Goal: Task Accomplishment & Management: Manage account settings

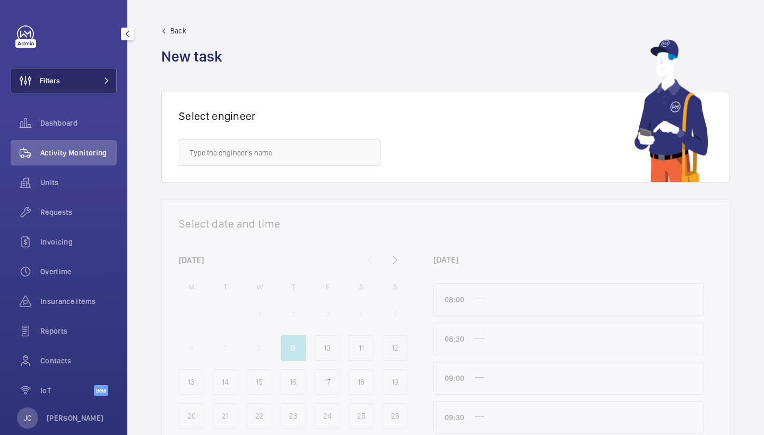
click at [79, 76] on button "Filters" at bounding box center [64, 80] width 106 height 25
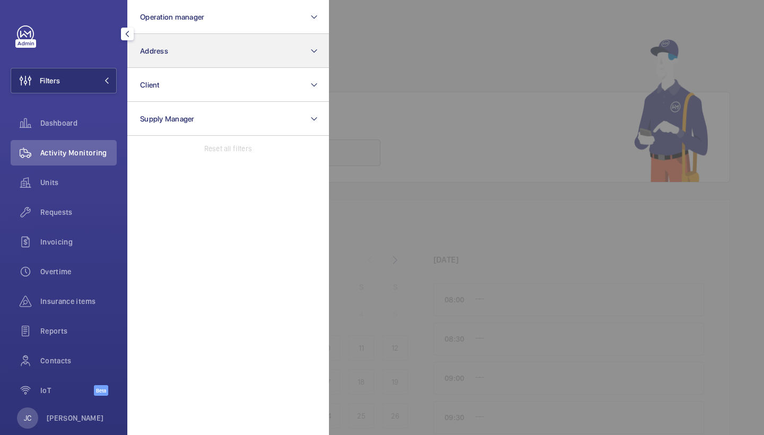
click at [217, 45] on button "Address" at bounding box center [228, 51] width 202 height 34
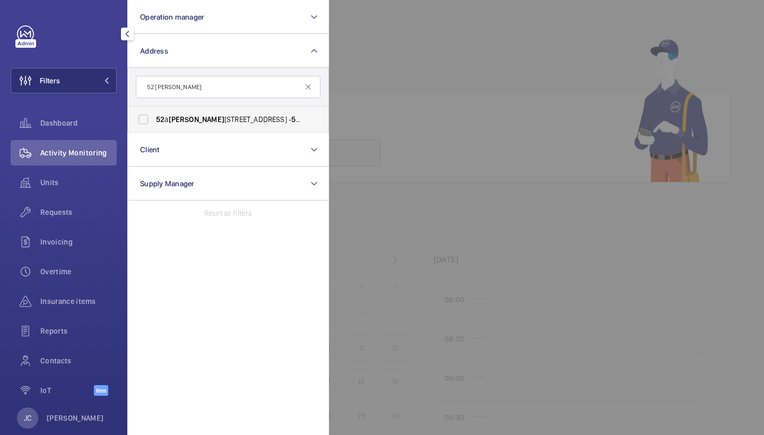
type input "52 [PERSON_NAME]"
click at [202, 116] on span "52 a Cromwell Road London SW7 5BE - 52 A Cromwell Rd, LONDON SW7 5BE" at bounding box center [229, 119] width 146 height 11
click at [154, 116] on input "52 a Cromwell Road London SW7 5BE - 52 A Cromwell Rd, LONDON SW7 5BE" at bounding box center [143, 119] width 21 height 21
checkbox input "true"
click at [84, 206] on div "Requests" at bounding box center [64, 212] width 106 height 25
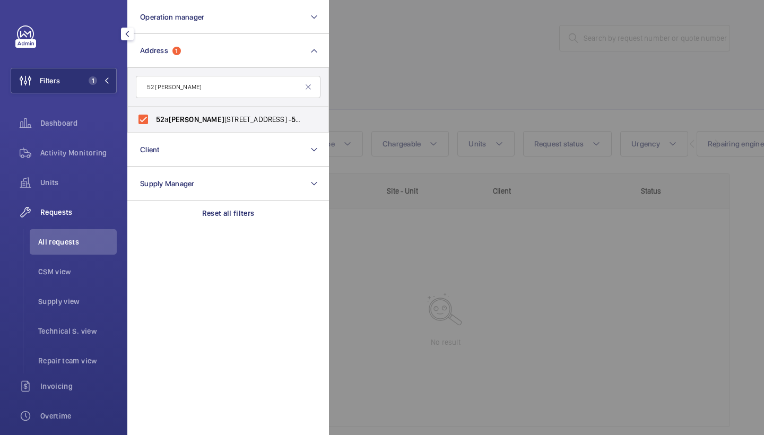
click at [525, 48] on div at bounding box center [711, 217] width 764 height 435
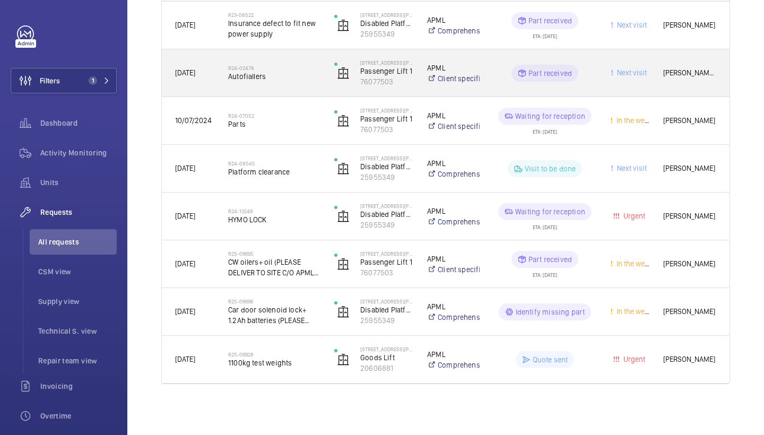
scroll to position [207, 0]
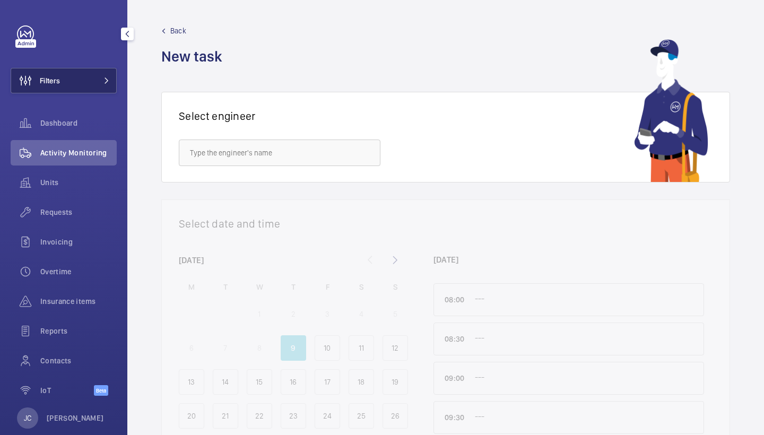
click at [87, 89] on button "Filters" at bounding box center [64, 80] width 106 height 25
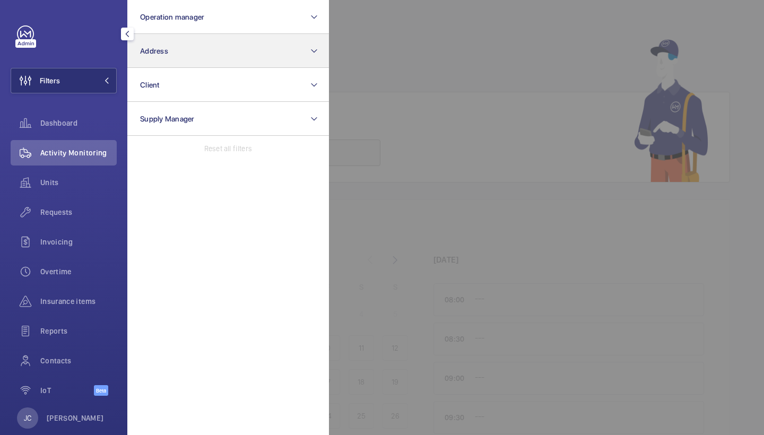
click at [175, 59] on button "Address" at bounding box center [228, 51] width 202 height 34
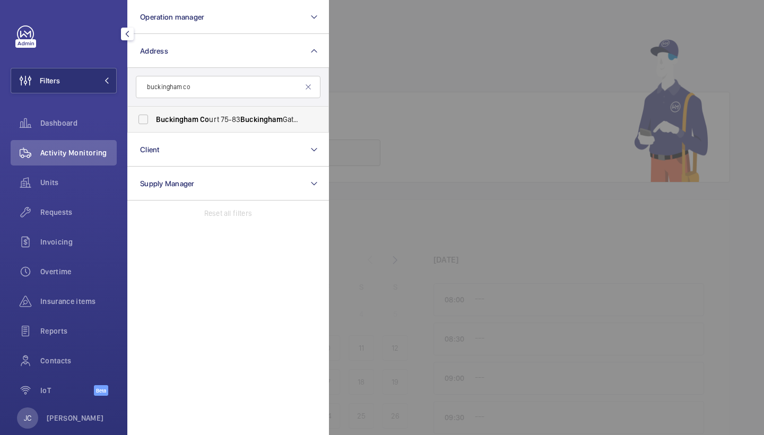
type input "buckingham co"
click at [218, 116] on span "Buckingham Co urt 75-83 Buckingham Gate - 75 Buckingham Gate, LONDON SW1E 6PD" at bounding box center [229, 119] width 146 height 11
click at [154, 116] on input "Buckingham Co urt 75-83 Buckingham Gate - 75 Buckingham Gate, LONDON SW1E 6PD" at bounding box center [143, 119] width 21 height 21
checkbox input "true"
click at [56, 215] on span "Requests" at bounding box center [78, 212] width 76 height 11
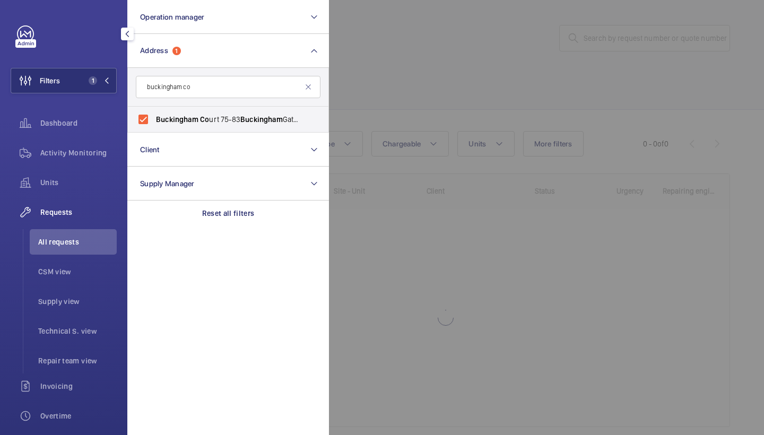
click at [475, 65] on div at bounding box center [711, 217] width 764 height 435
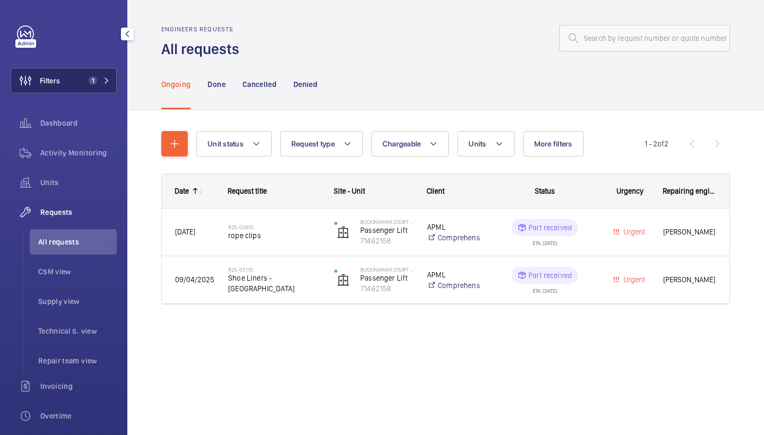
click at [114, 81] on button "Filters 1" at bounding box center [64, 80] width 106 height 25
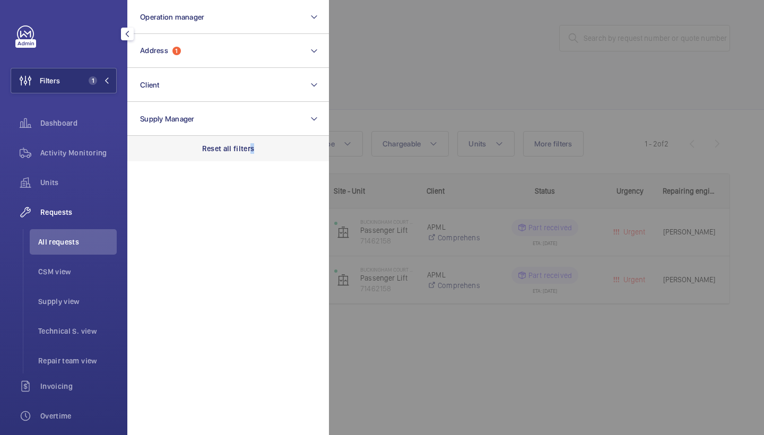
click at [252, 146] on p "Reset all filters" at bounding box center [228, 148] width 53 height 11
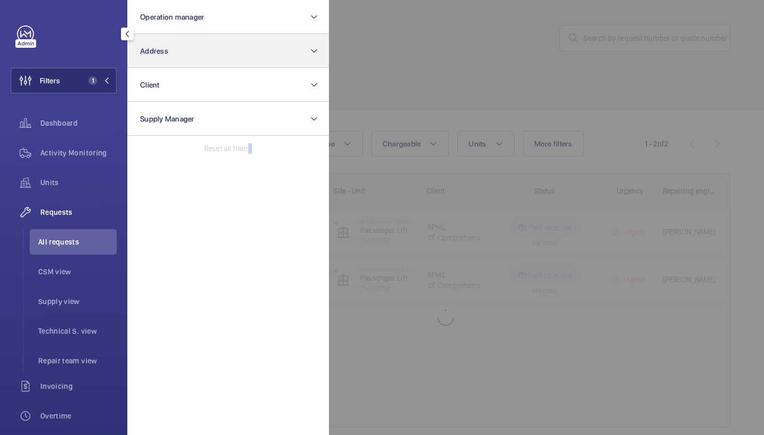
click at [247, 45] on button "Address" at bounding box center [228, 51] width 202 height 34
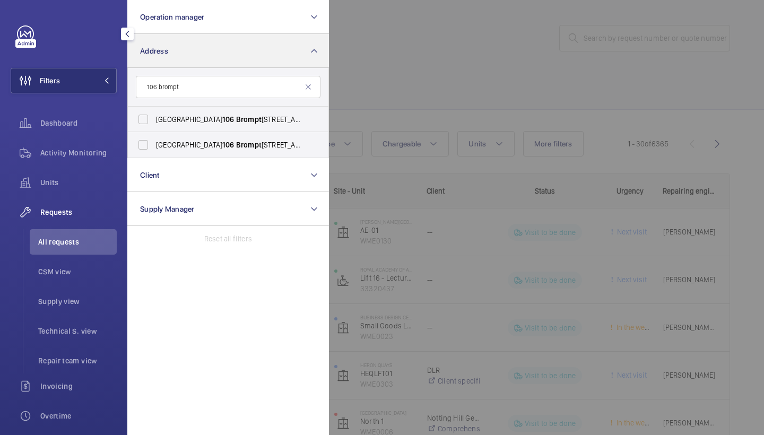
type input "106 prompt"
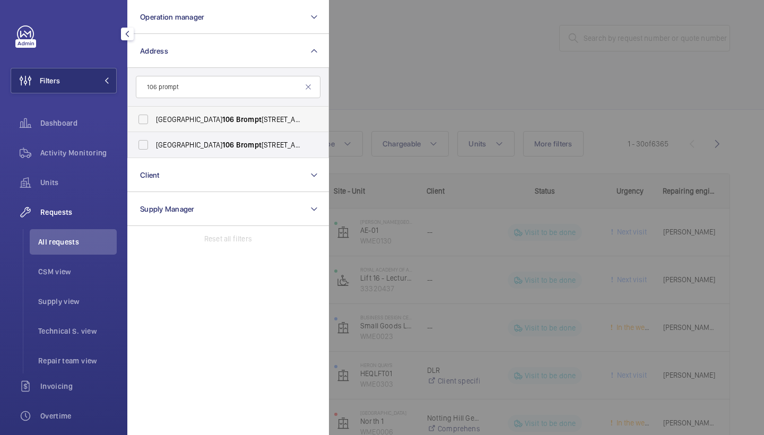
drag, startPoint x: 247, startPoint y: 45, endPoint x: 233, endPoint y: 127, distance: 83.6
click at [233, 125] on label "Montpelier House 106 Brompt on Road, SW3 1JJ - 106 Brompt on Rd, LONDON SW3 1JJ" at bounding box center [220, 119] width 185 height 25
click at [154, 125] on input "Montpelier House 106 Brompt on Road, SW3 1JJ - 106 Brompt on Rd, LONDON SW3 1JJ" at bounding box center [143, 119] width 21 height 21
checkbox input "true"
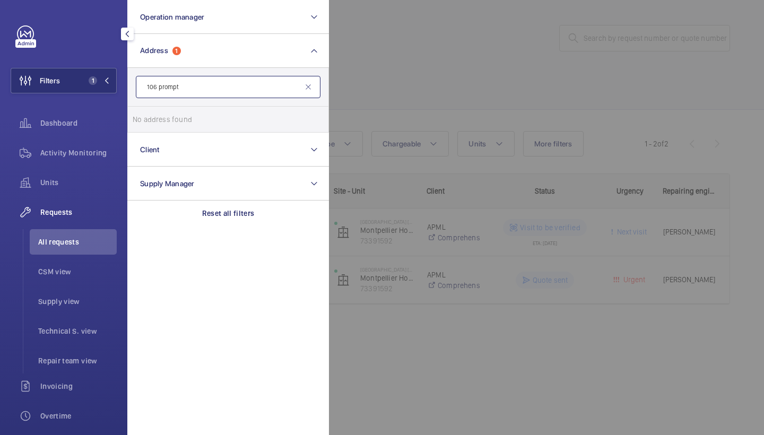
click at [227, 88] on input "106 prompt" at bounding box center [228, 87] width 185 height 22
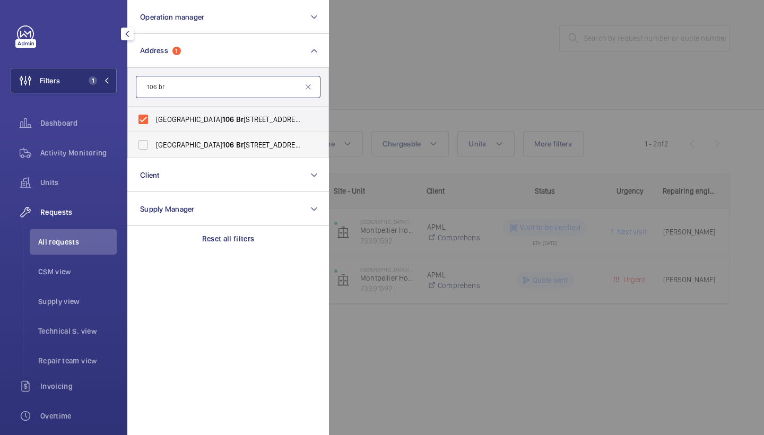
type input "106 br"
click at [239, 142] on span "Montpelier House 106 Br ompton Road, SW3 1JJ - 106 Br ompton Rd, LONDON SW3 1JJ" at bounding box center [229, 145] width 146 height 11
click at [154, 142] on input "Montpelier House 106 Br ompton Road, SW3 1JJ - 106 Br ompton Rd, LONDON SW3 1JJ" at bounding box center [143, 144] width 21 height 21
checkbox input "true"
click at [457, 93] on div at bounding box center [711, 217] width 764 height 435
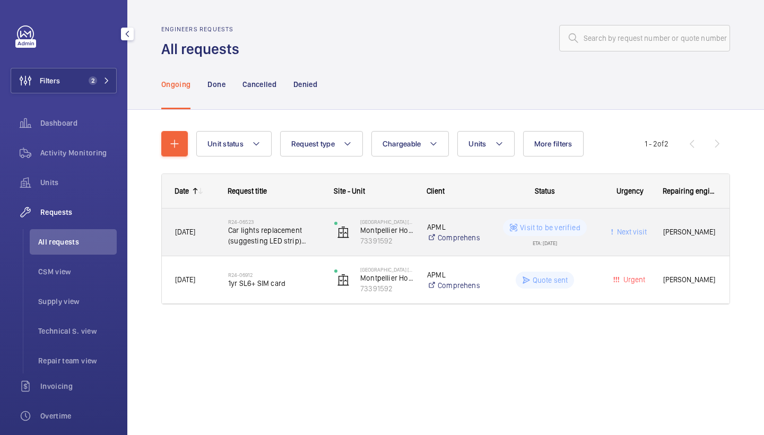
click at [270, 223] on h2 "R24-06523" at bounding box center [274, 222] width 92 height 6
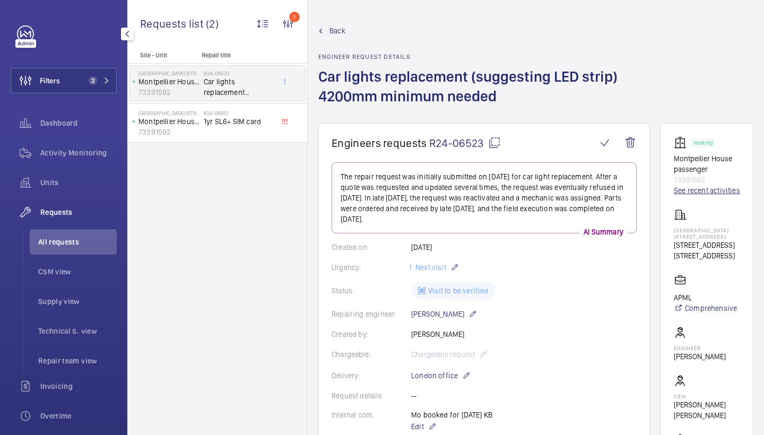
click at [686, 192] on link "See recent activities" at bounding box center [707, 190] width 66 height 11
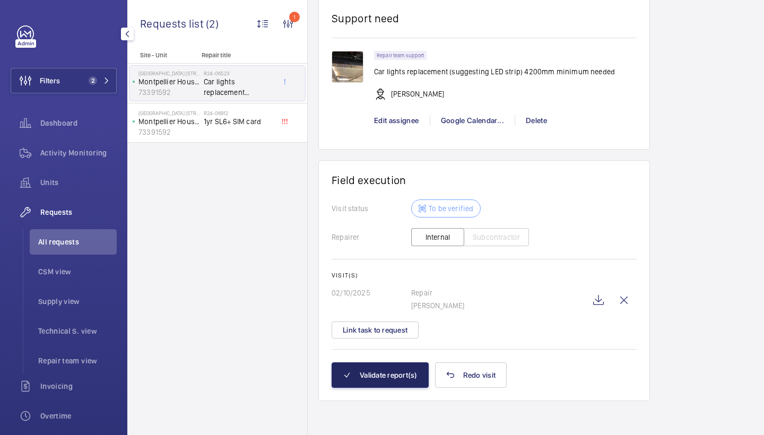
scroll to position [1007, 0]
click at [381, 381] on button "Validate report(s)" at bounding box center [380, 375] width 97 height 25
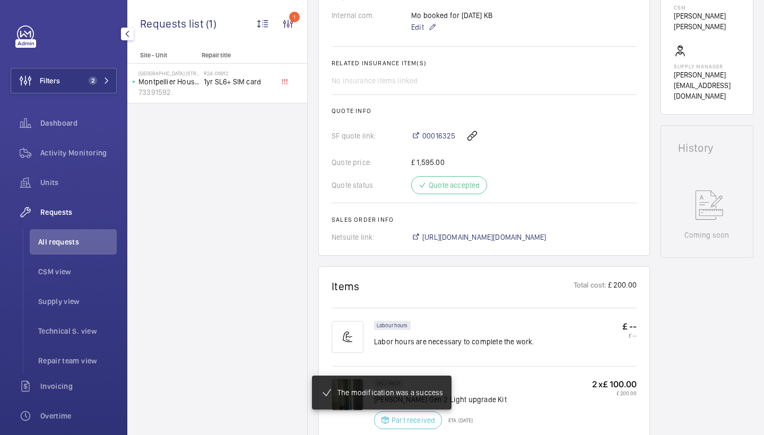
scroll to position [390, 0]
click at [432, 140] on span "00016325" at bounding box center [439, 135] width 33 height 11
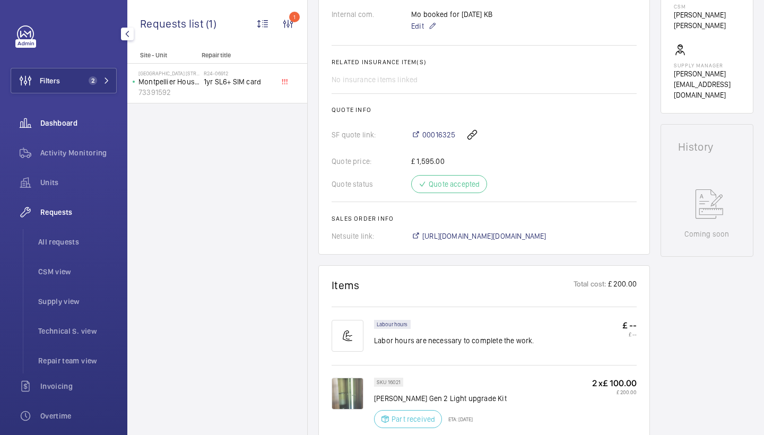
drag, startPoint x: 101, startPoint y: 153, endPoint x: 99, endPoint y: 125, distance: 28.2
click at [101, 153] on span "Activity Monitoring" at bounding box center [78, 153] width 76 height 11
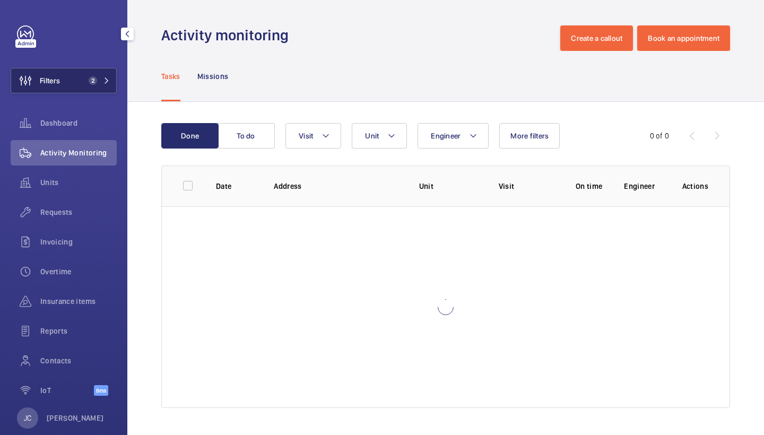
click at [111, 78] on button "Filters 2" at bounding box center [64, 80] width 106 height 25
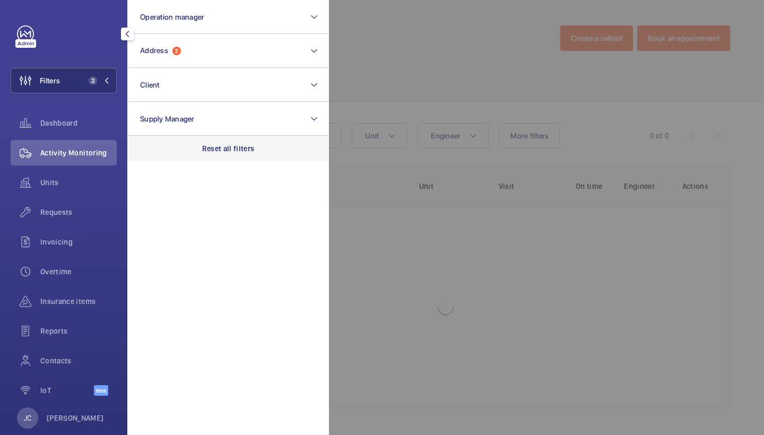
click at [240, 147] on p "Reset all filters" at bounding box center [228, 148] width 53 height 11
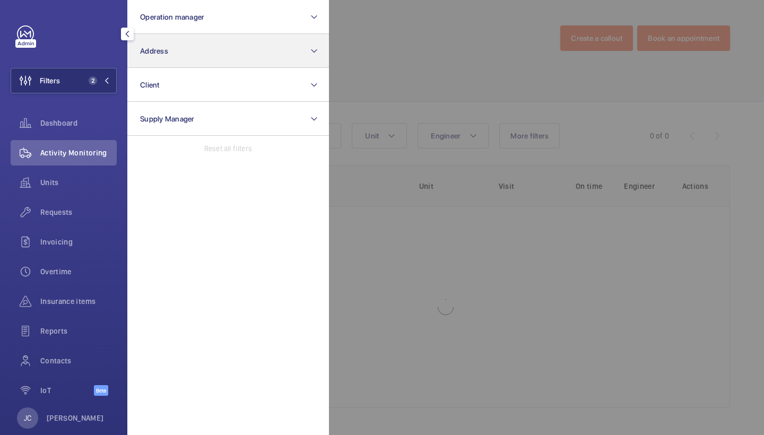
click at [242, 57] on button "Address" at bounding box center [228, 51] width 202 height 34
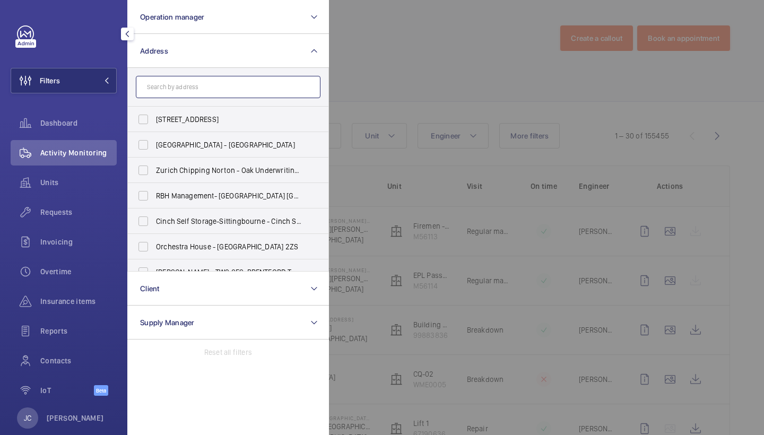
click at [254, 97] on input "text" at bounding box center [228, 87] width 185 height 22
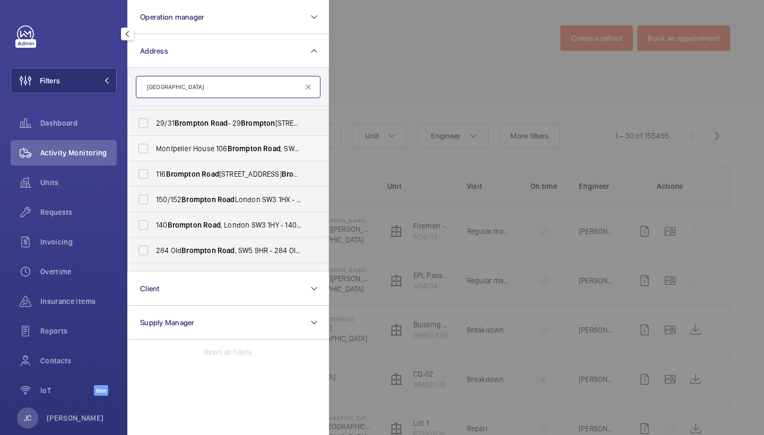
scroll to position [31, 0]
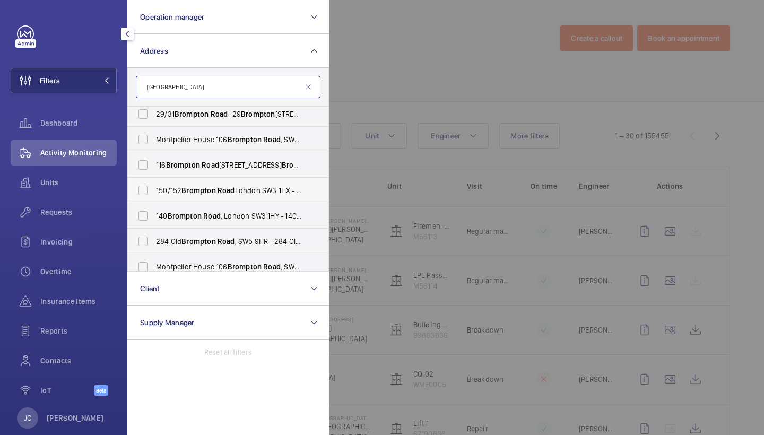
type input "Brompton road"
click at [210, 188] on span "Brompton" at bounding box center [199, 190] width 34 height 8
click at [154, 188] on input "150/152 Brompton Road London SW3 1HX - 150 Brompton Rd, LONDON SW3 1PA" at bounding box center [143, 190] width 21 height 21
checkbox input "true"
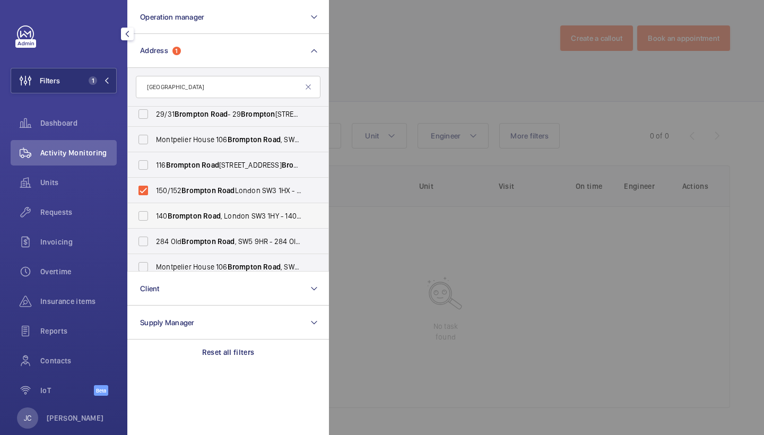
click at [193, 212] on span "Brompton" at bounding box center [185, 216] width 34 height 8
click at [154, 212] on input "140 Brompton Road , London SW3 1HY - 140 Brompton Rd, LONDON SW3 1HY" at bounding box center [143, 215] width 21 height 21
checkbox input "true"
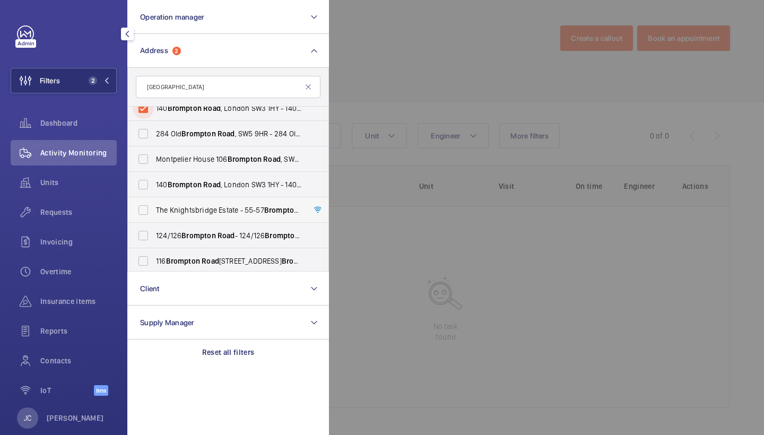
scroll to position [153, 0]
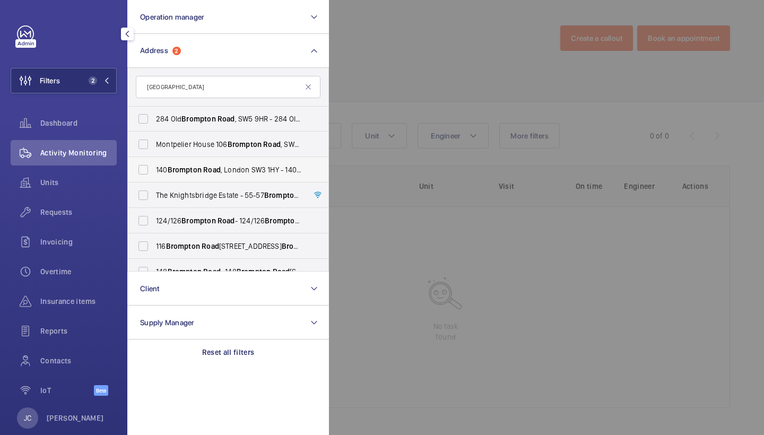
click at [224, 170] on span "140 Brompton Road , London SW3 1HY - 140 Brompton Rd, LONDON SW3 1HY" at bounding box center [229, 170] width 146 height 11
click at [154, 170] on input "140 Brompton Road , London SW3 1HY - 140 Brompton Rd, LONDON SW3 1HY" at bounding box center [143, 169] width 21 height 21
checkbox input "true"
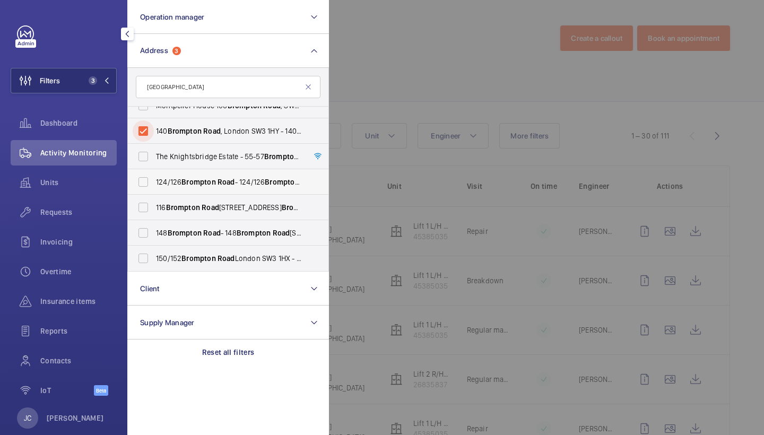
scroll to position [192, 0]
click at [253, 254] on span "150/152 Brompton Road London SW3 1HX - 150 Brompton Rd, LONDON SW3 1PA" at bounding box center [229, 258] width 146 height 11
click at [154, 254] on input "150/152 Brompton Road London SW3 1HX - 150 Brompton Rd, LONDON SW3 1PA" at bounding box center [143, 258] width 21 height 21
checkbox input "true"
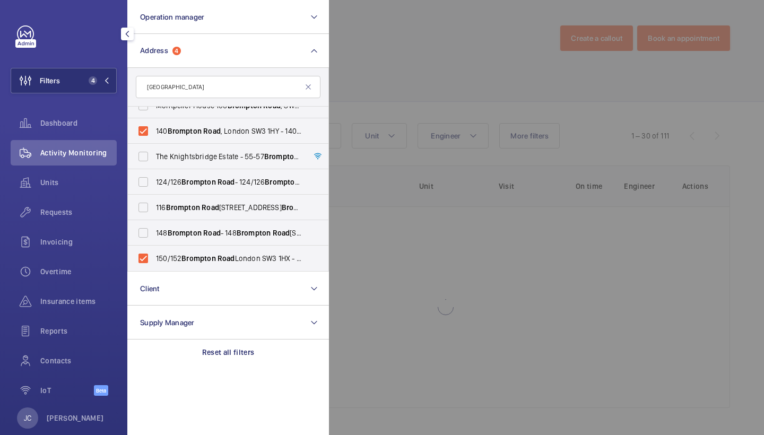
click at [400, 85] on div at bounding box center [711, 217] width 764 height 435
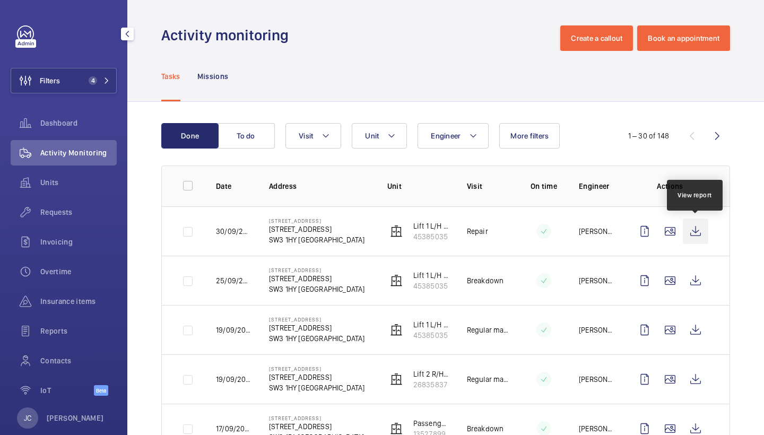
click at [699, 222] on wm-front-icon-button at bounding box center [695, 231] width 25 height 25
click at [64, 211] on span "Requests" at bounding box center [78, 212] width 76 height 11
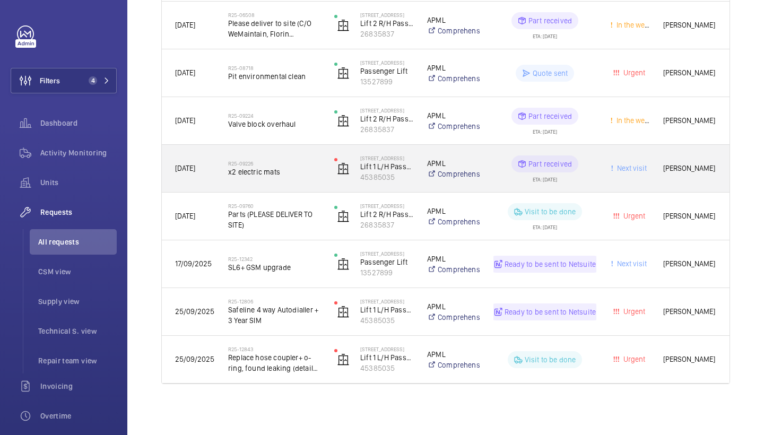
scroll to position [350, 0]
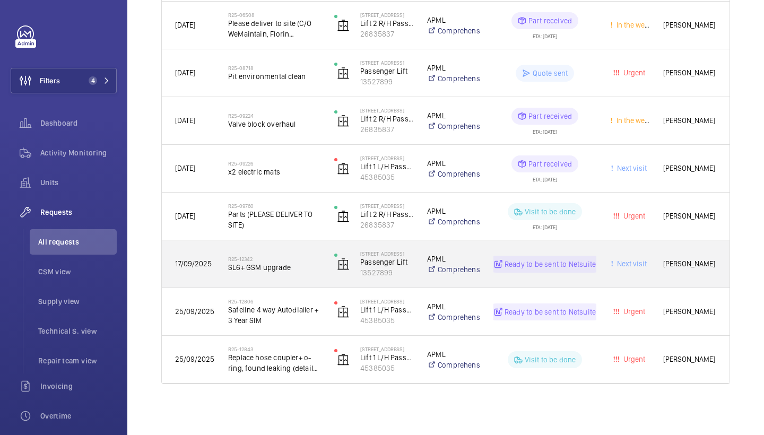
click at [290, 253] on div "R25-12342 SL6+ GSM upgrade" at bounding box center [274, 264] width 92 height 31
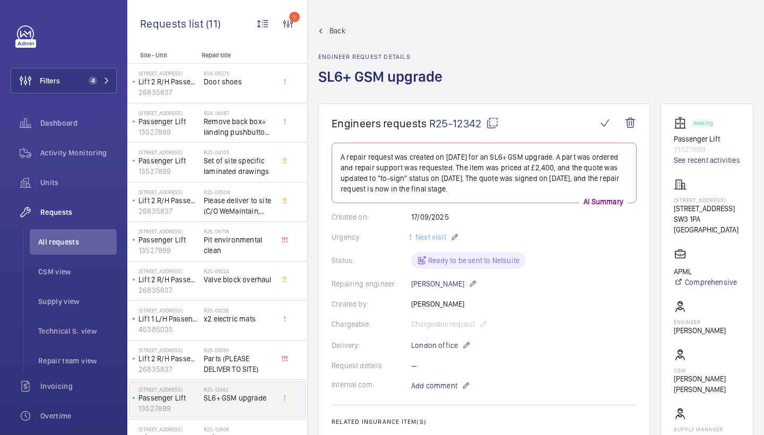
click at [333, 28] on span "Back" at bounding box center [338, 30] width 16 height 11
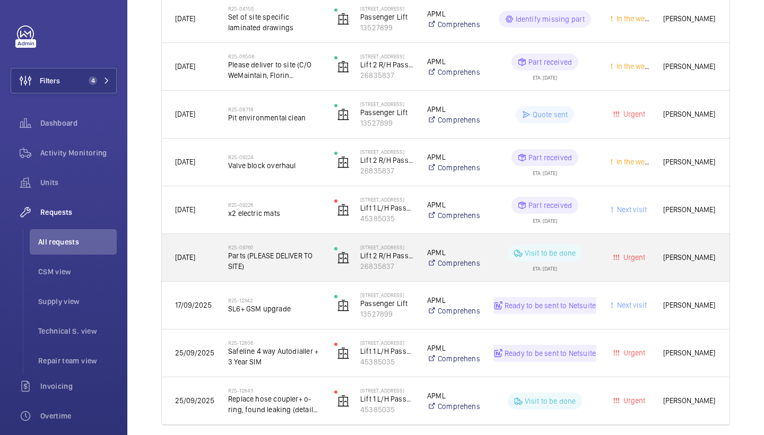
scroll to position [316, 0]
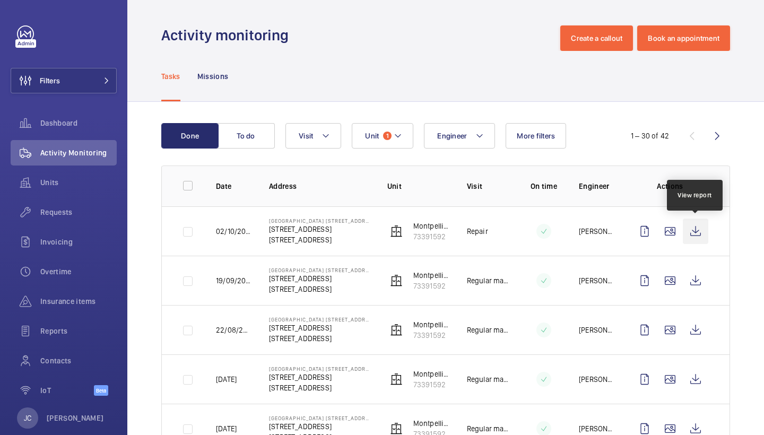
click at [701, 231] on wm-front-icon-button at bounding box center [695, 231] width 25 height 25
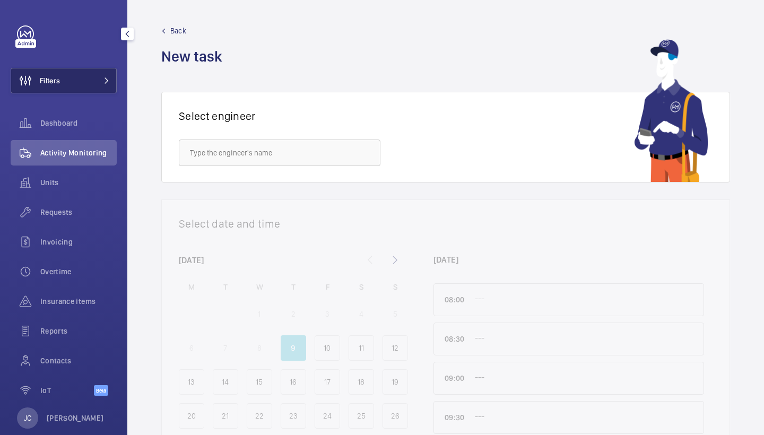
click at [109, 91] on button "Filters" at bounding box center [64, 80] width 106 height 25
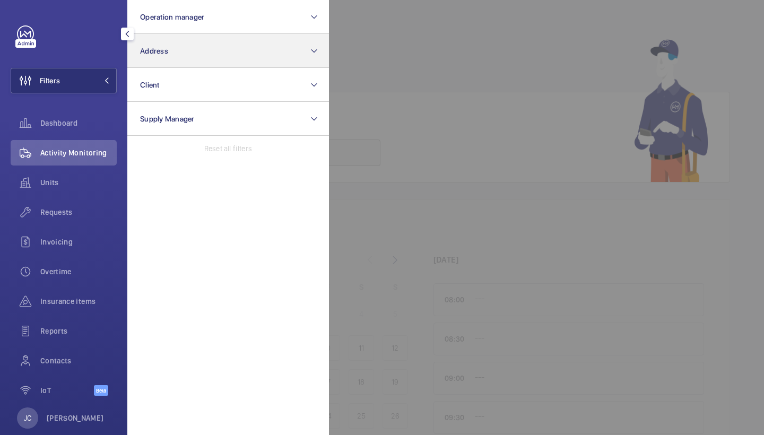
click at [154, 55] on span "Address" at bounding box center [154, 51] width 28 height 8
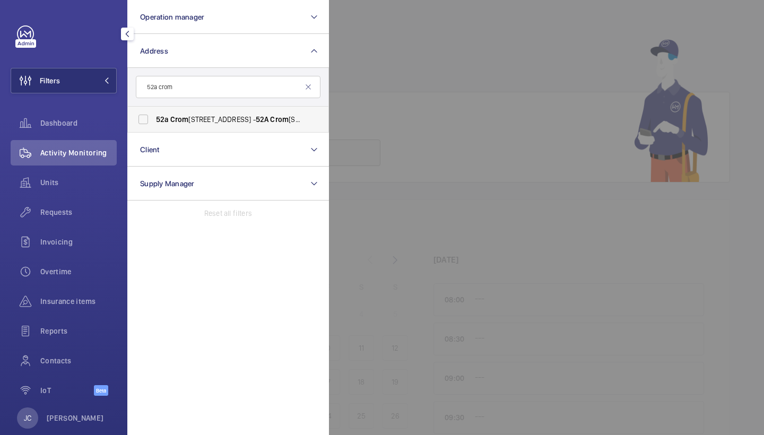
type input "52a crom"
click at [188, 123] on span "Crom" at bounding box center [179, 119] width 19 height 8
click at [154, 123] on input "[STREET_ADDRESS]" at bounding box center [143, 119] width 21 height 21
checkbox input "true"
click at [86, 213] on span "Requests" at bounding box center [78, 212] width 76 height 11
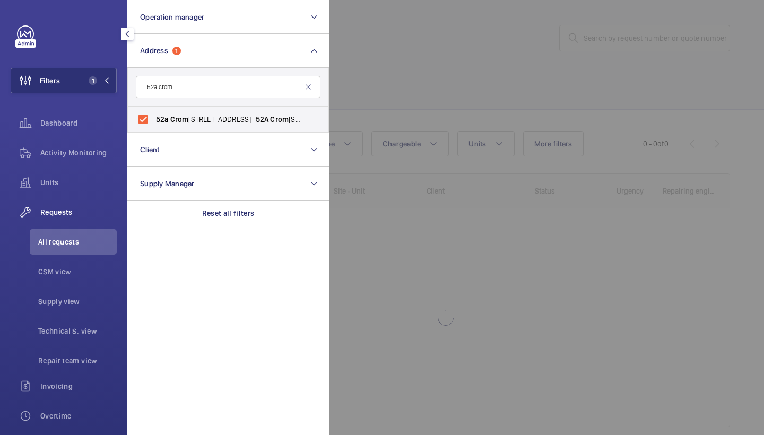
click at [385, 56] on div at bounding box center [711, 217] width 764 height 435
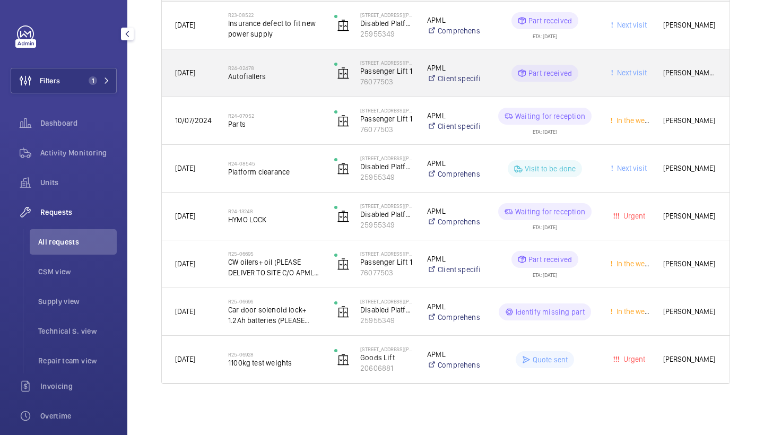
scroll to position [207, 0]
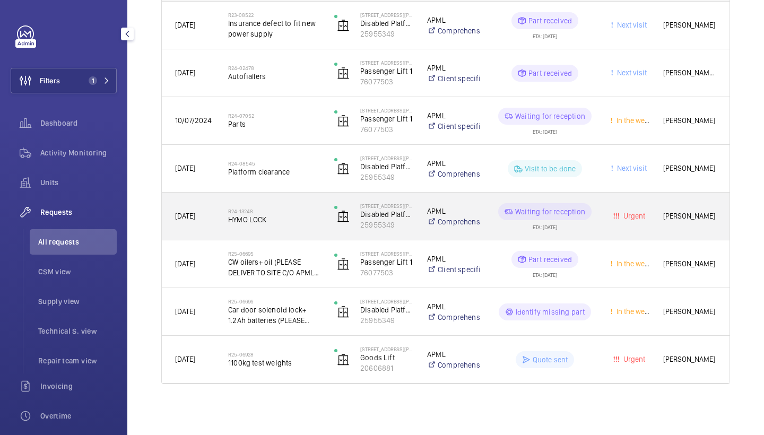
click at [282, 210] on h2 "R24-13248" at bounding box center [274, 211] width 92 height 6
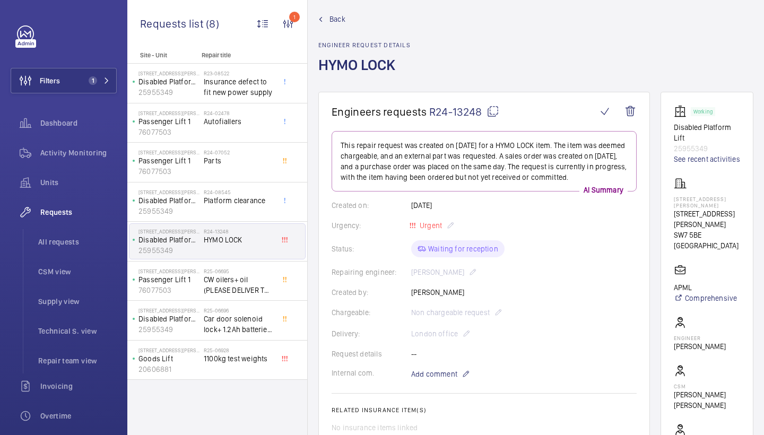
scroll to position [11, 0]
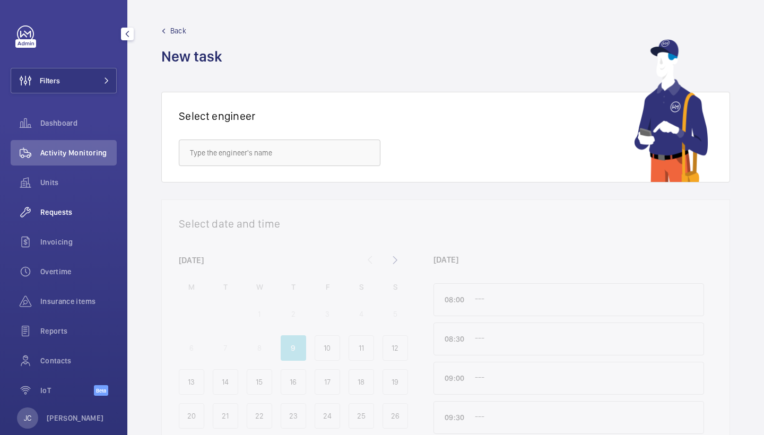
click at [74, 216] on span "Requests" at bounding box center [78, 212] width 76 height 11
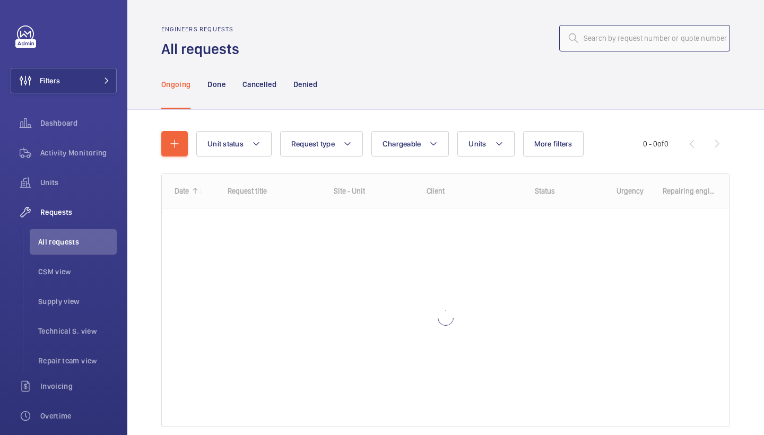
click at [677, 38] on input "text" at bounding box center [645, 38] width 171 height 27
type input "R25-12342"
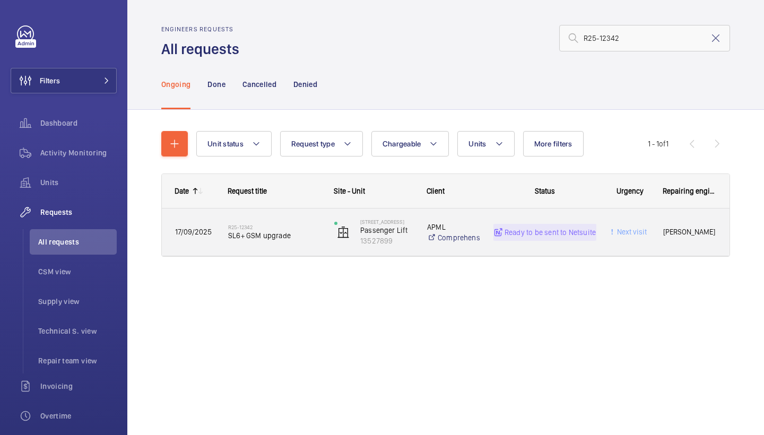
click at [258, 232] on span "SL6+ GSM upgrade" at bounding box center [274, 235] width 92 height 11
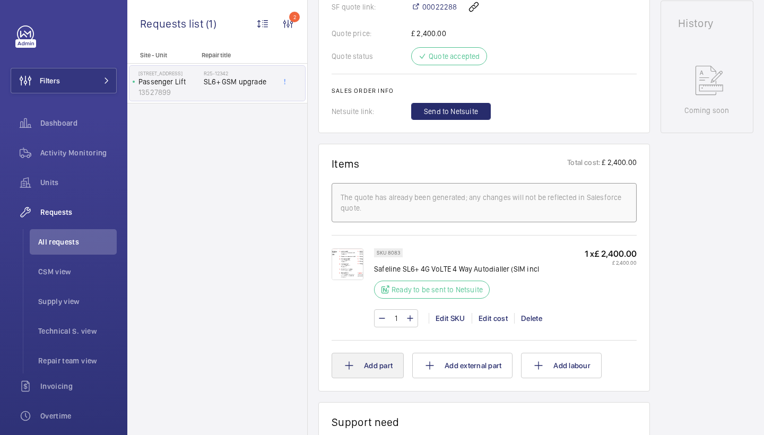
scroll to position [522, 0]
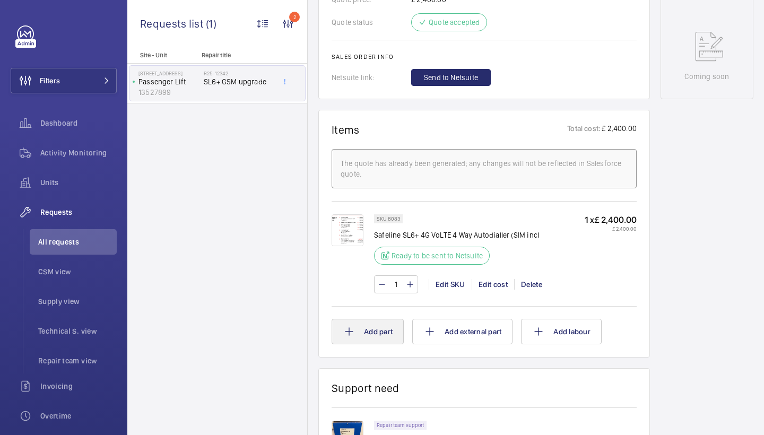
click at [366, 328] on button "Add part" at bounding box center [368, 331] width 72 height 25
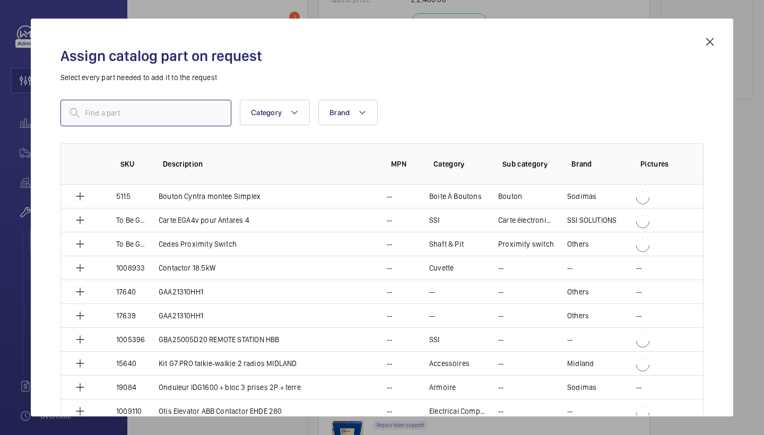
click at [193, 115] on input "text" at bounding box center [146, 113] width 171 height 27
type input "sim"
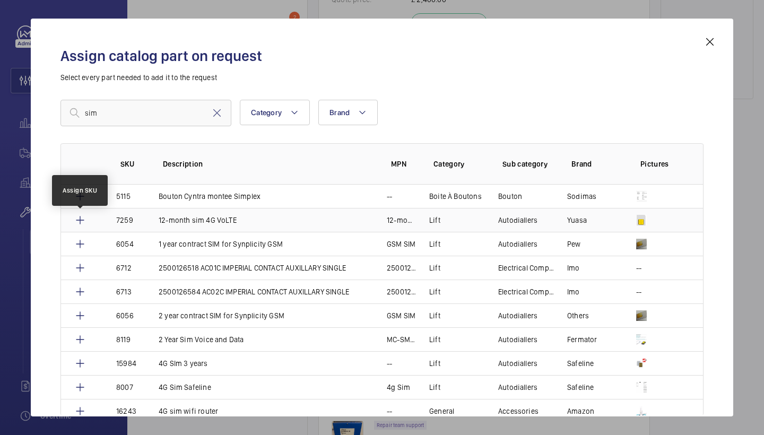
click at [81, 222] on mat-icon at bounding box center [80, 220] width 13 height 13
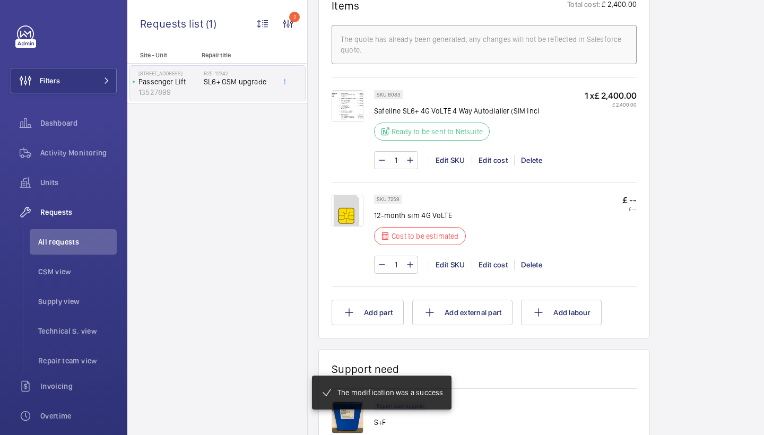
scroll to position [624, 0]
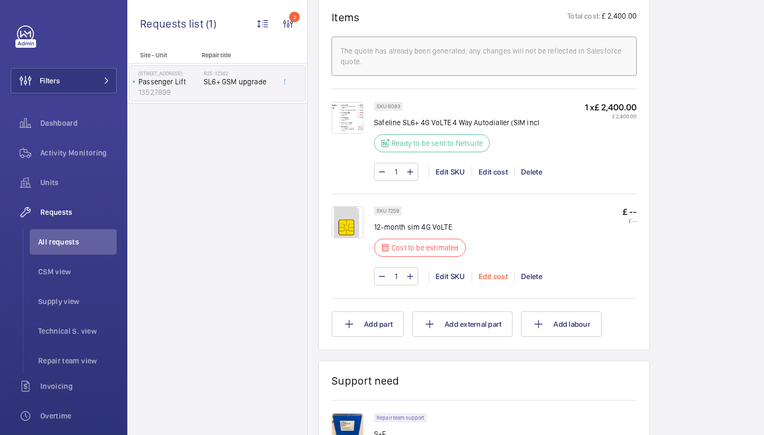
click at [479, 282] on div "Edit cost" at bounding box center [493, 276] width 42 height 11
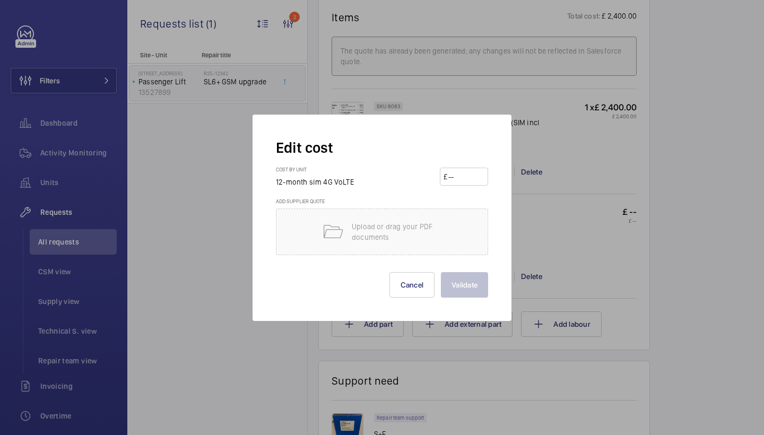
click at [466, 184] on input "number" at bounding box center [466, 176] width 37 height 17
type input "100"
click at [466, 287] on button "Validate" at bounding box center [464, 284] width 47 height 25
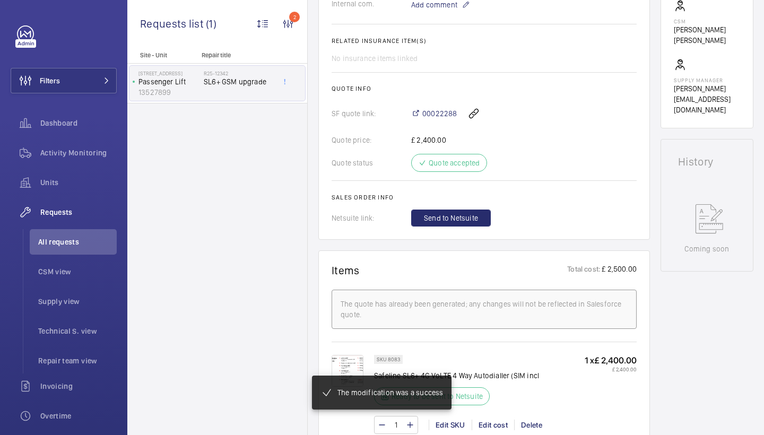
scroll to position [307, 0]
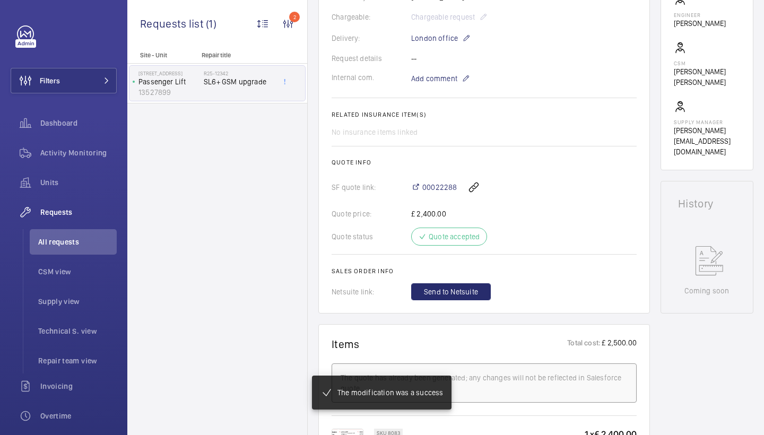
click at [441, 174] on wm-front-card-body "A repair request was created on 2025-09-17 for an SL6+ GSM upgrade. Parts were …" at bounding box center [484, 67] width 305 height 465
click at [442, 187] on span "00022288" at bounding box center [440, 187] width 35 height 11
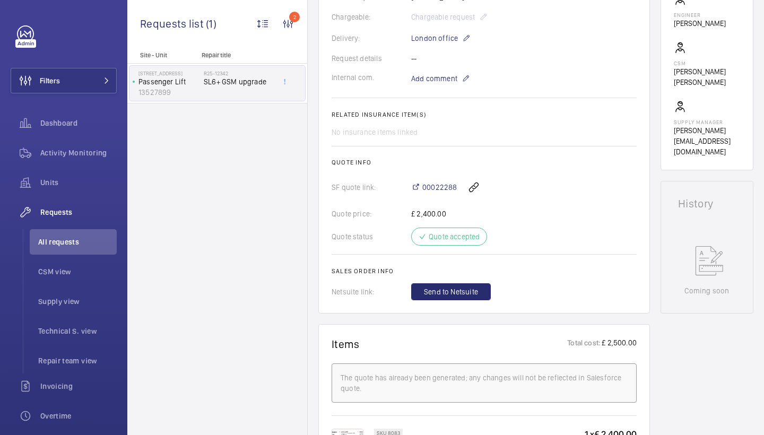
click at [469, 282] on wm-front-card-body "A repair request was created on 2025-09-17 for an SL6+ GSM upgrade. Parts were …" at bounding box center [484, 67] width 305 height 465
click at [468, 289] on span "Send to Netsuite" at bounding box center [451, 292] width 54 height 11
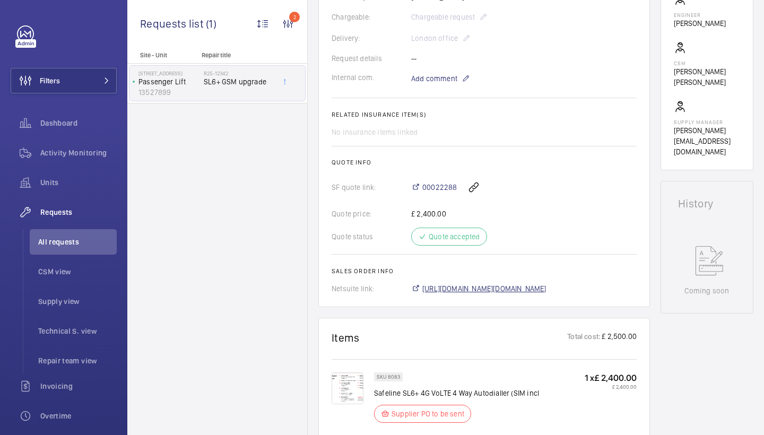
click at [456, 289] on span "https://6461500.app.netsuite.com/app/accounting/transactions/salesord.nl?id=308…" at bounding box center [485, 288] width 124 height 11
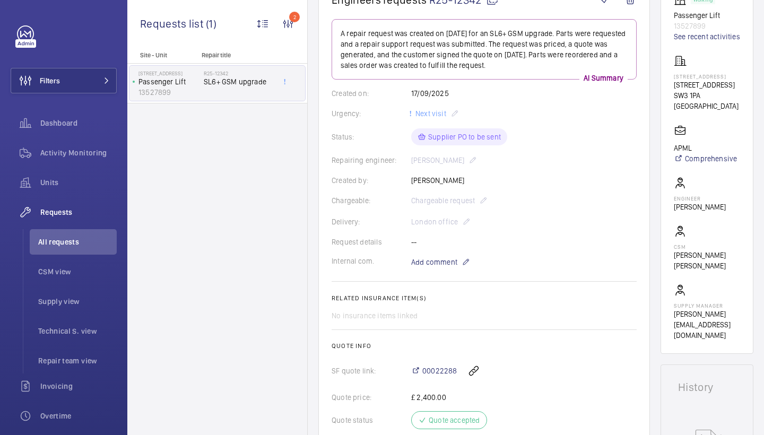
scroll to position [89, 0]
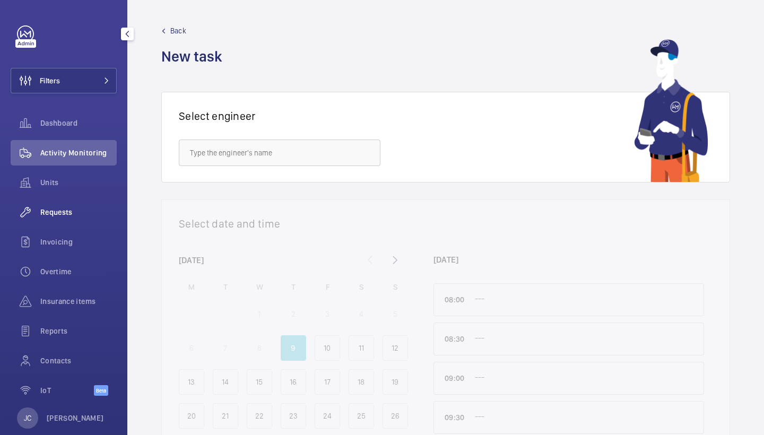
click at [84, 209] on span "Requests" at bounding box center [78, 212] width 76 height 11
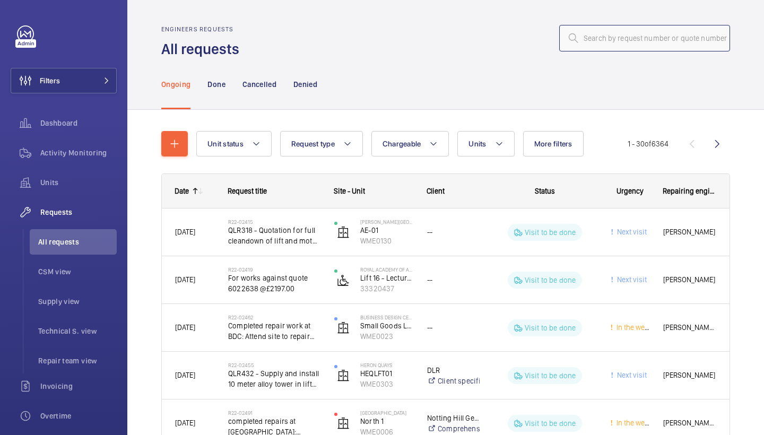
click at [613, 42] on input "text" at bounding box center [645, 38] width 171 height 27
paste input "R25-12806"
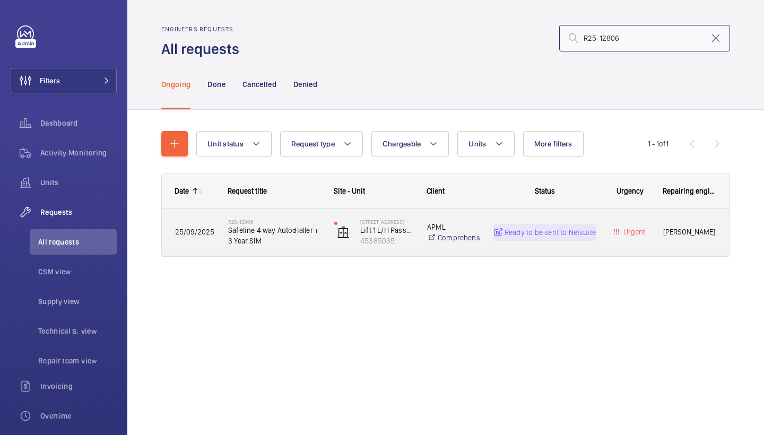
type input "R25-12806"
click at [274, 233] on span "Safeline 4 way Autodialler + 3 Year SIM" at bounding box center [274, 235] width 92 height 21
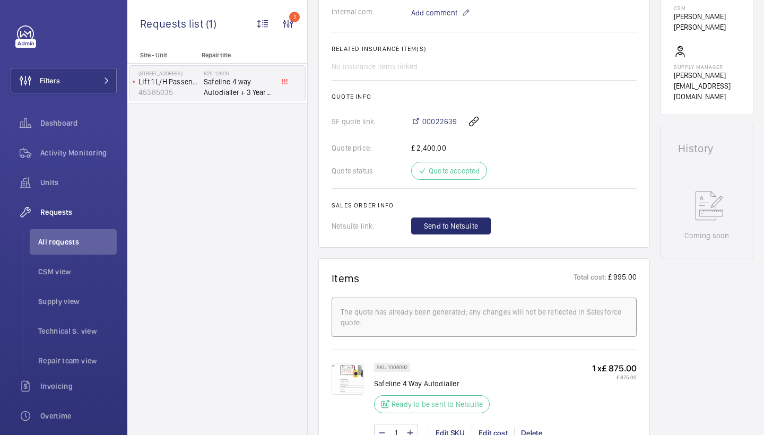
scroll to position [368, 0]
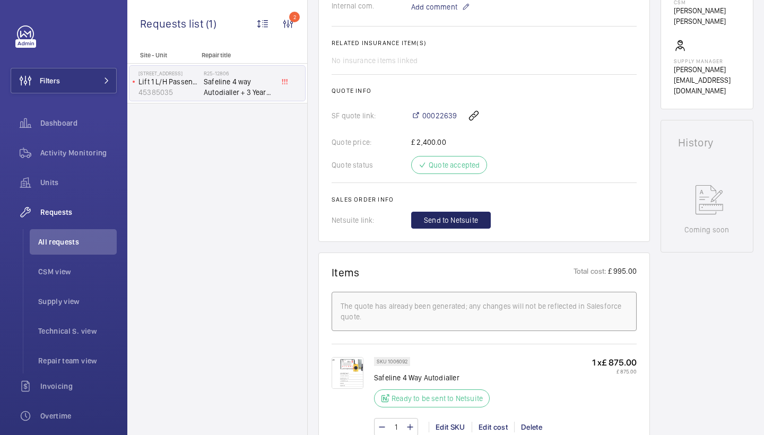
click at [458, 226] on span "Send to Netsuite" at bounding box center [451, 220] width 54 height 11
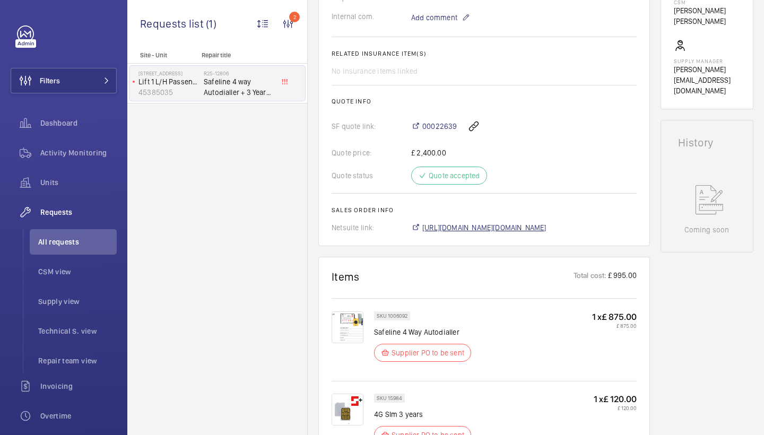
click at [528, 231] on span "https://6461500.app.netsuite.com/app/accounting/transactions/salesord.nl?id=308…" at bounding box center [485, 227] width 124 height 11
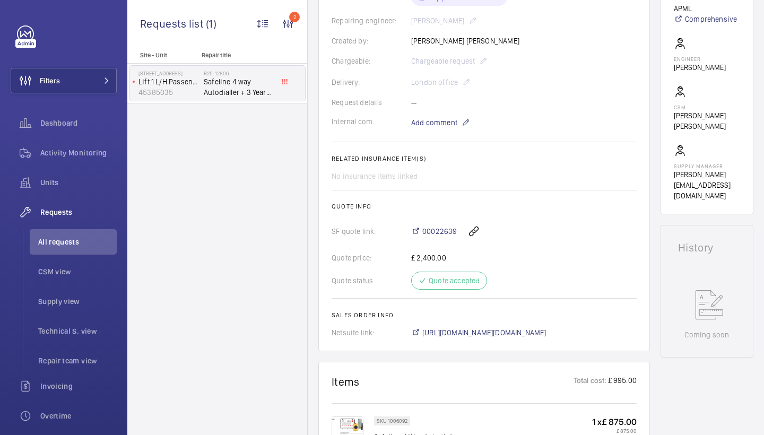
scroll to position [263, 0]
click at [451, 237] on span "00022639" at bounding box center [440, 232] width 35 height 11
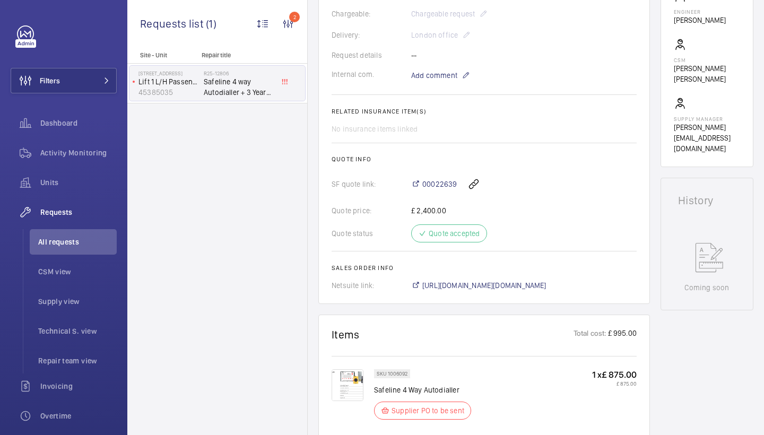
scroll to position [314, 0]
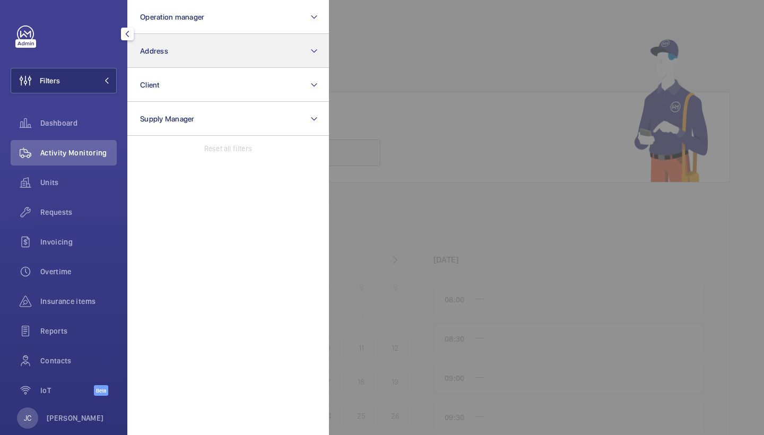
click at [178, 51] on button "Address" at bounding box center [228, 51] width 202 height 34
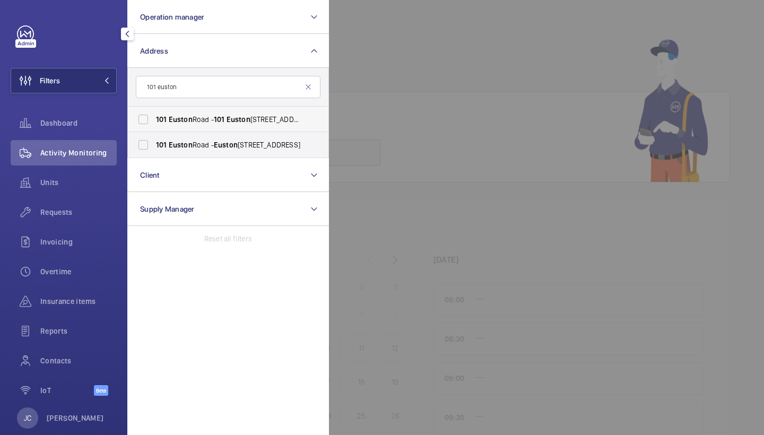
type input "101 euston"
click at [221, 123] on span "101" at bounding box center [219, 119] width 11 height 8
click at [154, 123] on input "[STREET_ADDRESS]" at bounding box center [143, 119] width 21 height 21
checkbox input "true"
click at [221, 145] on span "Euston" at bounding box center [226, 145] width 24 height 8
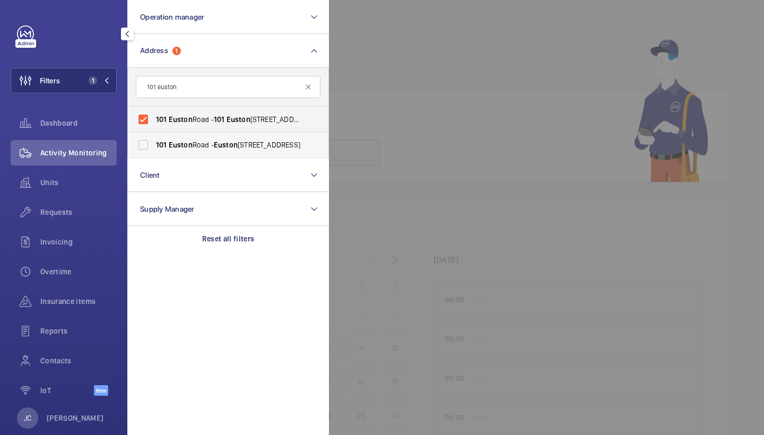
click at [154, 145] on input "101 Euston Road - Euston Road, LONDON NW1 2RA" at bounding box center [143, 144] width 21 height 21
checkbox input "true"
click at [378, 110] on div at bounding box center [711, 217] width 764 height 435
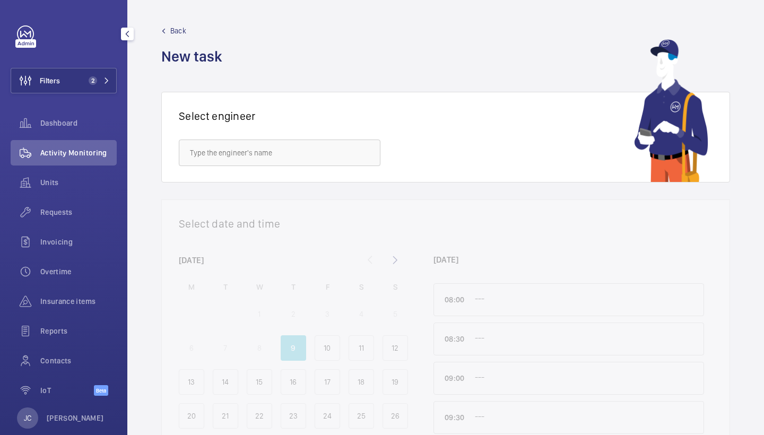
click at [88, 147] on div "Activity Monitoring" at bounding box center [64, 152] width 106 height 25
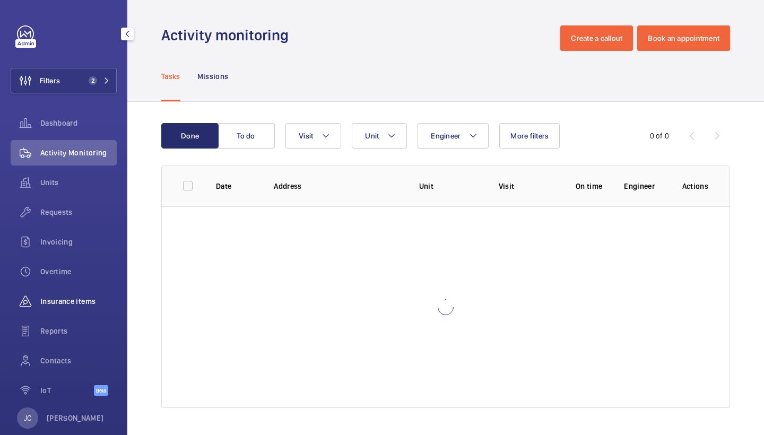
click at [56, 303] on span "Insurance items" at bounding box center [78, 301] width 76 height 11
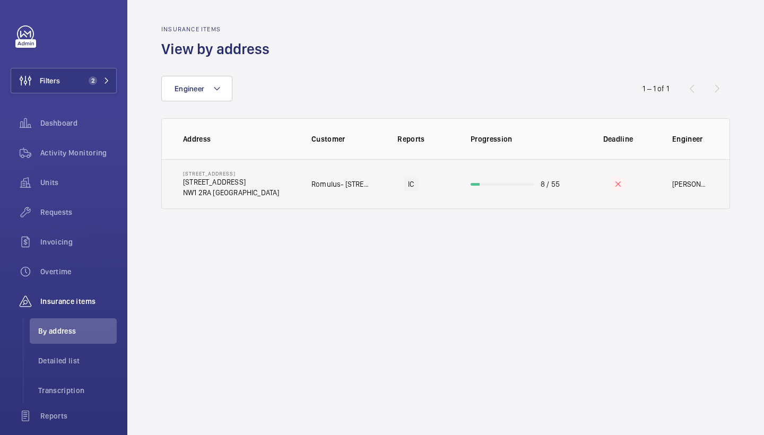
click at [256, 185] on td "101 Euston Road 101 Euston Rd. NW1 2RA LONDON" at bounding box center [228, 184] width 133 height 50
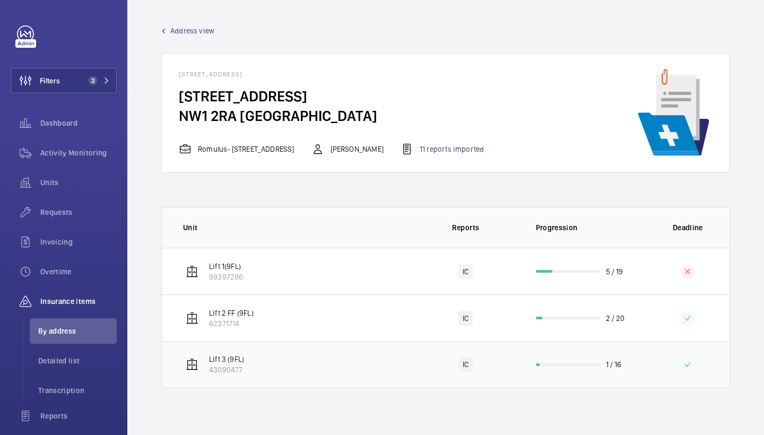
click at [246, 354] on td "Lift 3 (9FL) 43090477" at bounding box center [287, 364] width 251 height 47
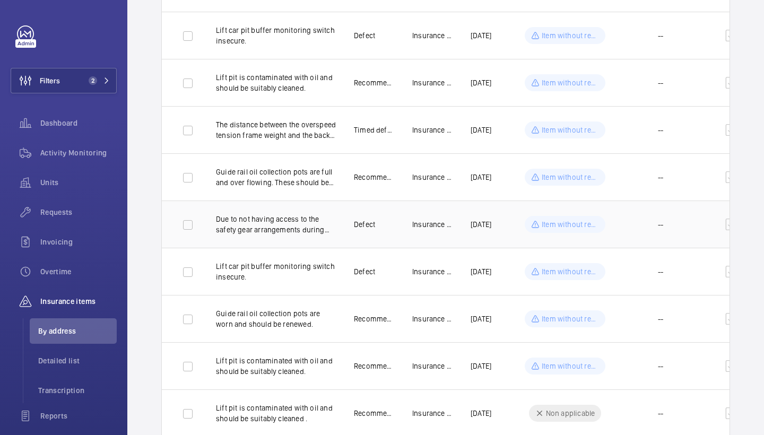
scroll to position [391, 0]
click at [294, 140] on p "The distance between the overspeed tension frame weight and the back wall is no…" at bounding box center [276, 130] width 121 height 21
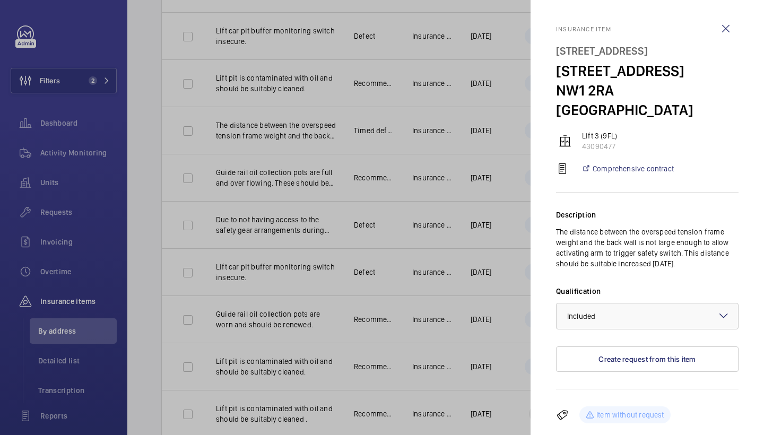
click at [408, 135] on div at bounding box center [382, 217] width 764 height 435
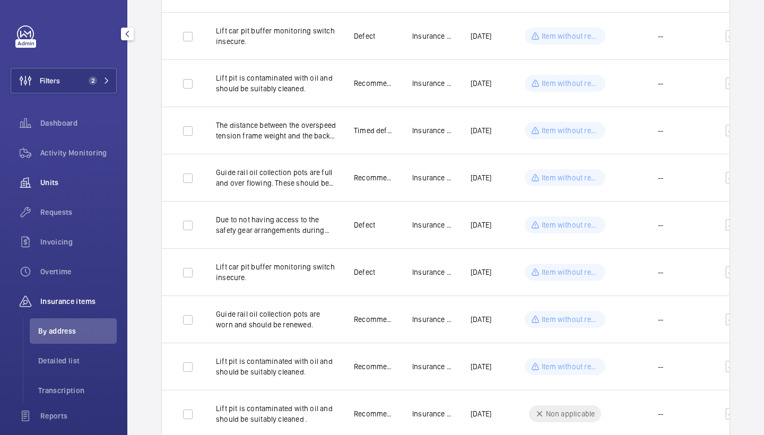
click at [59, 185] on span "Units" at bounding box center [78, 182] width 76 height 11
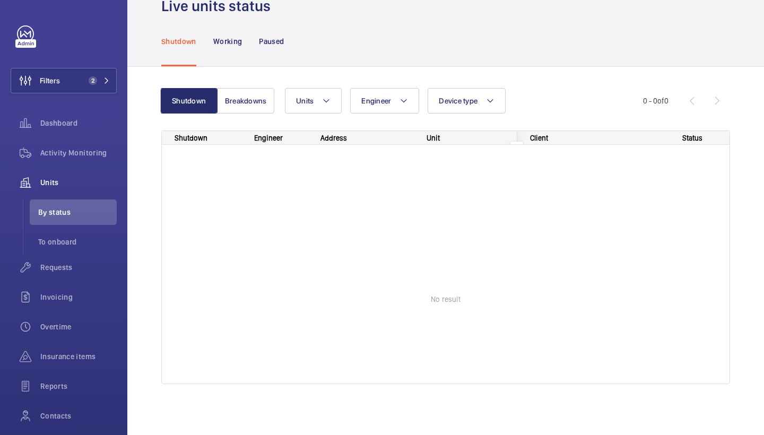
scroll to position [29, 0]
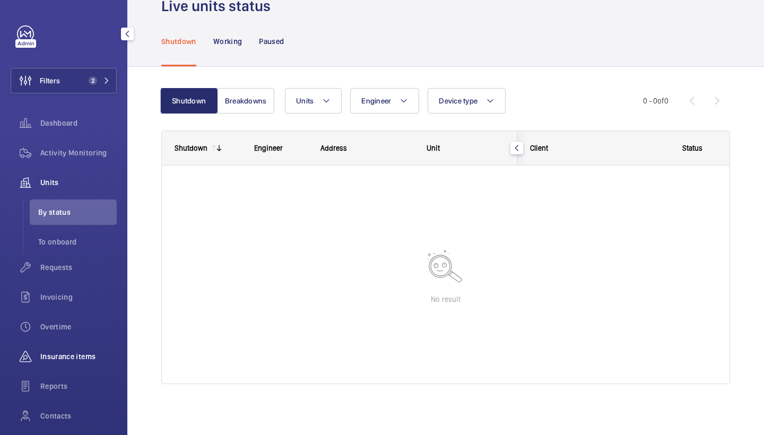
click at [68, 363] on div "Insurance items" at bounding box center [64, 356] width 106 height 25
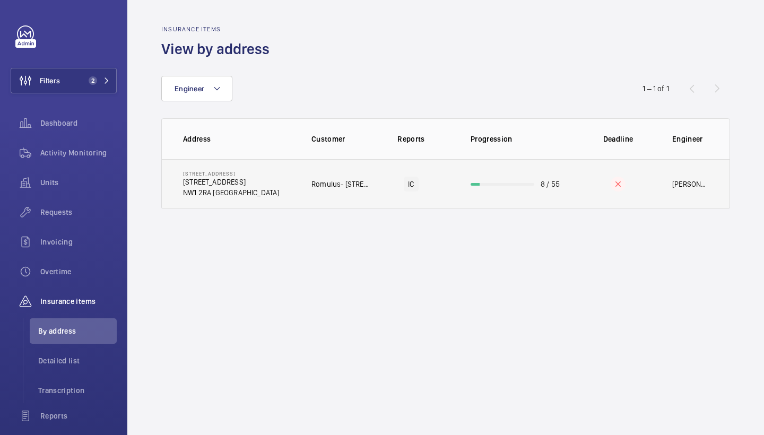
click at [315, 188] on p "Romulus- 101 Euston Road" at bounding box center [340, 184] width 57 height 11
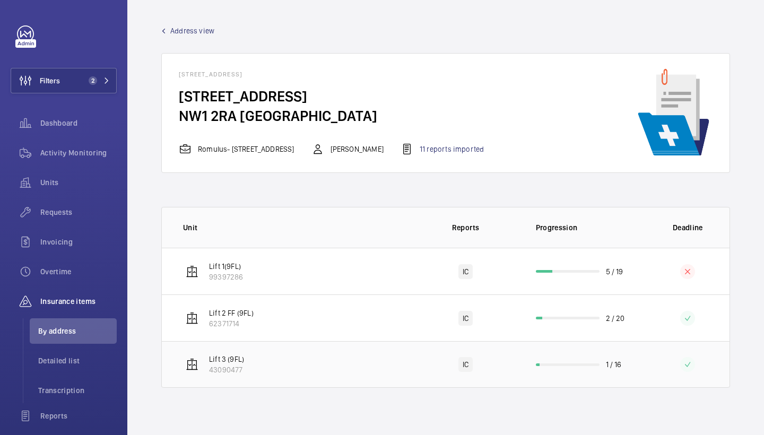
click at [264, 366] on td "Lift 3 (9FL) 43090477" at bounding box center [287, 364] width 251 height 47
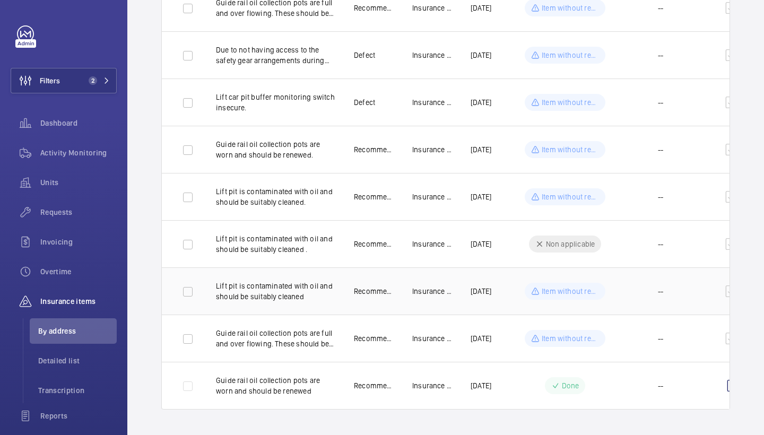
scroll to position [561, 0]
click at [698, 1] on td "--" at bounding box center [661, 7] width 96 height 47
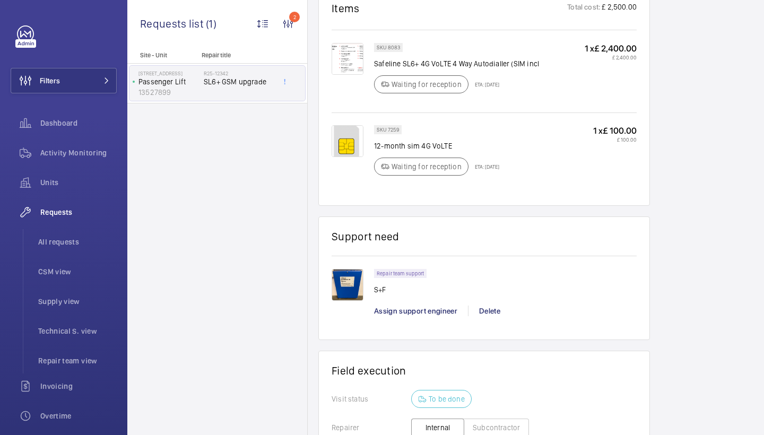
scroll to position [629, 0]
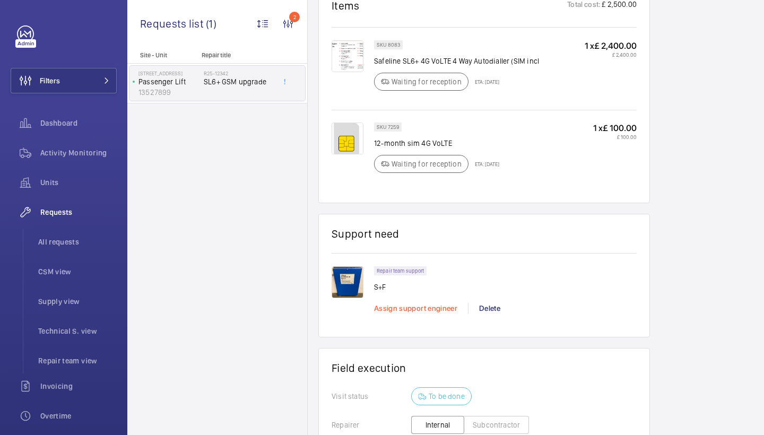
click at [419, 313] on span "Assign support engineer" at bounding box center [415, 308] width 83 height 8
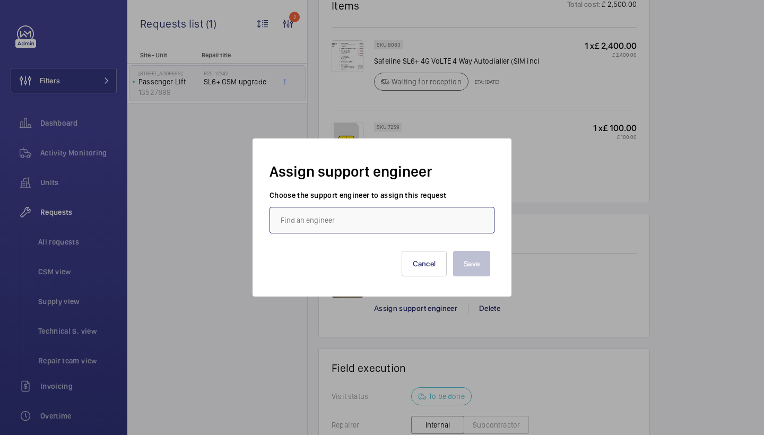
click at [349, 223] on input "text" at bounding box center [382, 220] width 225 height 27
type input "f"
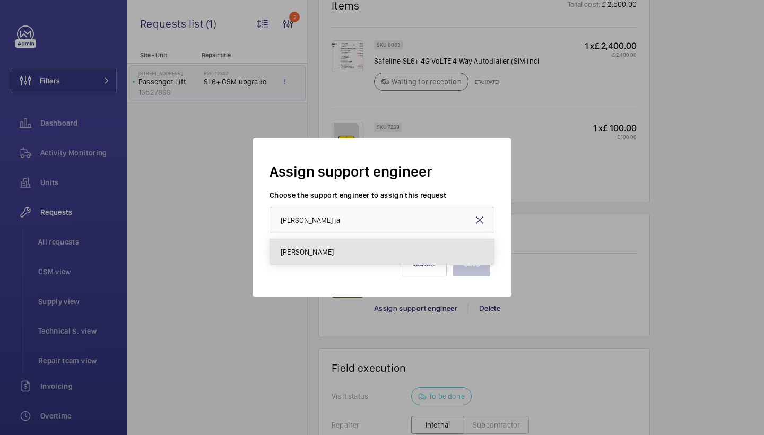
click at [335, 261] on mat-option "[PERSON_NAME]" at bounding box center [382, 251] width 224 height 25
type input "[PERSON_NAME]"
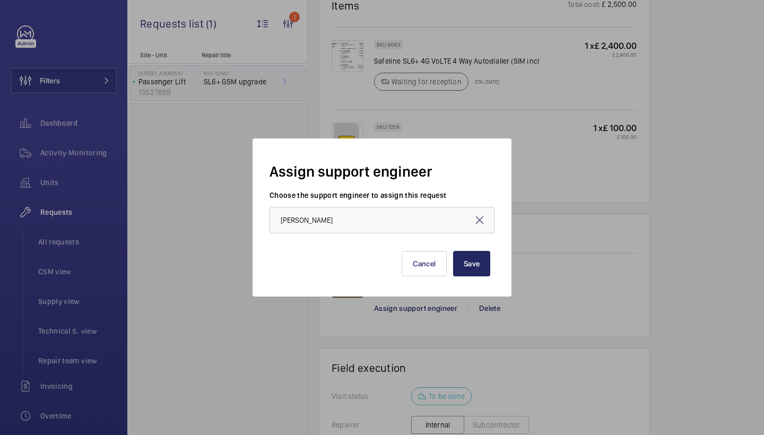
click at [483, 267] on button "Save" at bounding box center [471, 263] width 37 height 25
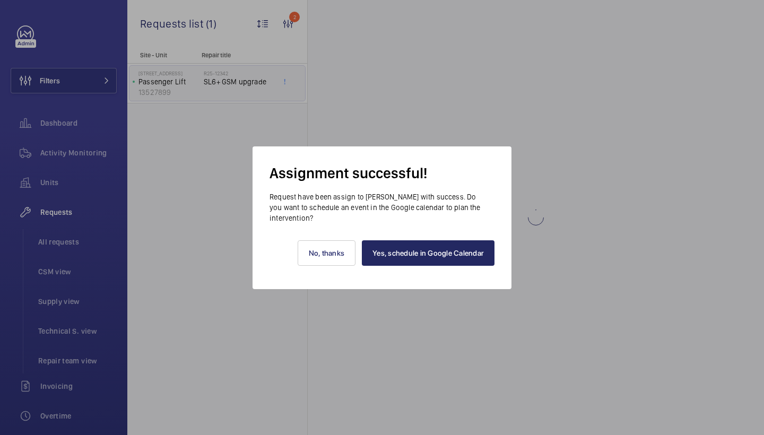
click at [452, 254] on link "Yes, schedule in Google Calendar" at bounding box center [428, 252] width 133 height 25
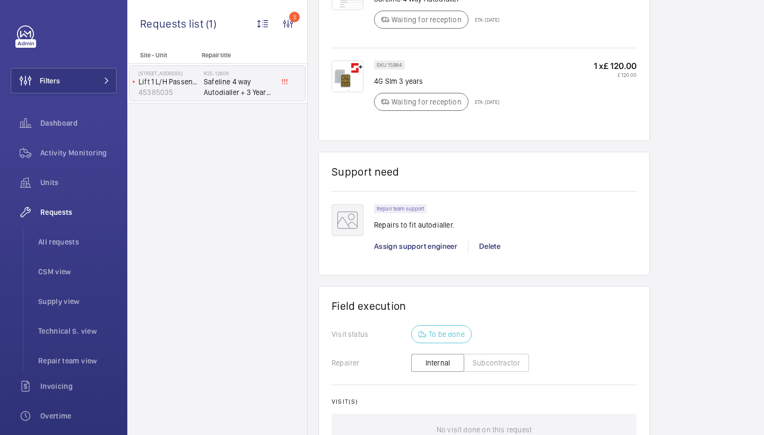
scroll to position [739, 0]
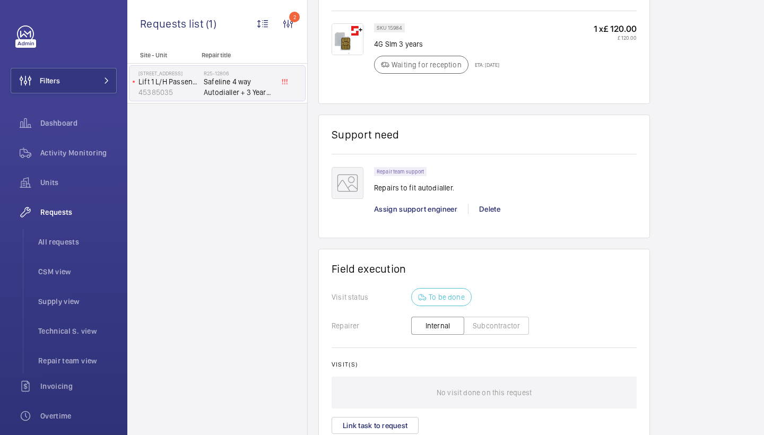
click at [428, 214] on div "Repair team support Repairs to fit autodialler. Assign support engineer Delete" at bounding box center [505, 196] width 263 height 58
click at [429, 207] on span "Assign support engineer" at bounding box center [415, 209] width 83 height 8
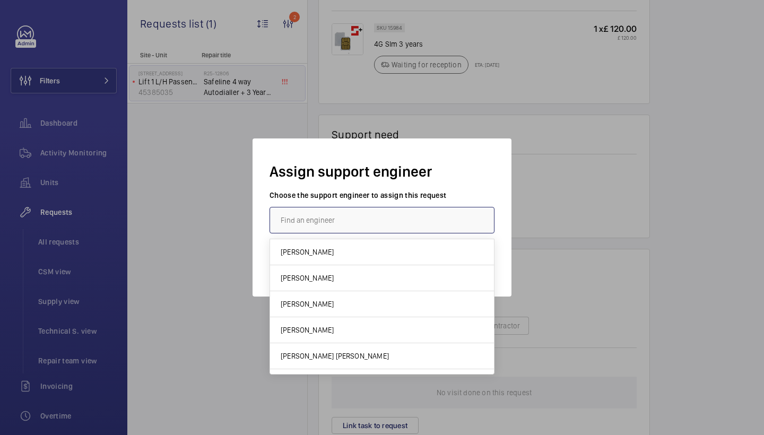
click at [302, 224] on input "text" at bounding box center [382, 220] width 225 height 27
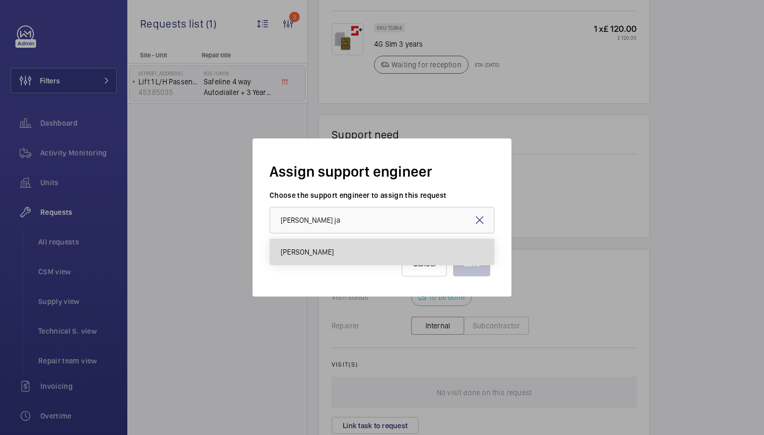
click at [304, 255] on span "[PERSON_NAME]" at bounding box center [307, 252] width 53 height 11
type input "[PERSON_NAME]"
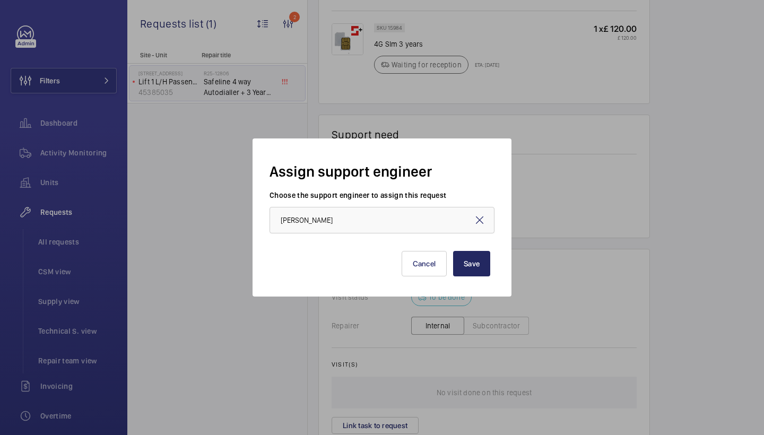
click at [482, 261] on button "Save" at bounding box center [471, 263] width 37 height 25
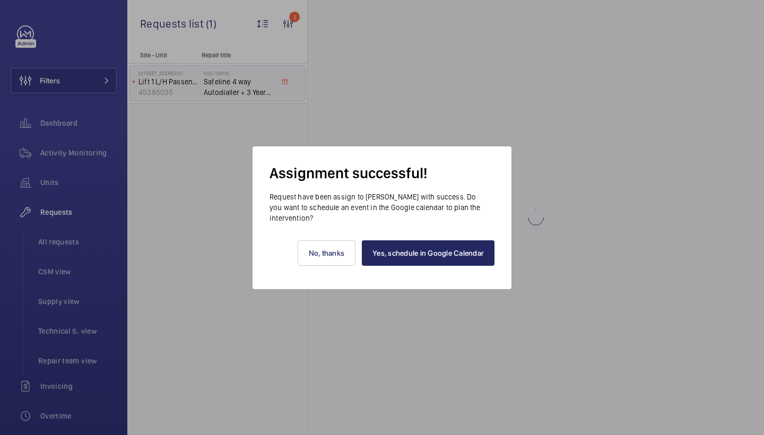
click at [457, 264] on link "Yes, schedule in Google Calendar" at bounding box center [428, 252] width 133 height 25
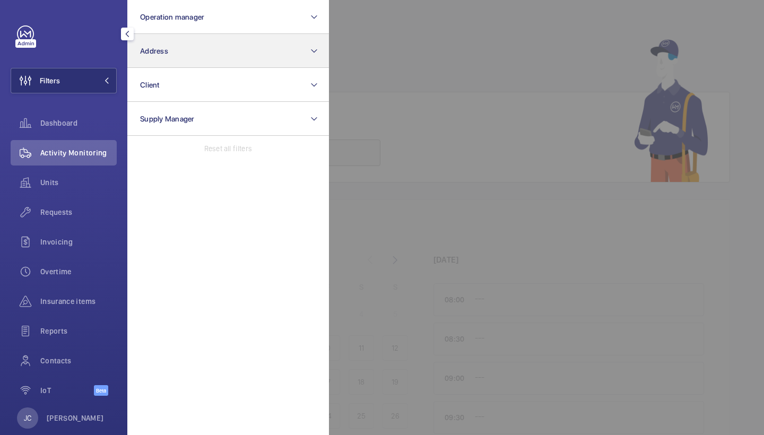
click at [161, 56] on button "Address" at bounding box center [228, 51] width 202 height 34
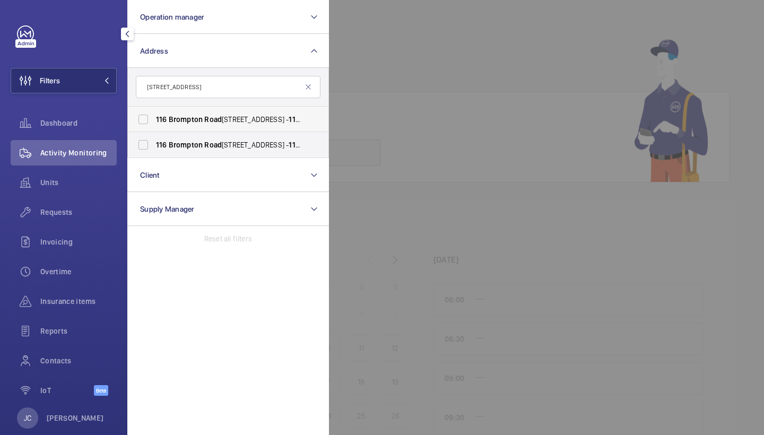
type input "[STREET_ADDRESS]"
click at [197, 121] on span "Brompton" at bounding box center [186, 119] width 34 height 8
click at [154, 121] on input "[STREET_ADDRESS]" at bounding box center [143, 119] width 21 height 21
checkbox input "true"
click at [196, 151] on label "116 Brompton Road , London SW3 1JJ - 116 Brompton Rd, LONDON SW3 1JJ" at bounding box center [220, 144] width 185 height 25
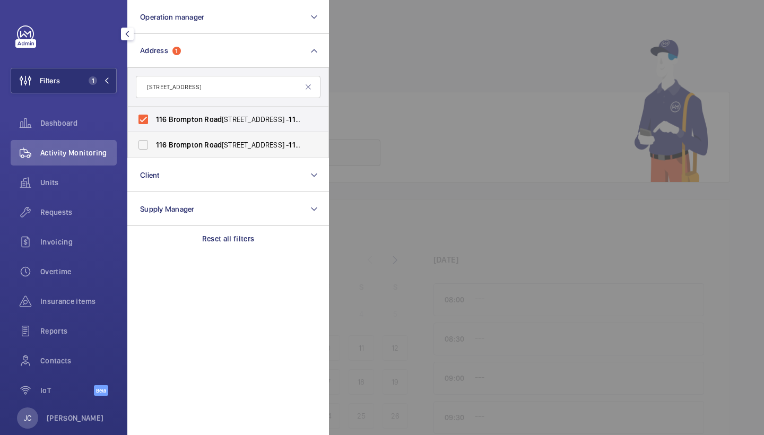
click at [154, 151] on input "116 Brompton Road , London SW3 1JJ - 116 Brompton Rd, LONDON SW3 1JJ" at bounding box center [143, 144] width 21 height 21
checkbox input "true"
click at [78, 218] on div "Requests" at bounding box center [64, 212] width 106 height 25
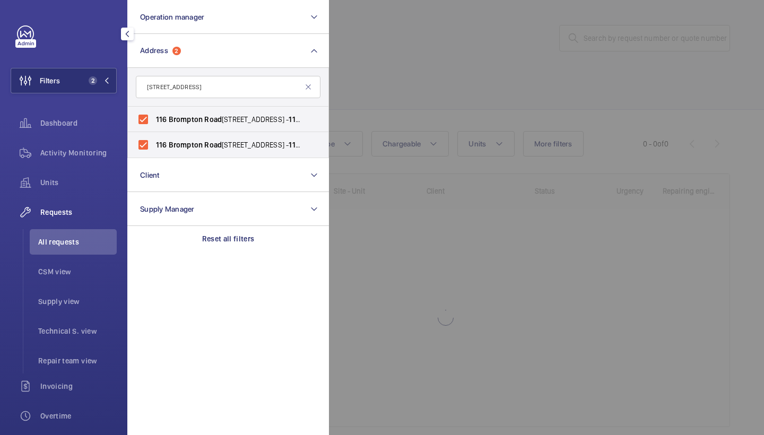
click at [506, 41] on div at bounding box center [711, 217] width 764 height 435
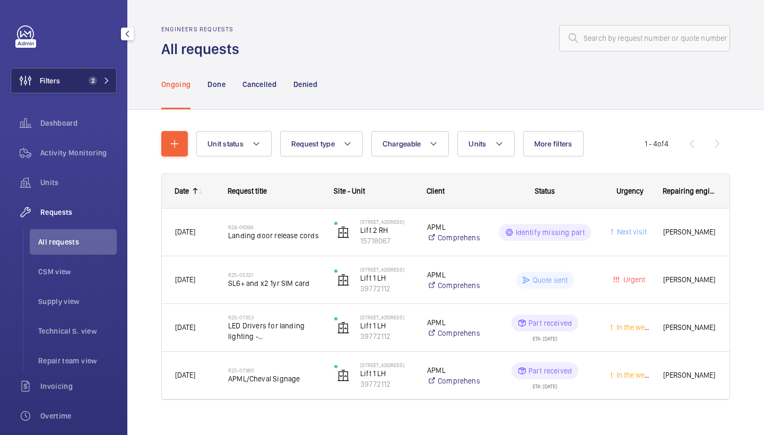
click at [105, 87] on button "Filters 2" at bounding box center [64, 80] width 106 height 25
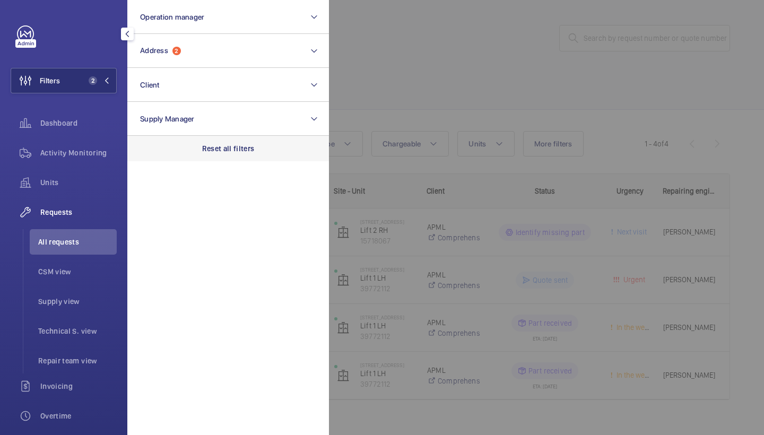
click at [212, 159] on div "Reset all filters" at bounding box center [228, 148] width 202 height 25
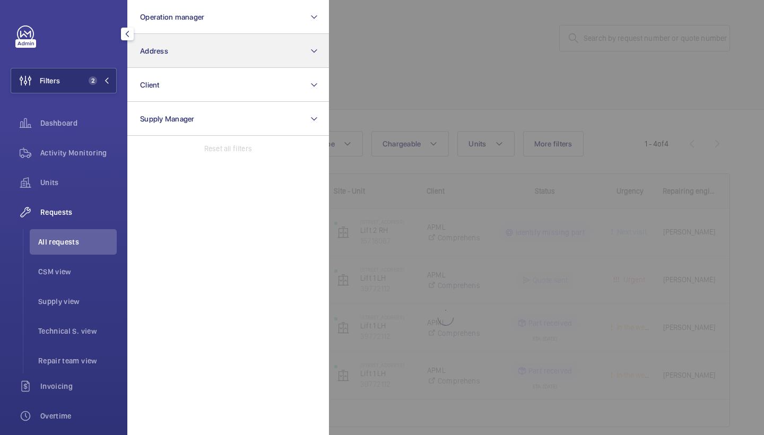
click at [214, 55] on button "Address" at bounding box center [228, 51] width 202 height 34
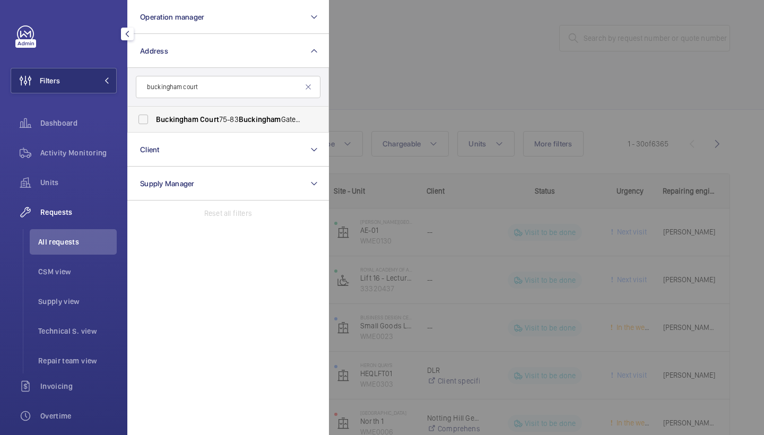
type input "buckingham court"
click at [234, 114] on span "Buckingham Court 75-83 Buckingham Gate - 75 Buckingham Gate, LONDON SW1E 6PD" at bounding box center [229, 119] width 146 height 11
click at [154, 114] on input "Buckingham Court 75-83 Buckingham Gate - 75 Buckingham Gate, LONDON SW1E 6PD" at bounding box center [143, 119] width 21 height 21
checkbox input "true"
click at [449, 94] on div at bounding box center [711, 217] width 764 height 435
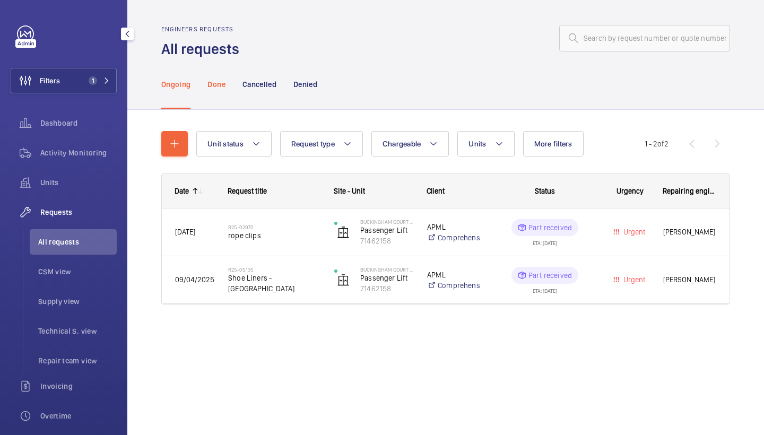
click at [220, 80] on p "Done" at bounding box center [217, 84] width 18 height 11
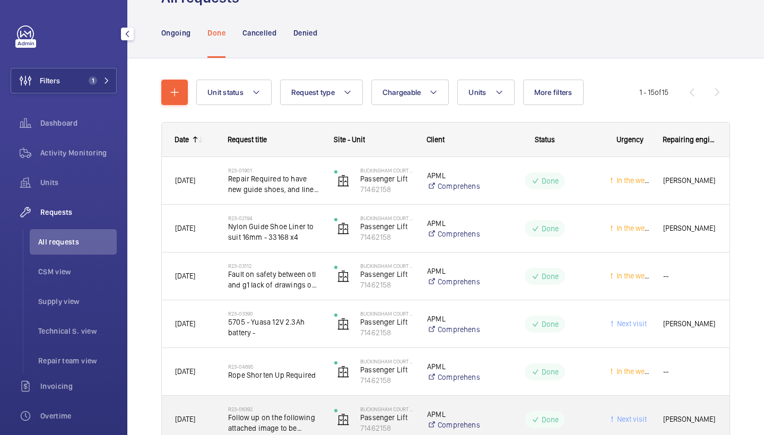
scroll to position [44, 0]
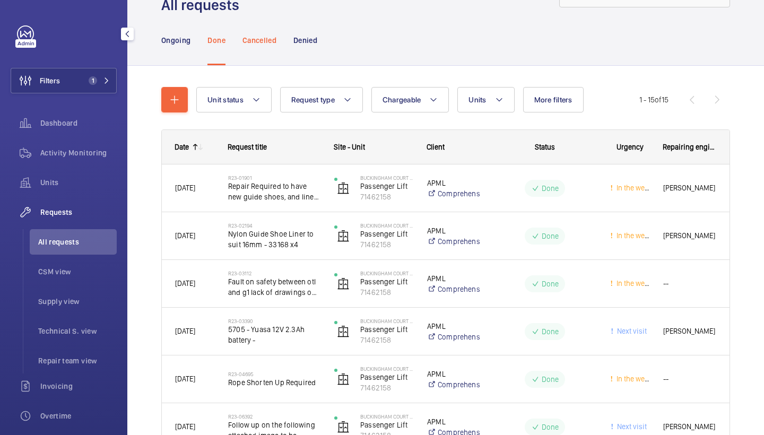
click at [266, 51] on div "Cancelled" at bounding box center [260, 40] width 34 height 50
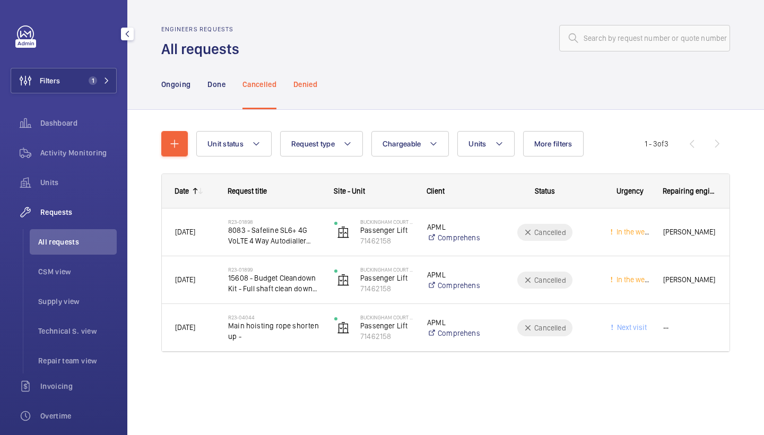
click at [297, 82] on p "Denied" at bounding box center [306, 84] width 24 height 11
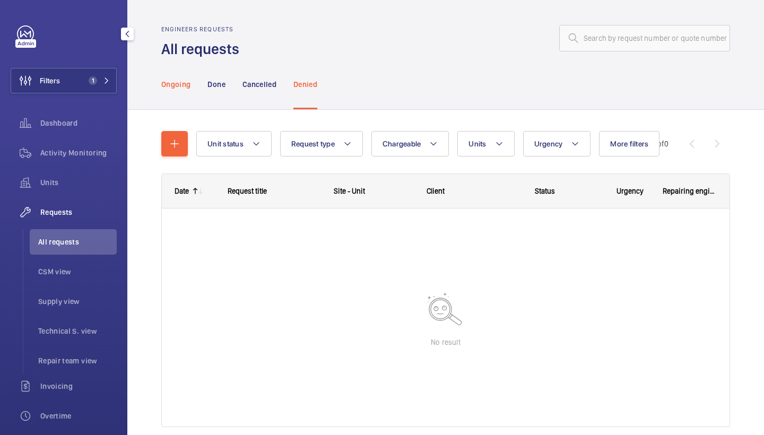
click at [175, 88] on p "Ongoing" at bounding box center [175, 84] width 29 height 11
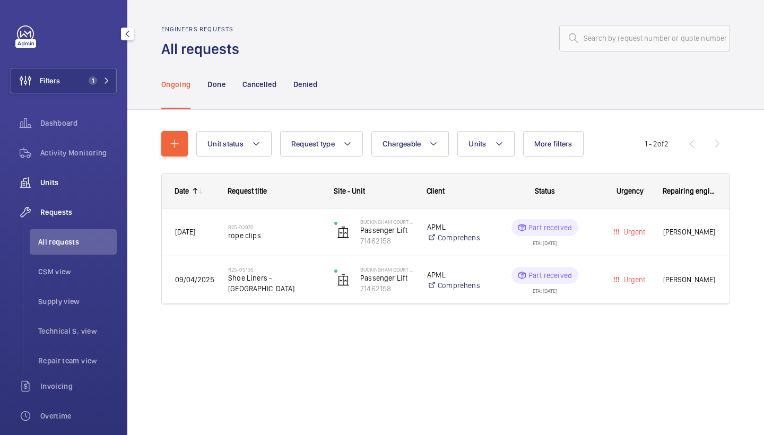
click at [77, 190] on div "Units" at bounding box center [64, 182] width 106 height 25
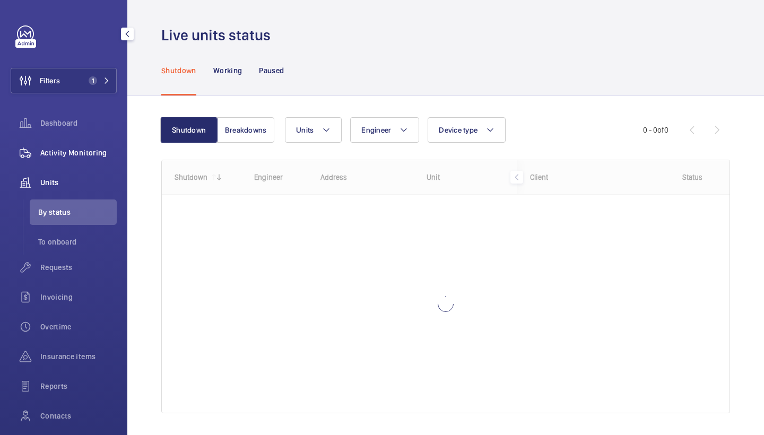
click at [83, 140] on div "Activity Monitoring" at bounding box center [64, 152] width 106 height 25
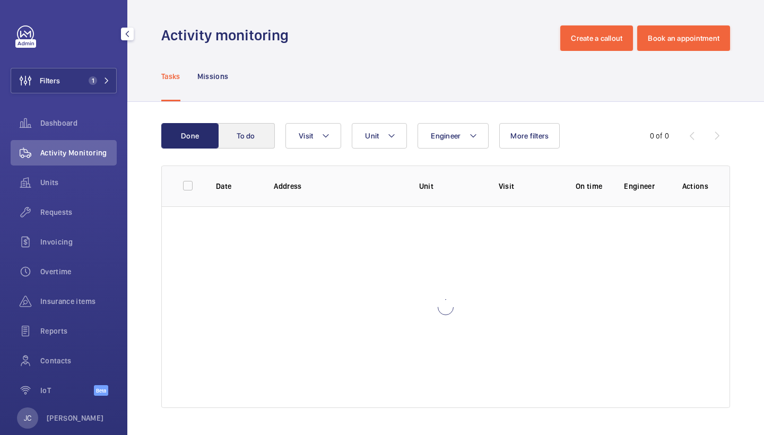
click at [241, 136] on button "To do" at bounding box center [246, 135] width 57 height 25
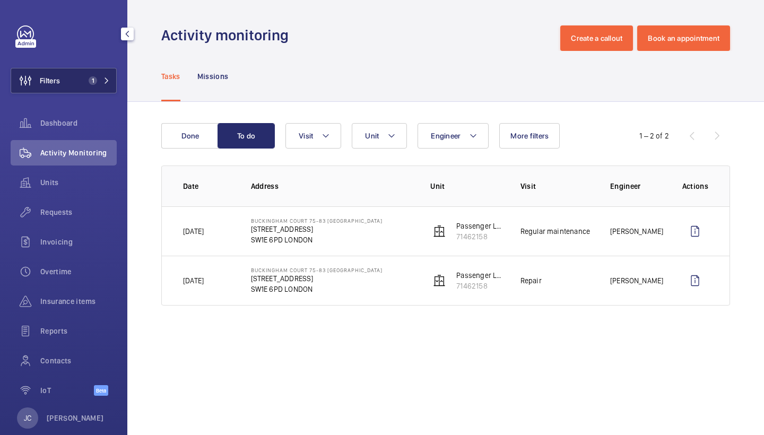
click at [96, 92] on button "Filters 1" at bounding box center [64, 80] width 106 height 25
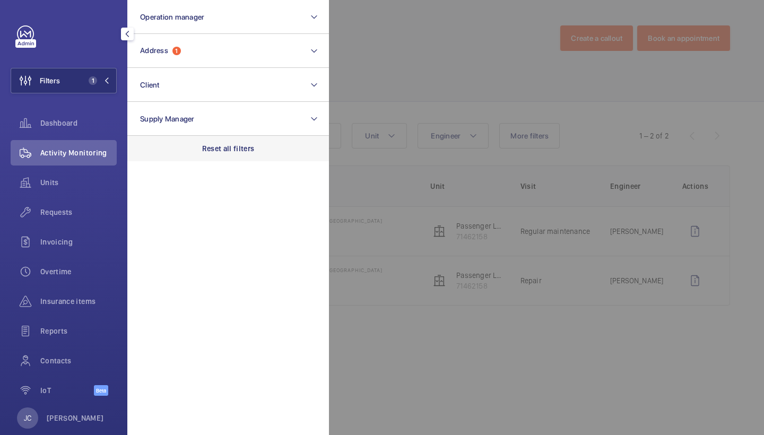
click at [228, 142] on div "Reset all filters" at bounding box center [228, 148] width 202 height 25
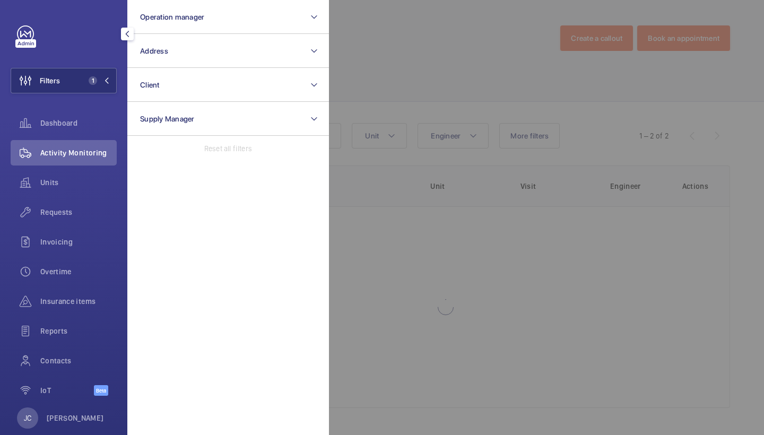
click at [58, 214] on span "Requests" at bounding box center [78, 212] width 76 height 11
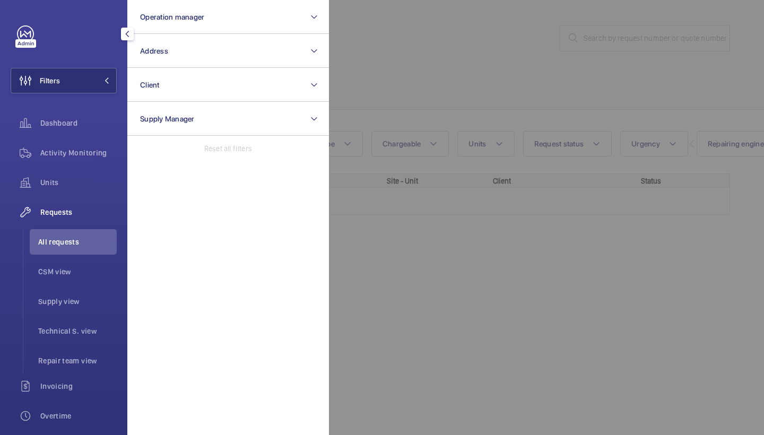
drag, startPoint x: 545, startPoint y: 105, endPoint x: 555, endPoint y: 80, distance: 27.1
click at [545, 105] on div at bounding box center [711, 217] width 764 height 435
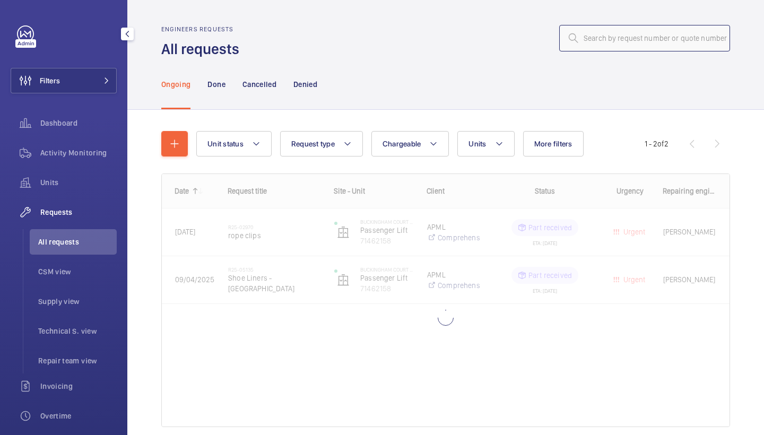
click at [628, 41] on input "text" at bounding box center [645, 38] width 171 height 27
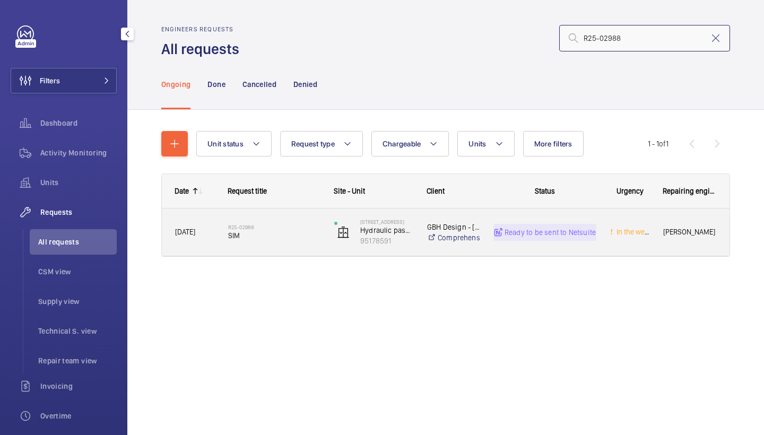
type input "R25-02988"
click at [275, 218] on div "R25-02988 SIM" at bounding box center [274, 232] width 92 height 31
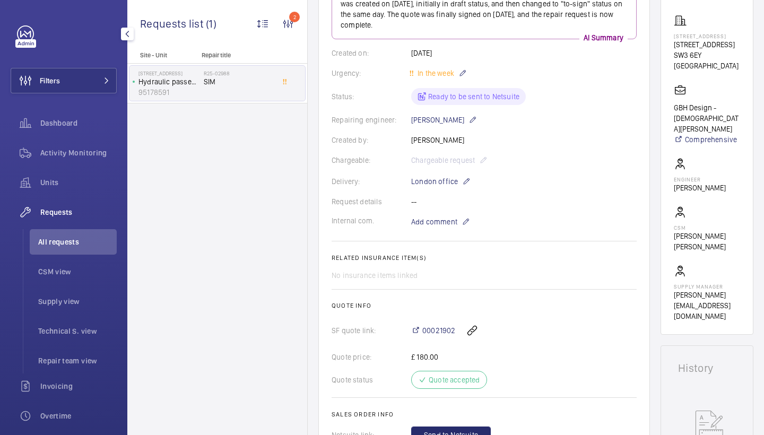
scroll to position [170, 0]
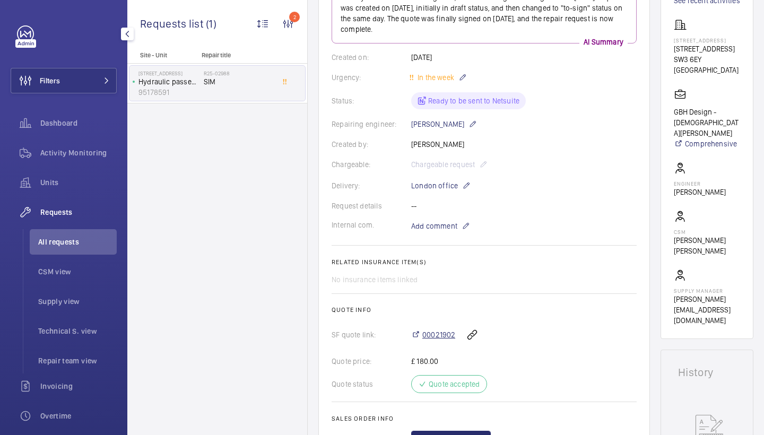
click at [435, 336] on span "00021902" at bounding box center [439, 335] width 33 height 11
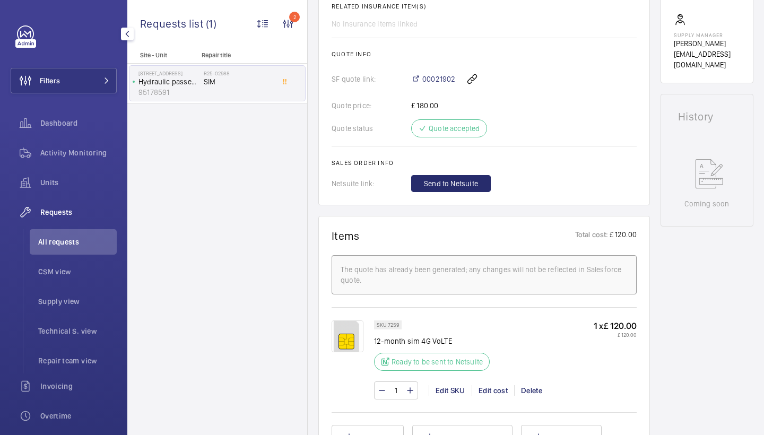
scroll to position [463, 0]
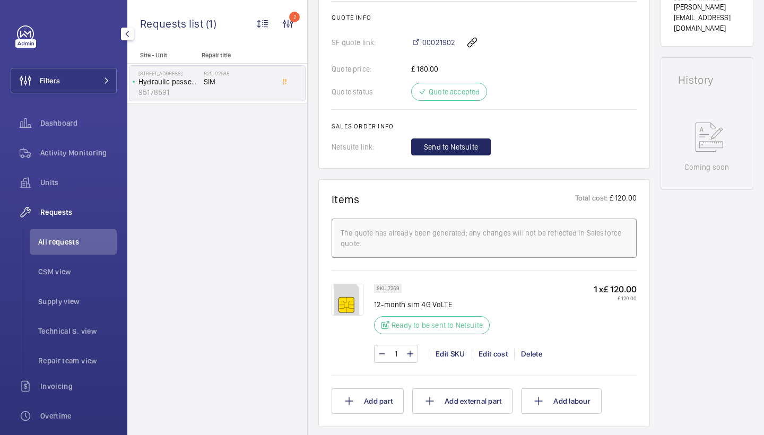
click at [463, 140] on button "Send to Netsuite" at bounding box center [451, 147] width 80 height 17
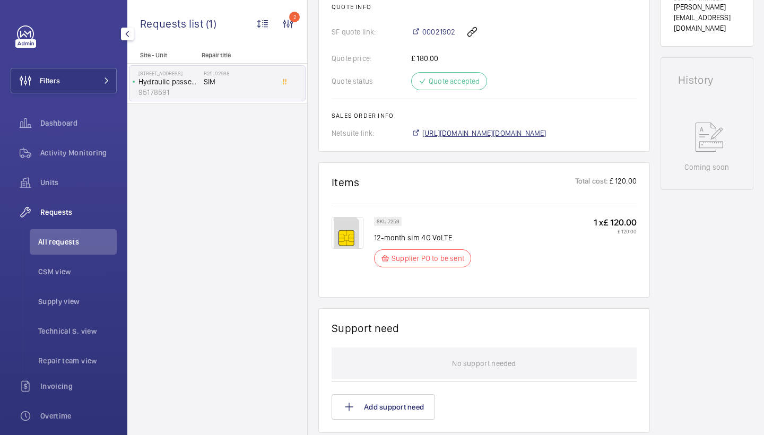
click at [532, 129] on span "https://6461500.app.netsuite.com/app/accounting/transactions/salesord.nl?id=308…" at bounding box center [485, 133] width 124 height 11
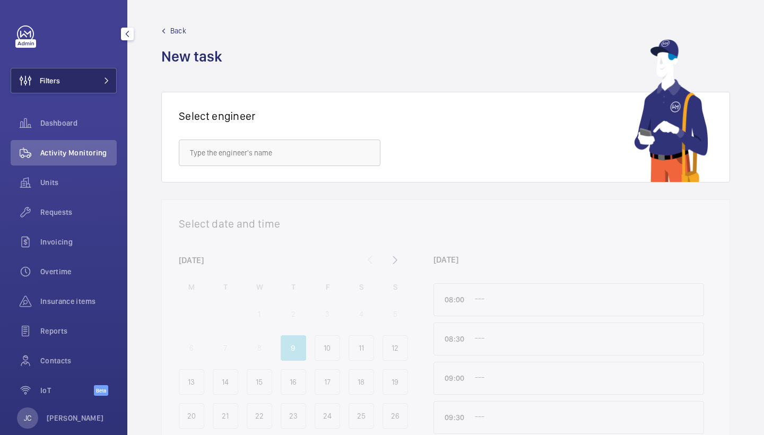
click at [93, 78] on button "Filters" at bounding box center [64, 80] width 106 height 25
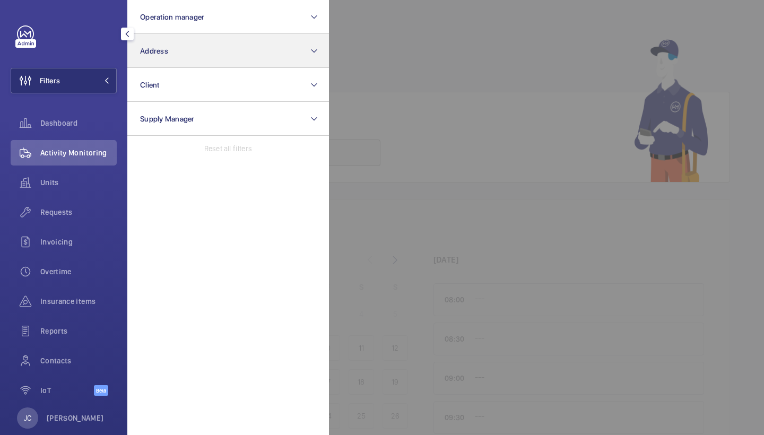
click at [217, 42] on button "Address" at bounding box center [228, 51] width 202 height 34
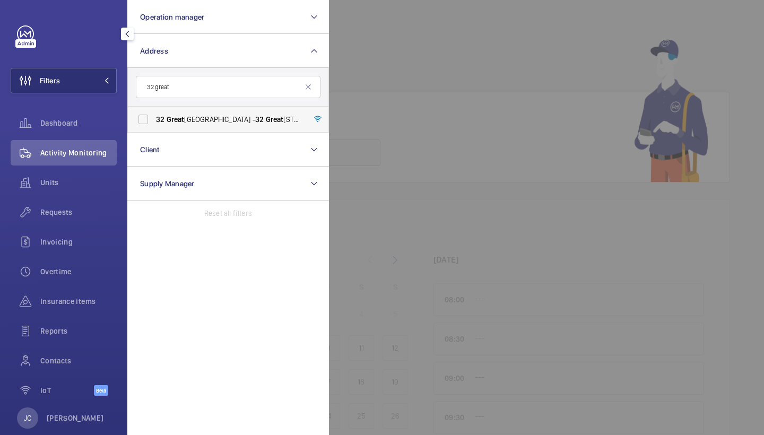
type input "32 great"
click at [226, 127] on label "[STREET_ADDRESS] - [STREET_ADDRESS]" at bounding box center [220, 119] width 185 height 25
click at [154, 127] on input "[STREET_ADDRESS] - [STREET_ADDRESS]" at bounding box center [143, 119] width 21 height 21
checkbox input "true"
click at [76, 216] on span "Requests" at bounding box center [78, 212] width 76 height 11
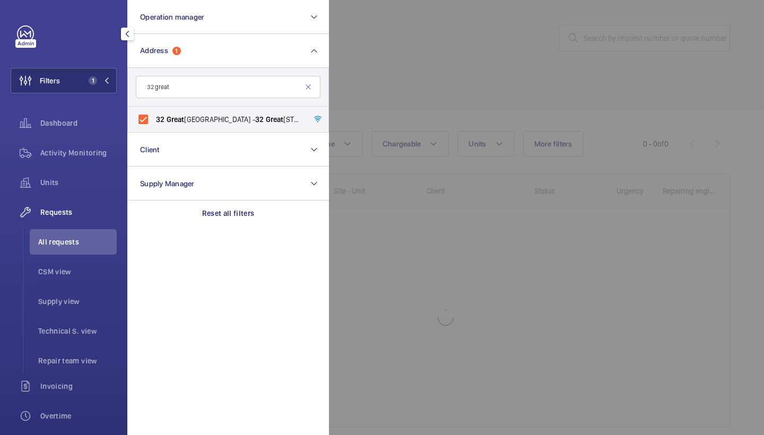
click at [435, 104] on div at bounding box center [711, 217] width 764 height 435
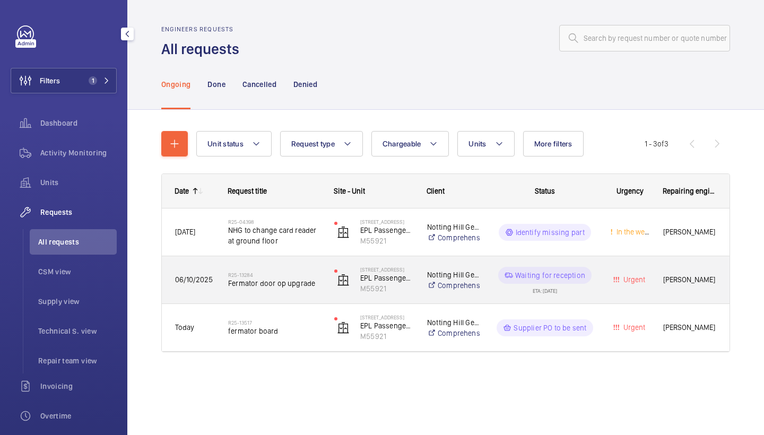
click at [237, 303] on div "R25-13284 Fermator door op upgrade" at bounding box center [268, 280] width 105 height 48
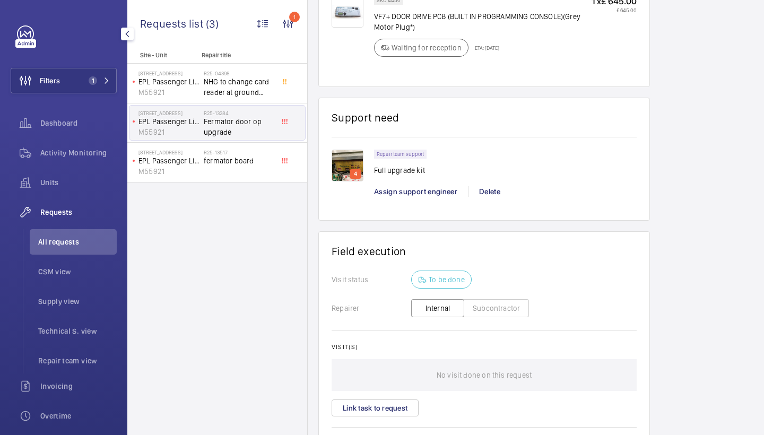
scroll to position [694, 0]
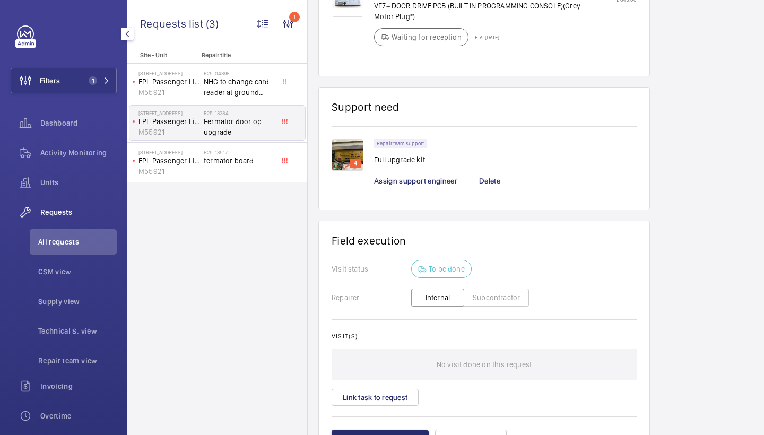
click at [430, 176] on div "Assign support engineer" at bounding box center [421, 181] width 94 height 11
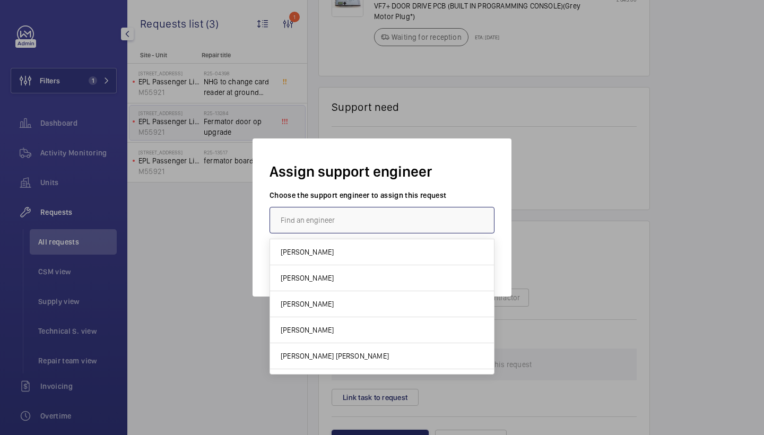
click at [327, 211] on input "text" at bounding box center [382, 220] width 225 height 27
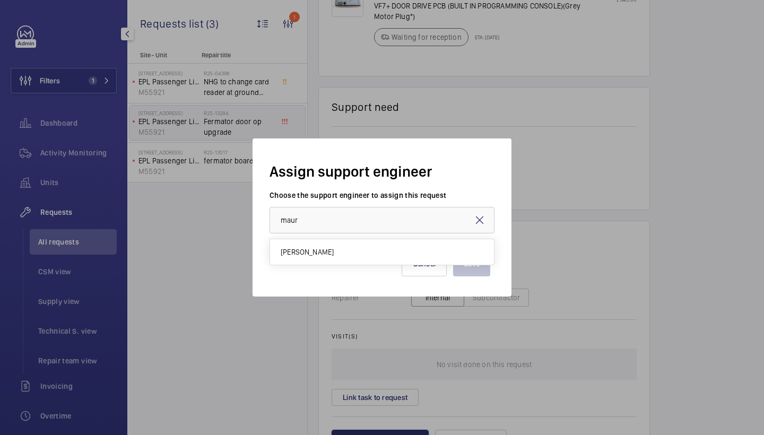
click at [331, 243] on mat-option "[PERSON_NAME]" at bounding box center [382, 251] width 224 height 25
type input "[PERSON_NAME]"
click at [471, 253] on button "Save" at bounding box center [471, 263] width 37 height 25
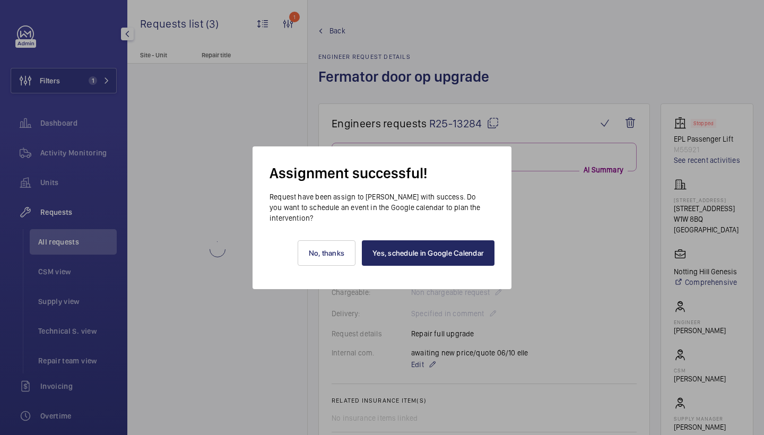
click at [456, 263] on link "Yes, schedule in Google Calendar" at bounding box center [428, 252] width 133 height 25
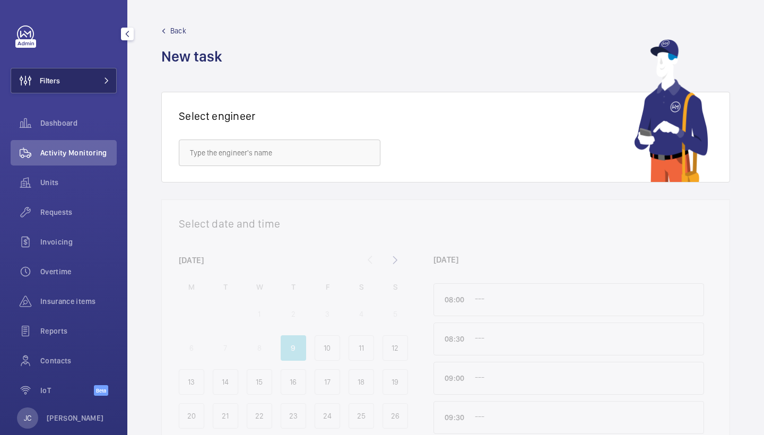
click at [96, 80] on button "Filters" at bounding box center [64, 80] width 106 height 25
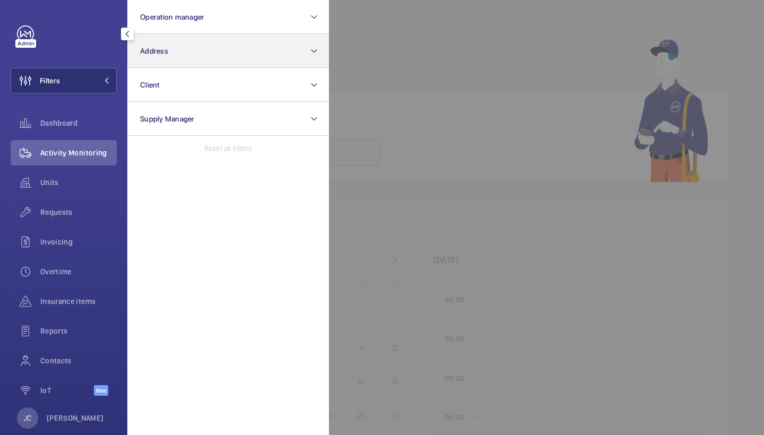
click at [214, 63] on button "Address" at bounding box center [228, 51] width 202 height 34
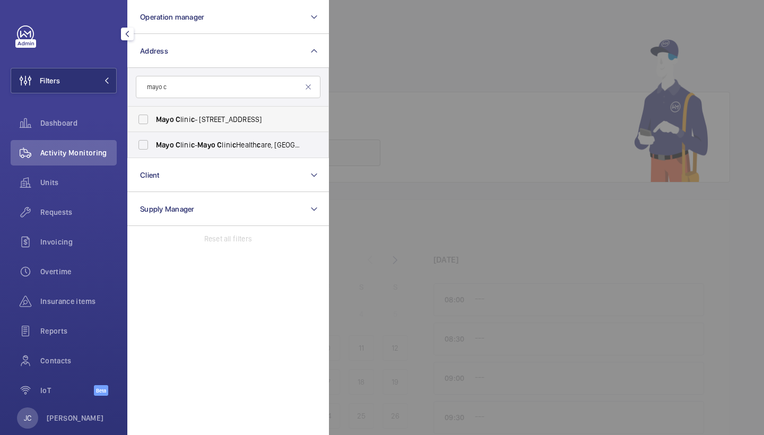
type input "mayo c"
click at [224, 121] on span "Mayo C lini c - 15 Portland Pl, LONDON W1B 1PT" at bounding box center [229, 119] width 146 height 11
click at [154, 121] on input "Mayo C lini c - 15 Portland Pl, LONDON W1B 1PT" at bounding box center [143, 119] width 21 height 21
checkbox input "true"
click at [222, 143] on span "C" at bounding box center [219, 145] width 5 height 8
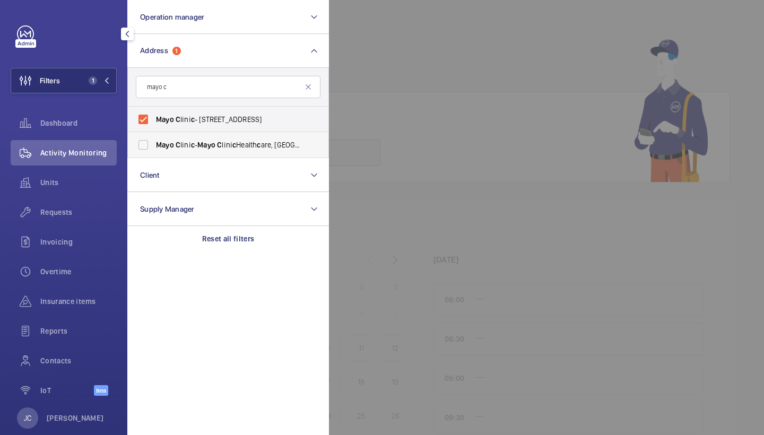
click at [154, 143] on input "Mayo C lini c - Mayo C lini c Health c are, LONDON W1B 1PT" at bounding box center [143, 144] width 21 height 21
checkbox input "true"
click at [383, 123] on div at bounding box center [711, 217] width 764 height 435
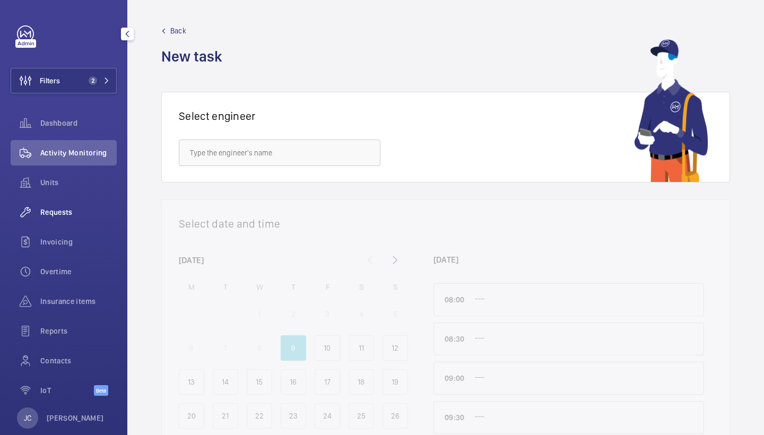
click at [62, 209] on span "Requests" at bounding box center [78, 212] width 76 height 11
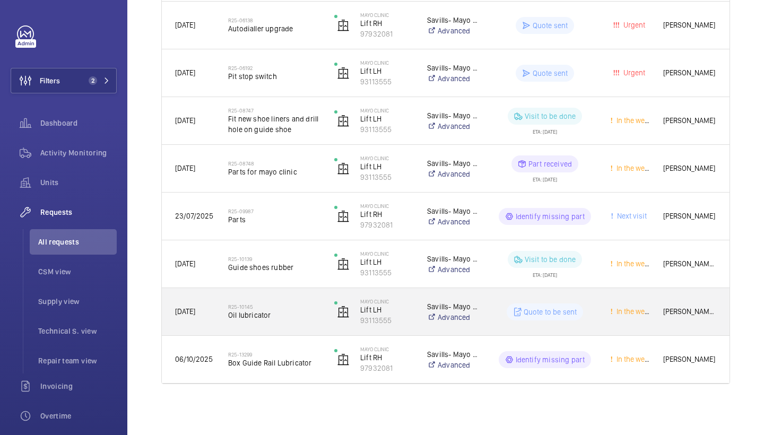
scroll to position [398, 0]
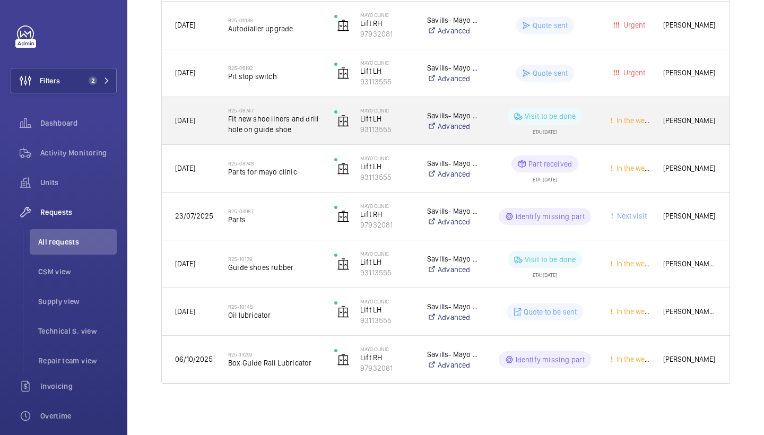
click at [275, 124] on span "Fit new shoe liners and drill hole on guide shoe" at bounding box center [274, 124] width 92 height 21
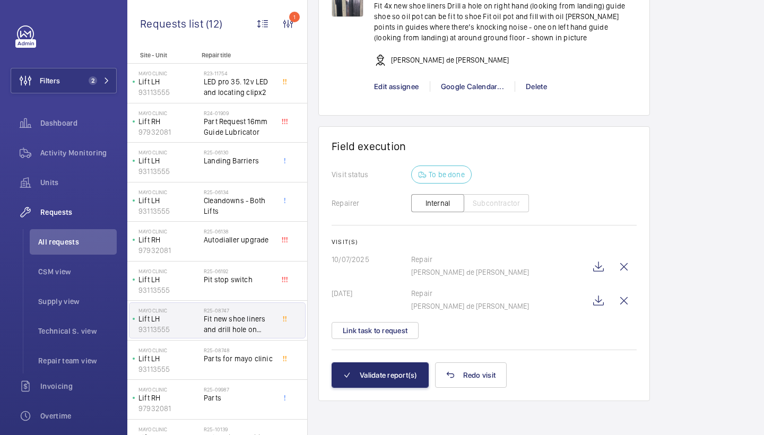
scroll to position [869, 0]
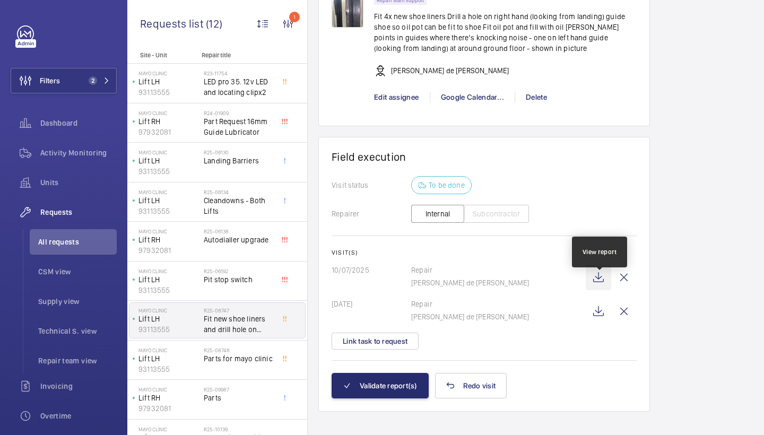
click at [599, 287] on wm-front-icon-button at bounding box center [598, 277] width 25 height 25
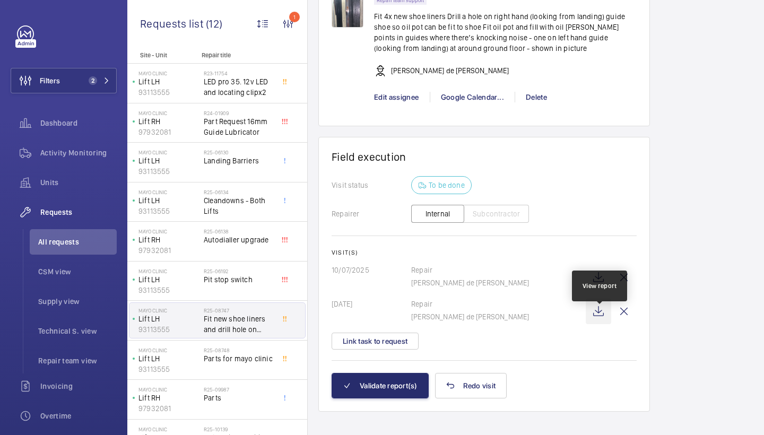
click at [599, 321] on wm-front-icon-button at bounding box center [598, 311] width 25 height 25
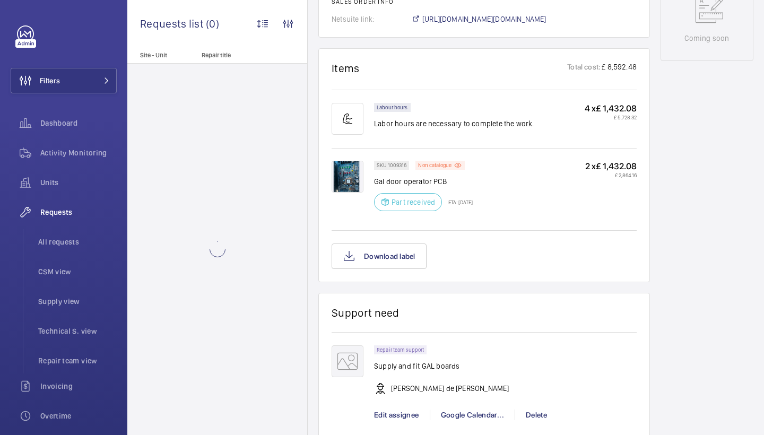
scroll to position [566, 0]
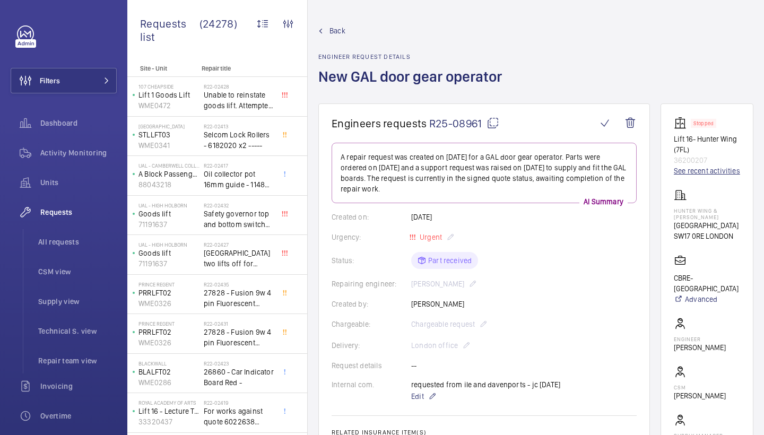
click at [694, 176] on link "See recent activities" at bounding box center [707, 171] width 66 height 11
click at [492, 122] on mat-icon at bounding box center [493, 123] width 13 height 13
click at [65, 240] on span "All requests" at bounding box center [77, 242] width 79 height 11
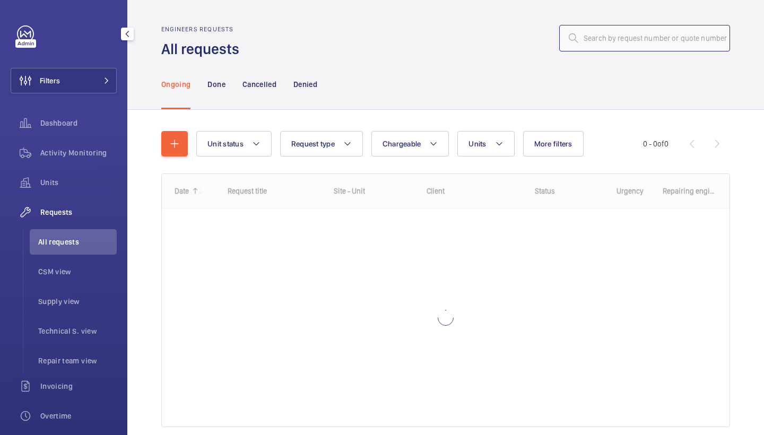
click at [671, 37] on input "text" at bounding box center [645, 38] width 171 height 27
paste input "R25-08395"
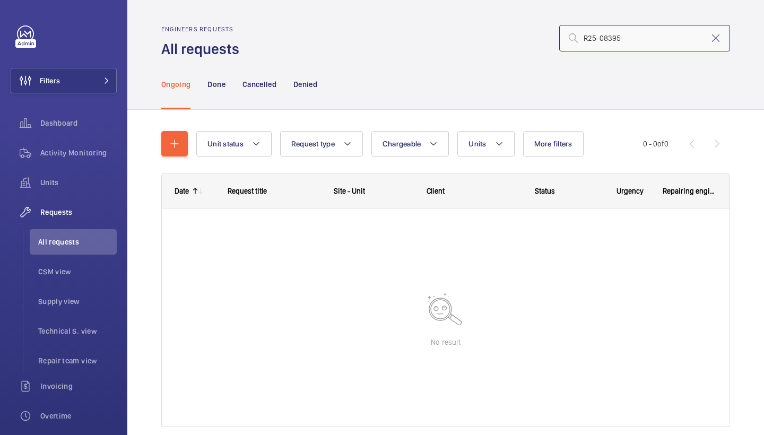
type input "R25-08395"
click at [230, 80] on nav "Ongoing Done Cancelled Denied" at bounding box center [239, 84] width 156 height 50
click at [215, 85] on p "Done" at bounding box center [217, 84] width 18 height 11
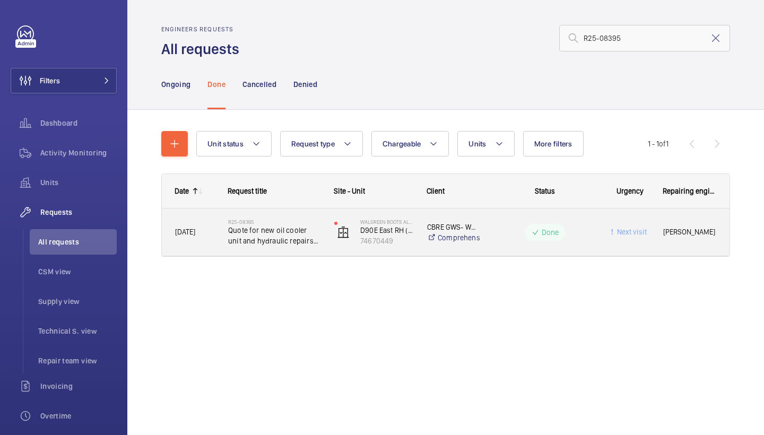
click at [268, 228] on span "Quote for new oil cooler unit and hydraulic repairs to fit part" at bounding box center [274, 235] width 92 height 21
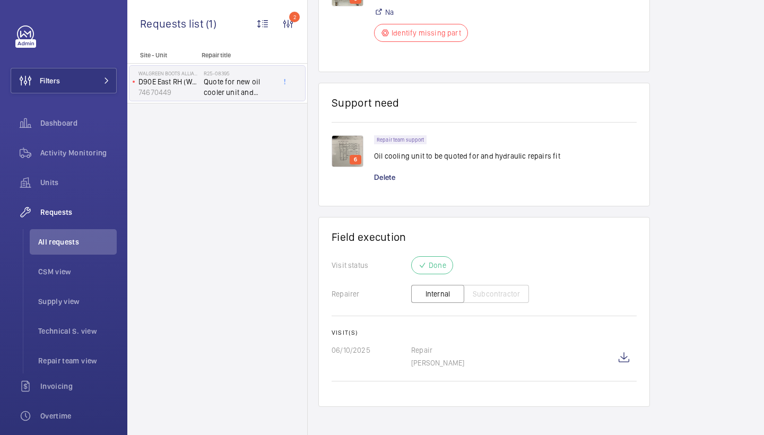
scroll to position [791, 0]
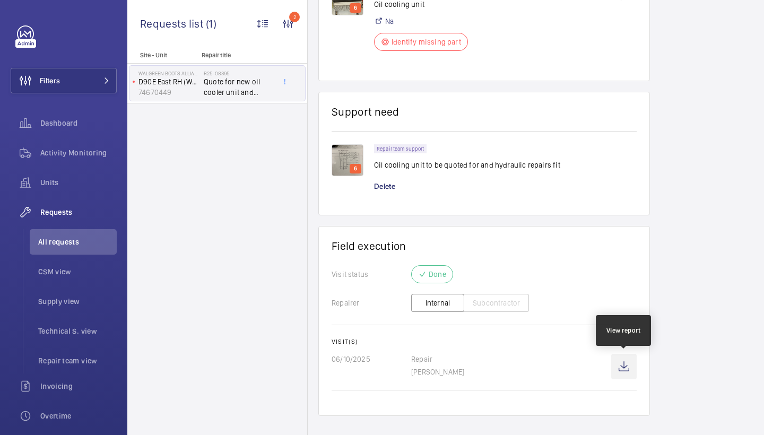
click at [619, 368] on wm-front-icon-button at bounding box center [624, 366] width 25 height 25
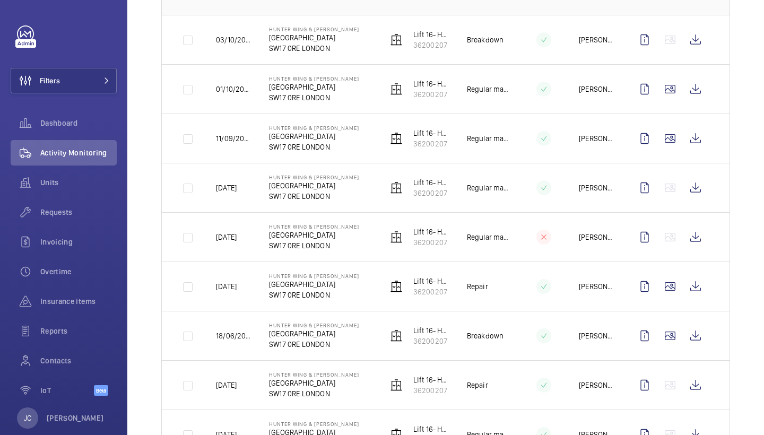
scroll to position [209, 0]
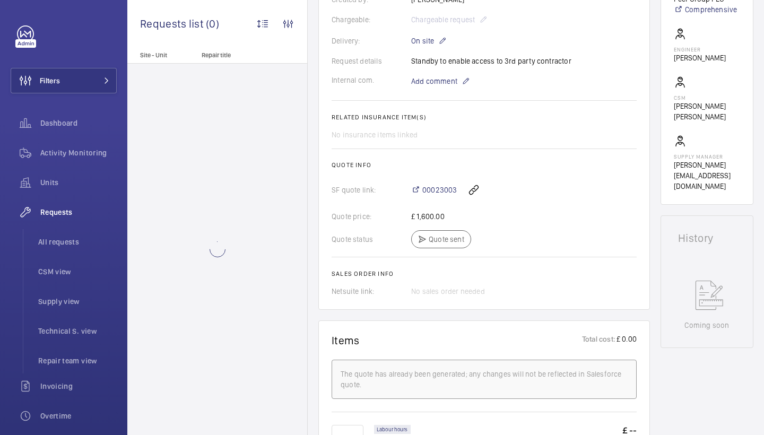
scroll to position [299, 0]
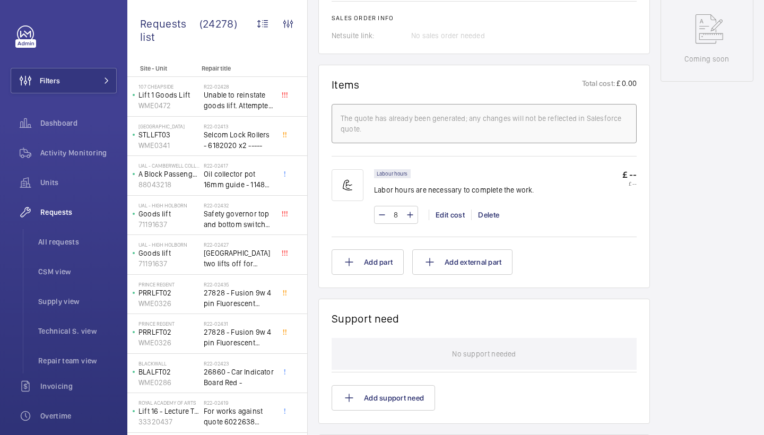
scroll to position [586, 0]
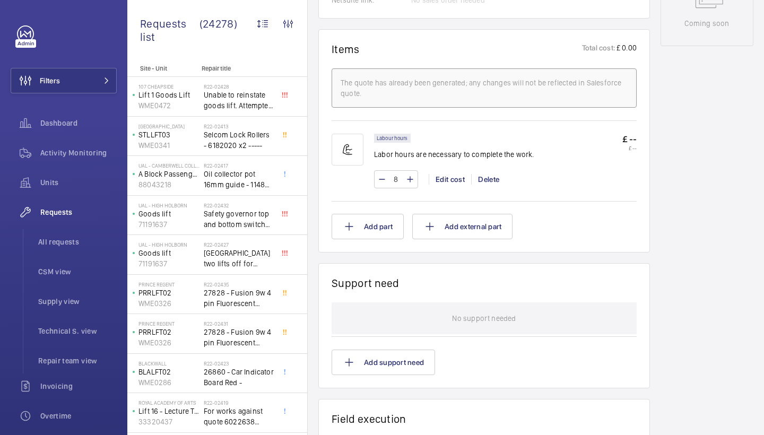
click at [390, 344] on wm-front-card-body "No support needed Add support need" at bounding box center [484, 339] width 305 height 73
click at [383, 358] on button "Add support need" at bounding box center [384, 362] width 104 height 25
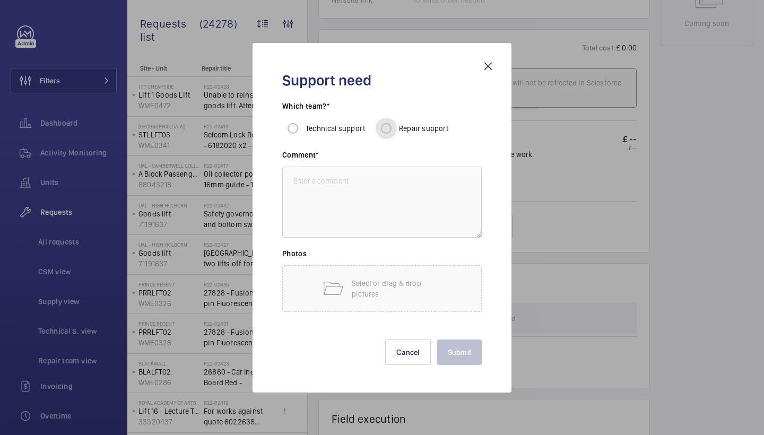
click at [386, 129] on input "Repair support" at bounding box center [386, 128] width 21 height 21
radio input "true"
click at [383, 197] on textarea at bounding box center [382, 202] width 200 height 71
type textarea "standby 20th and 21st"
click at [458, 350] on button "Submit" at bounding box center [459, 352] width 45 height 25
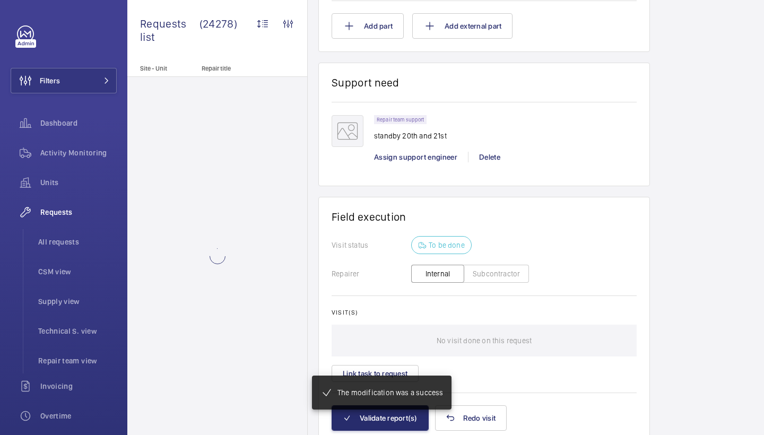
scroll to position [771, 0]
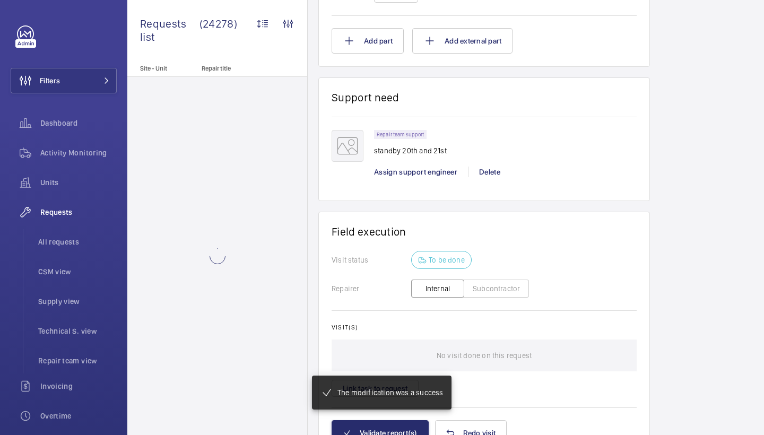
click at [426, 164] on div "Repair team support standby 20th and 21st Assign support engineer Delete" at bounding box center [505, 159] width 263 height 58
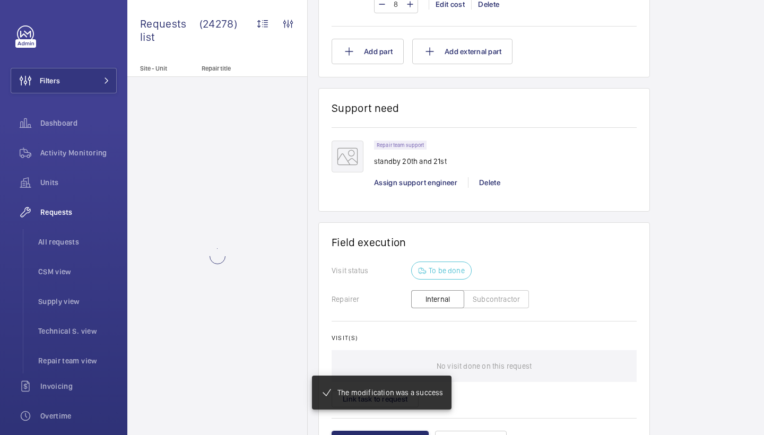
click at [426, 173] on div "Repair team support standby 20th and 21st" at bounding box center [410, 157] width 73 height 32
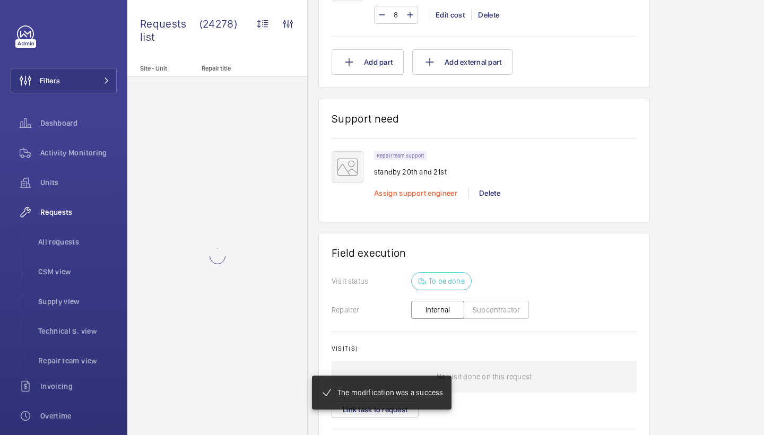
click at [426, 197] on span "Assign support engineer" at bounding box center [415, 193] width 83 height 8
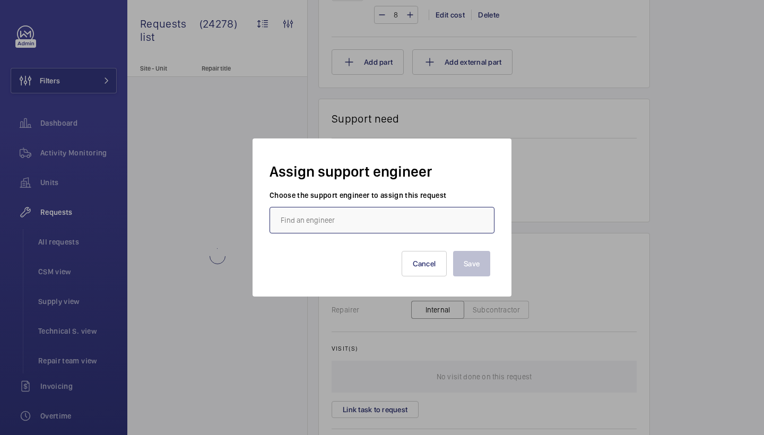
click at [343, 208] on input "text" at bounding box center [382, 220] width 225 height 27
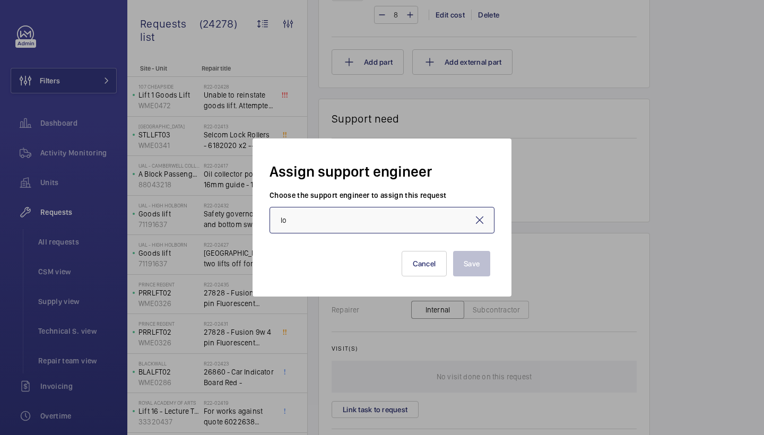
type input "l"
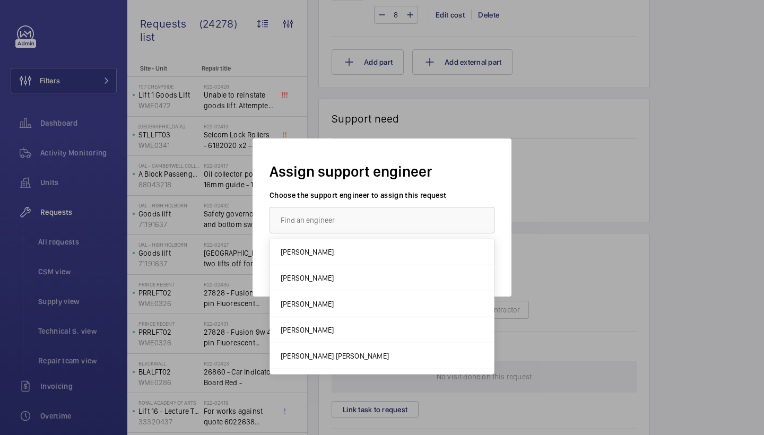
click at [562, 266] on div at bounding box center [382, 217] width 764 height 435
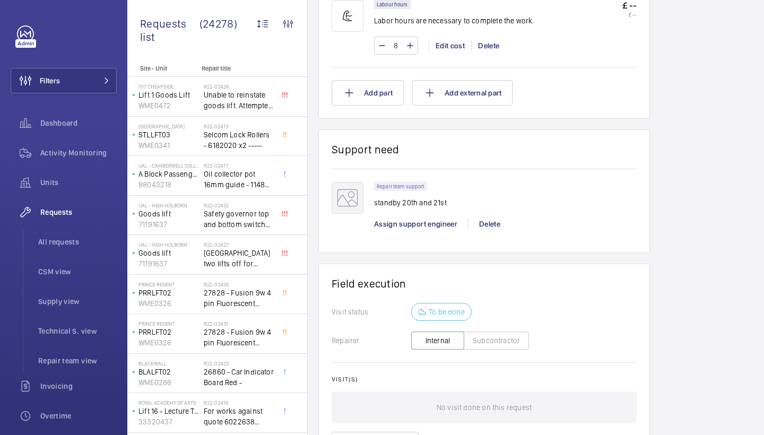
scroll to position [721, 0]
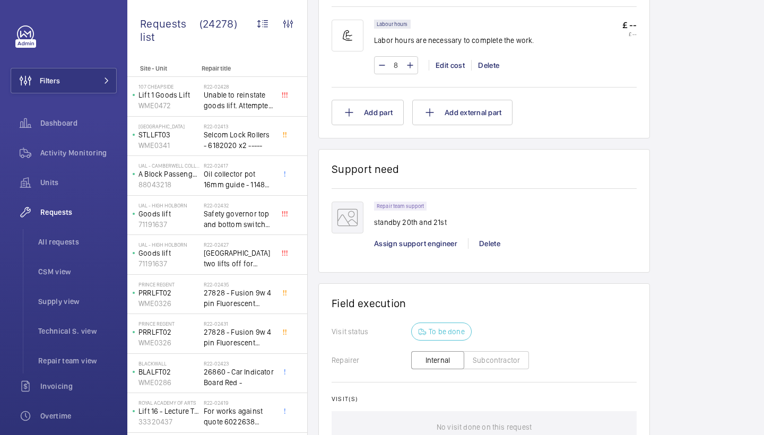
click at [425, 237] on div "Repair team support standby 20th and 21st Assign support engineer Delete" at bounding box center [505, 231] width 263 height 58
click at [421, 243] on span "Assign support engineer" at bounding box center [415, 243] width 83 height 8
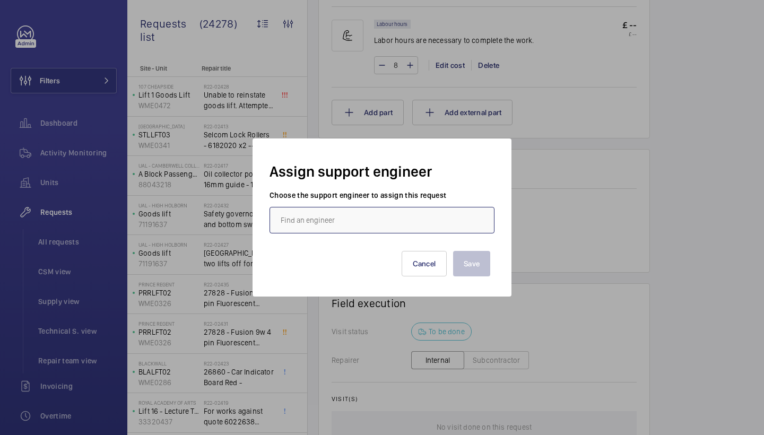
click at [316, 217] on input "text" at bounding box center [382, 220] width 225 height 27
type input "lou"
click at [424, 257] on button "Cancel" at bounding box center [425, 263] width 46 height 25
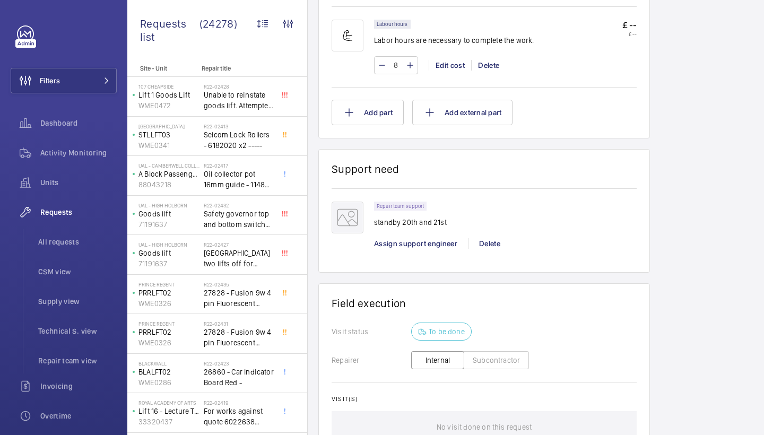
click at [411, 248] on div "Assign support engineer" at bounding box center [421, 243] width 94 height 11
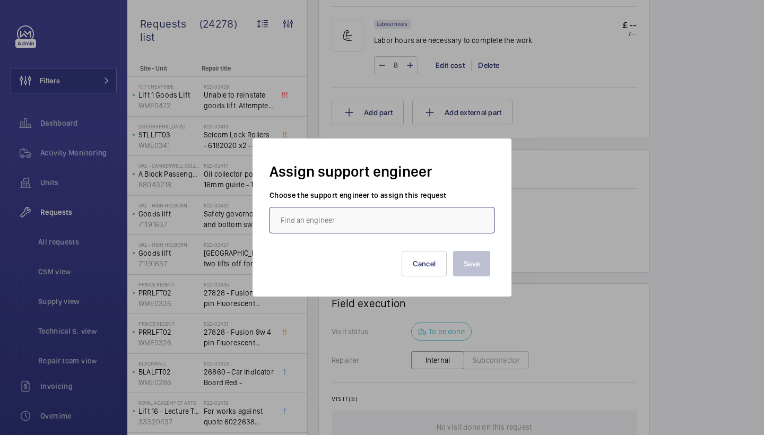
click at [400, 218] on input "text" at bounding box center [382, 220] width 225 height 27
type input "thom"
click at [431, 271] on button "Cancel" at bounding box center [425, 263] width 46 height 25
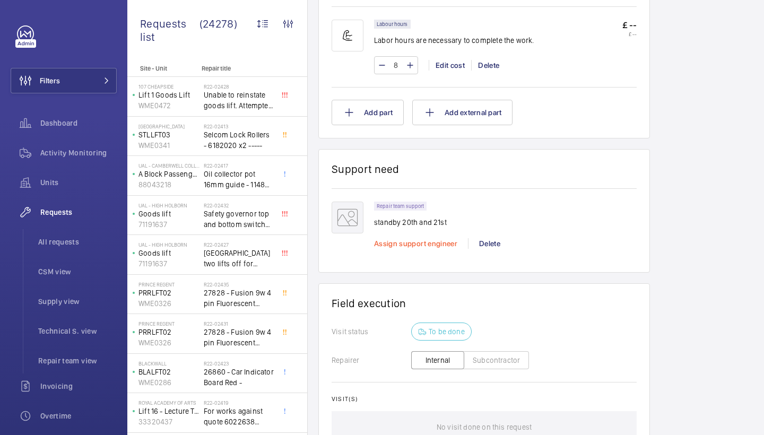
click at [406, 243] on span "Assign support engineer" at bounding box center [415, 243] width 83 height 8
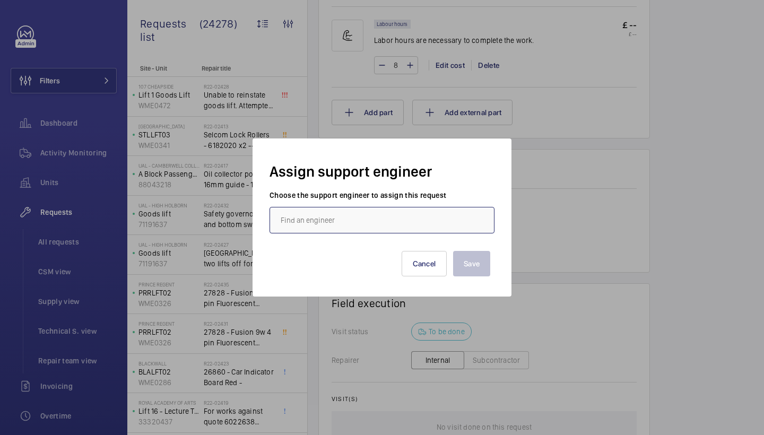
click at [396, 224] on input "text" at bounding box center [382, 220] width 225 height 27
drag, startPoint x: 389, startPoint y: 232, endPoint x: 368, endPoint y: 260, distance: 34.5
click at [367, 260] on mat-option "[PERSON_NAME]" at bounding box center [382, 251] width 224 height 25
type input "[PERSON_NAME]"
click at [470, 258] on button "Save" at bounding box center [471, 263] width 37 height 25
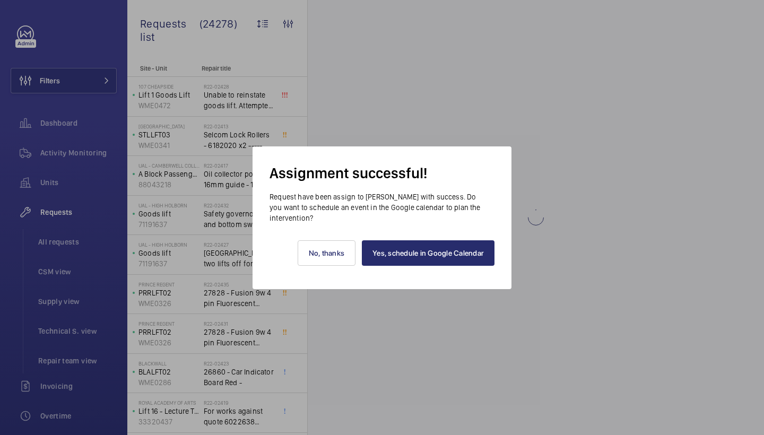
click at [449, 266] on div "Yes, schedule in Google Calendar No, thanks" at bounding box center [382, 257] width 225 height 66
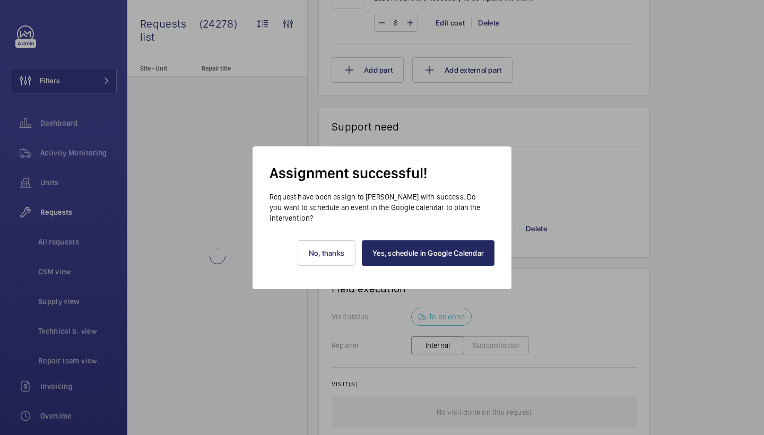
click at [450, 259] on link "Yes, schedule in Google Calendar" at bounding box center [428, 252] width 133 height 25
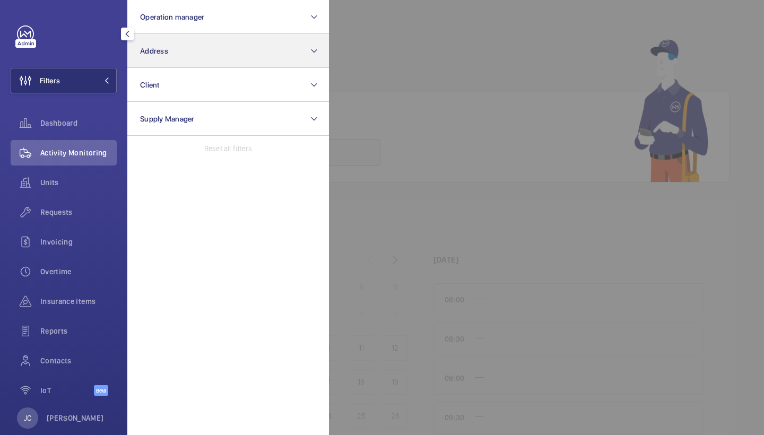
click at [169, 63] on button "Address" at bounding box center [228, 51] width 202 height 34
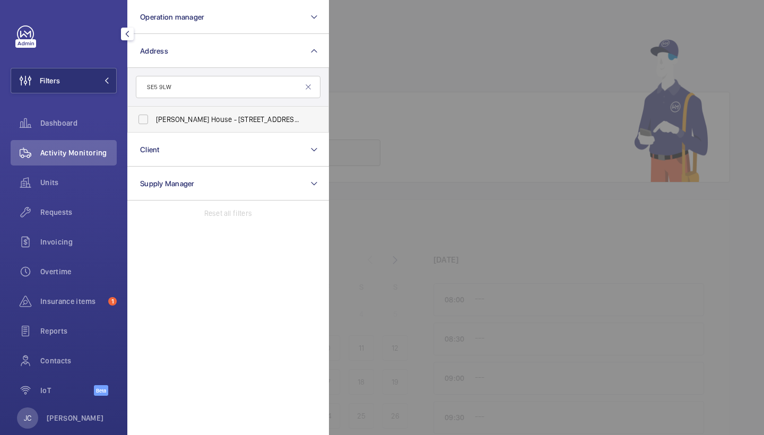
type input "SE5 9LW"
click at [186, 123] on span "[PERSON_NAME] House - [STREET_ADDRESS]" at bounding box center [229, 119] width 146 height 11
click at [154, 123] on input "[PERSON_NAME] House - [STREET_ADDRESS]" at bounding box center [143, 119] width 21 height 21
checkbox input "true"
click at [59, 211] on span "Requests" at bounding box center [78, 212] width 76 height 11
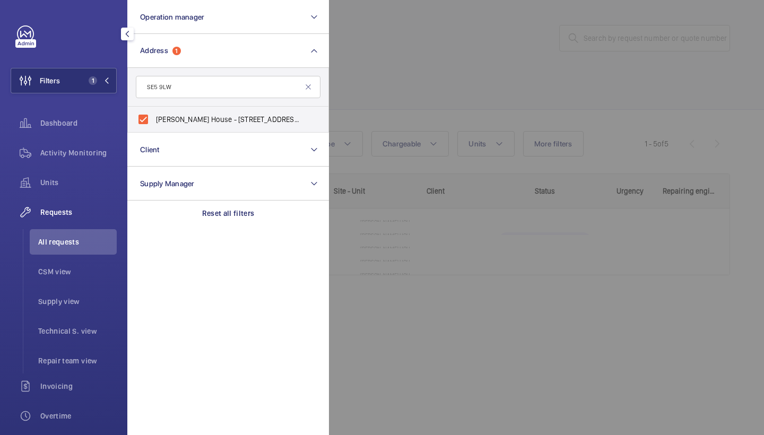
click at [474, 60] on div at bounding box center [711, 217] width 764 height 435
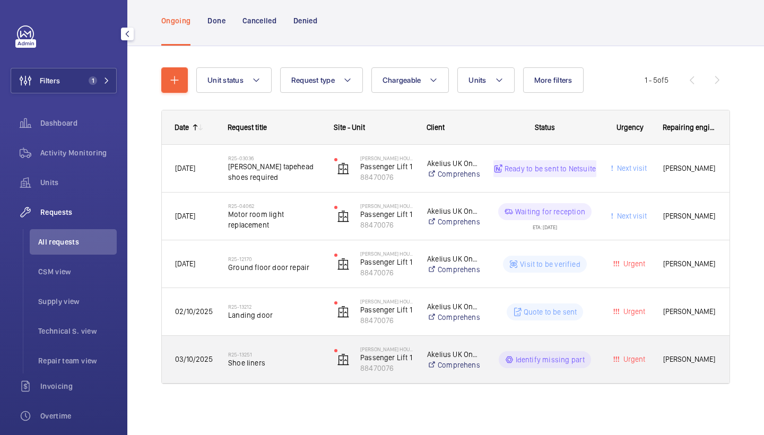
scroll to position [64, 0]
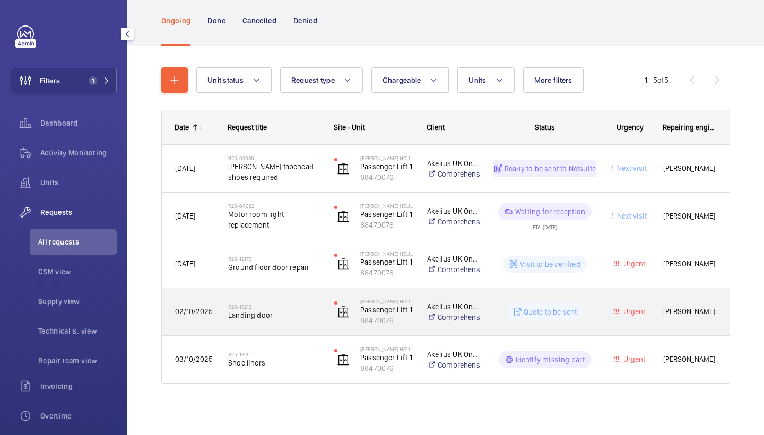
click at [283, 329] on div "R25-13212 Landing door" at bounding box center [268, 312] width 105 height 48
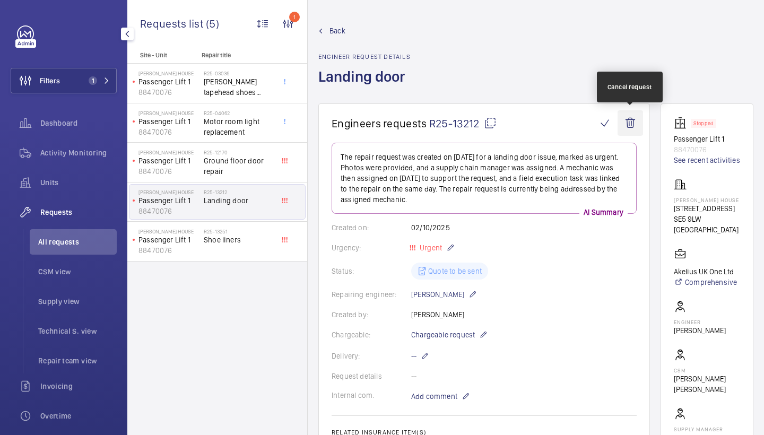
click at [631, 125] on wm-front-icon-button at bounding box center [630, 122] width 25 height 25
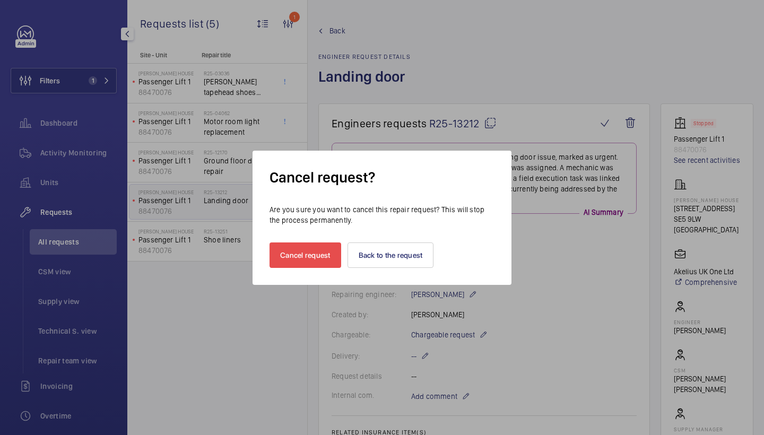
click at [315, 243] on button "Cancel request" at bounding box center [306, 255] width 72 height 25
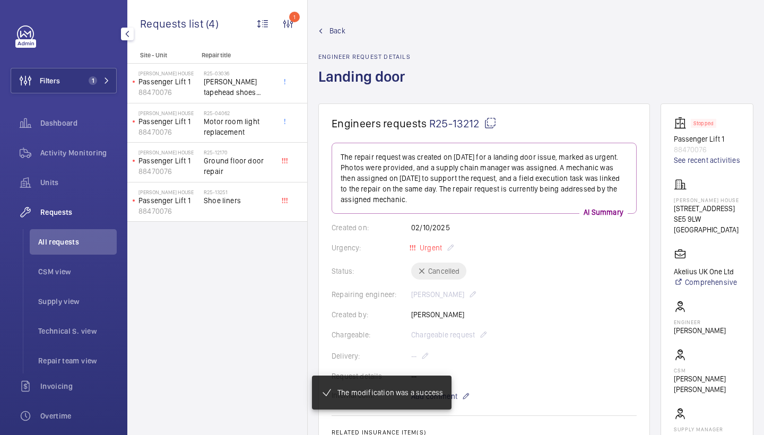
click at [495, 123] on mat-icon at bounding box center [490, 123] width 13 height 13
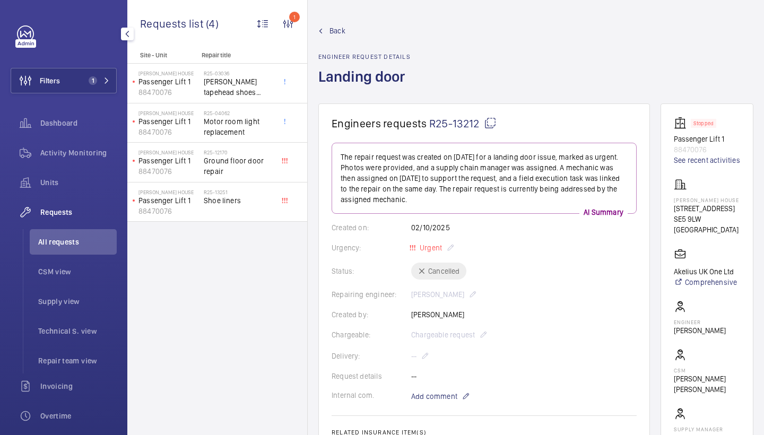
click at [343, 33] on span "Back" at bounding box center [338, 30] width 16 height 11
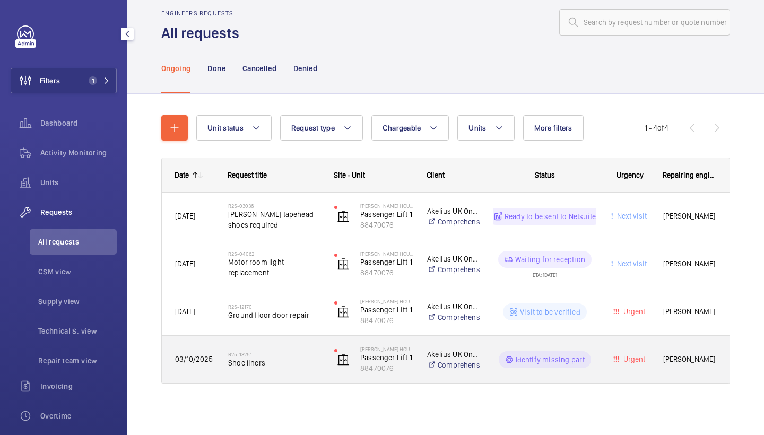
scroll to position [16, 0]
click at [269, 373] on div "R25-13251 Shoe liners" at bounding box center [274, 360] width 92 height 31
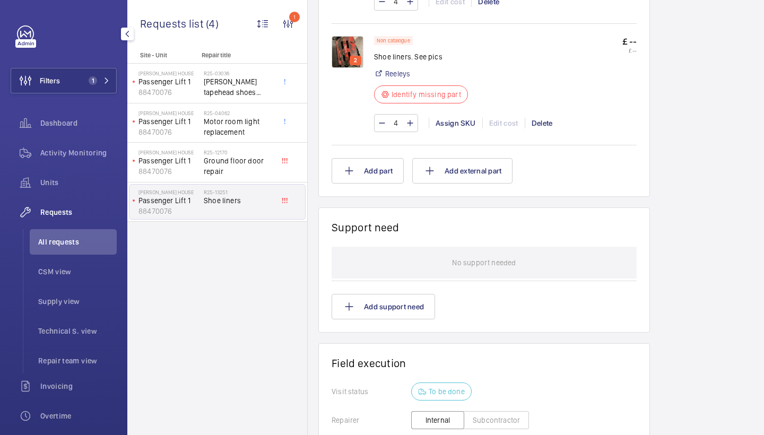
scroll to position [621, 0]
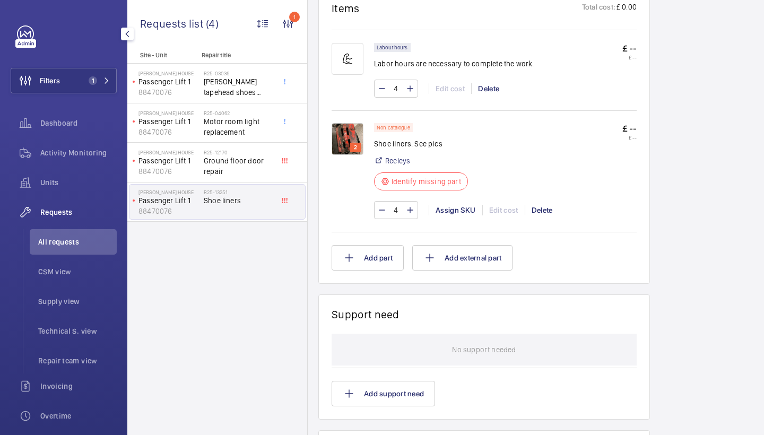
click at [348, 143] on img at bounding box center [348, 139] width 32 height 32
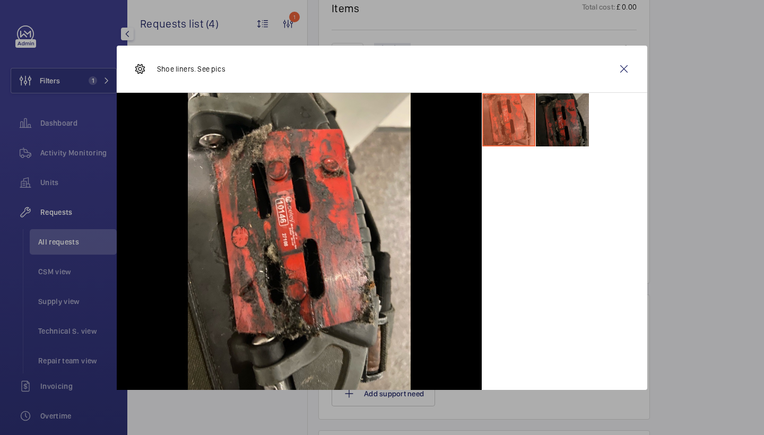
click at [569, 106] on li at bounding box center [562, 119] width 53 height 53
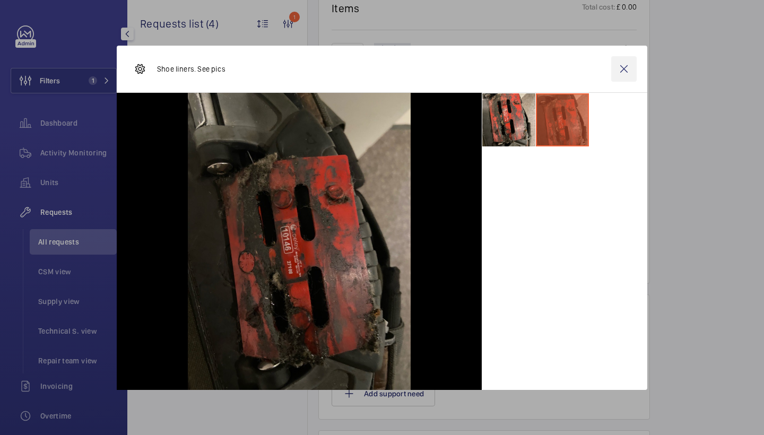
click at [623, 71] on wm-front-icon-button at bounding box center [624, 68] width 25 height 25
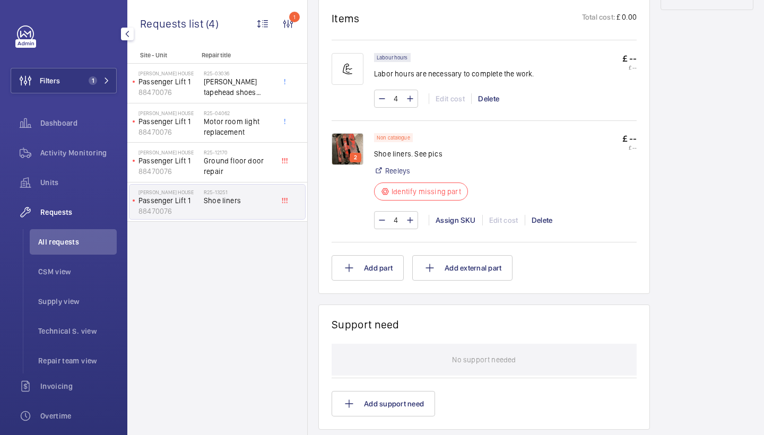
scroll to position [607, 0]
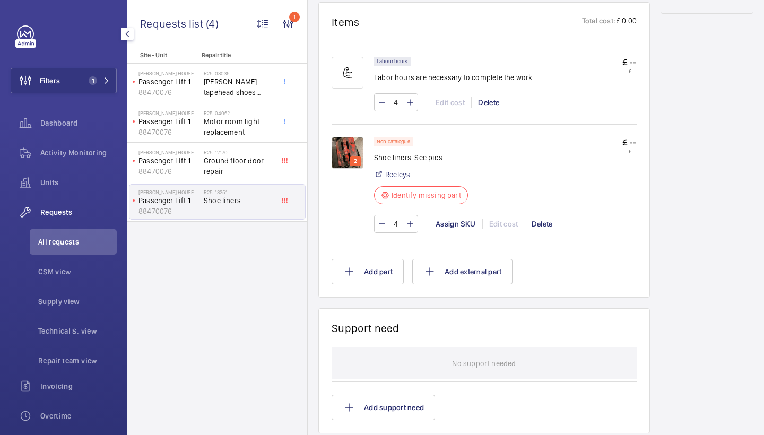
click at [348, 155] on img at bounding box center [348, 153] width 32 height 32
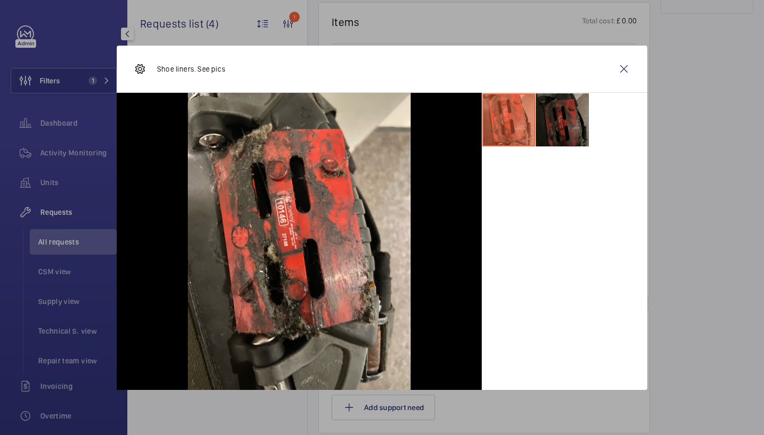
click at [571, 105] on li at bounding box center [562, 119] width 53 height 53
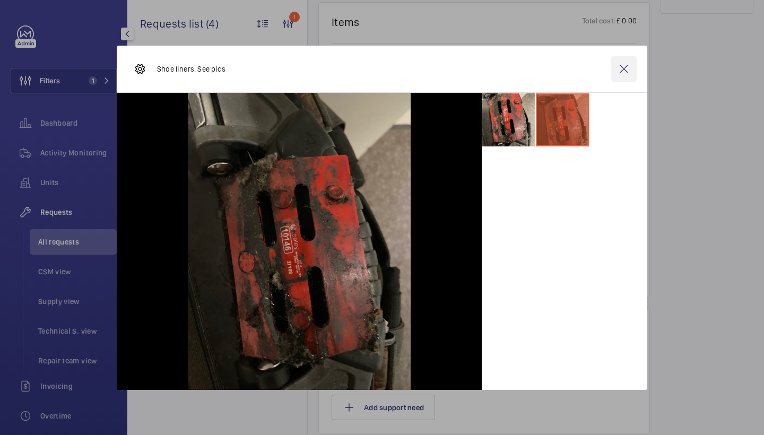
click at [622, 66] on wm-front-icon-button at bounding box center [624, 68] width 25 height 25
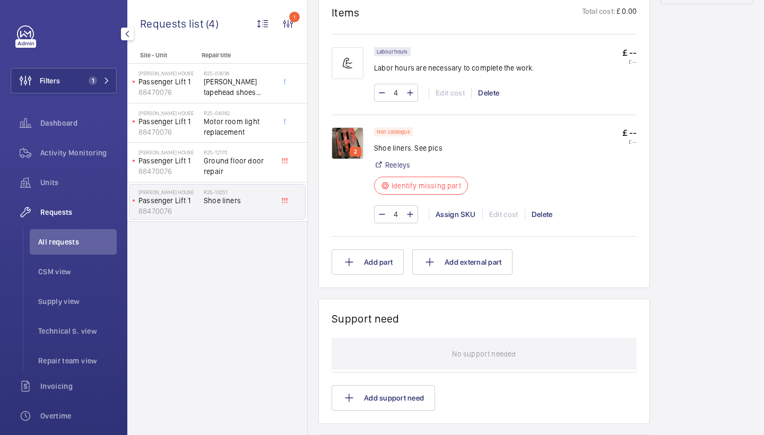
scroll to position [616, 0]
click at [346, 142] on img at bounding box center [348, 144] width 32 height 32
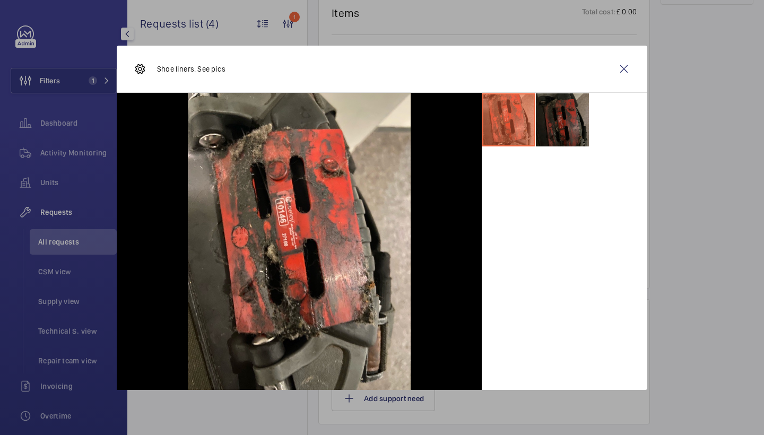
click at [557, 106] on li at bounding box center [562, 119] width 53 height 53
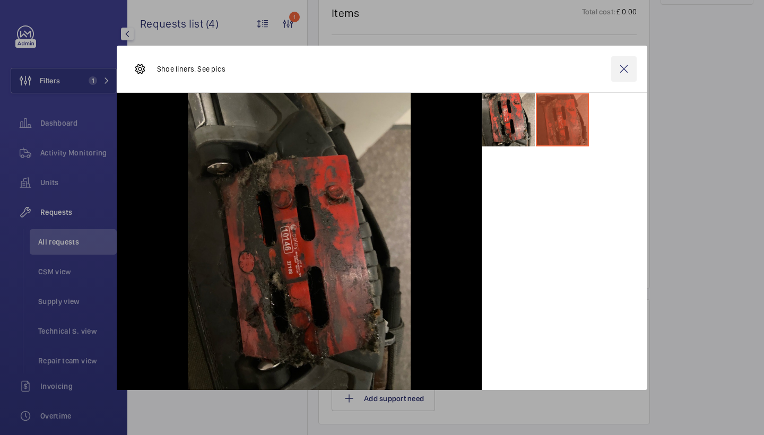
click at [624, 68] on wm-front-icon-button at bounding box center [624, 68] width 25 height 25
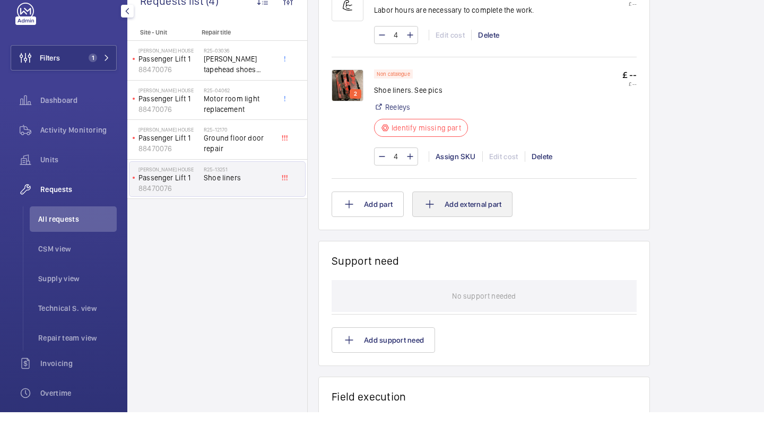
scroll to position [640, 0]
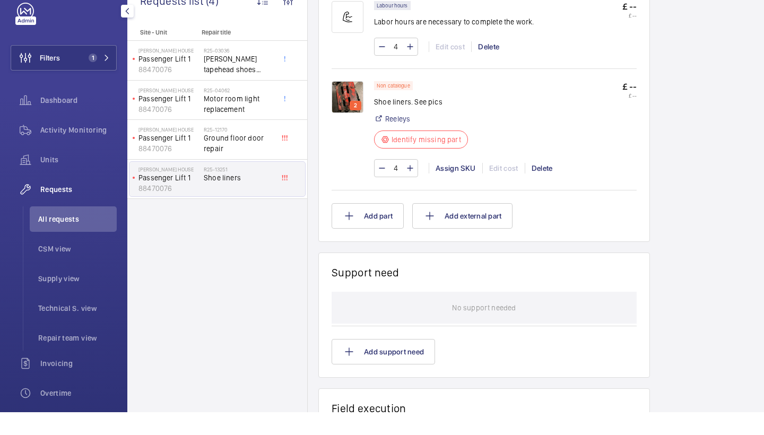
click at [339, 104] on img at bounding box center [348, 120] width 32 height 32
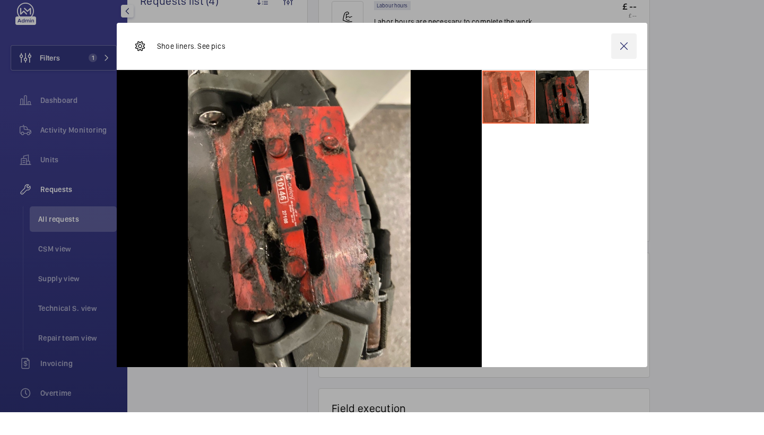
click at [629, 56] on wm-front-icon-button at bounding box center [624, 68] width 25 height 25
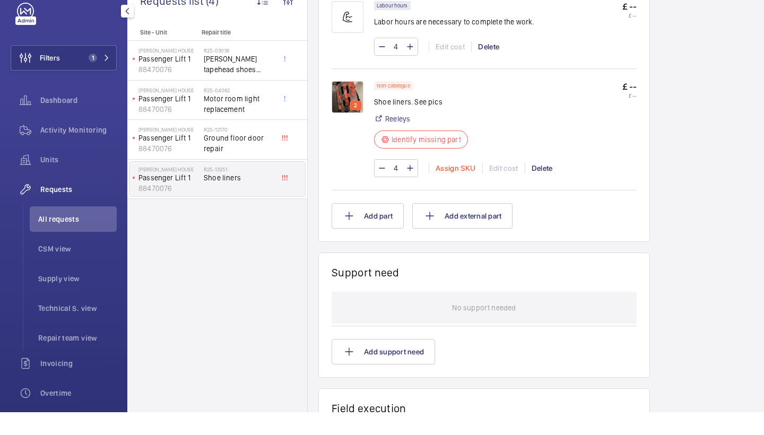
click at [441, 186] on div "Assign SKU" at bounding box center [456, 191] width 54 height 11
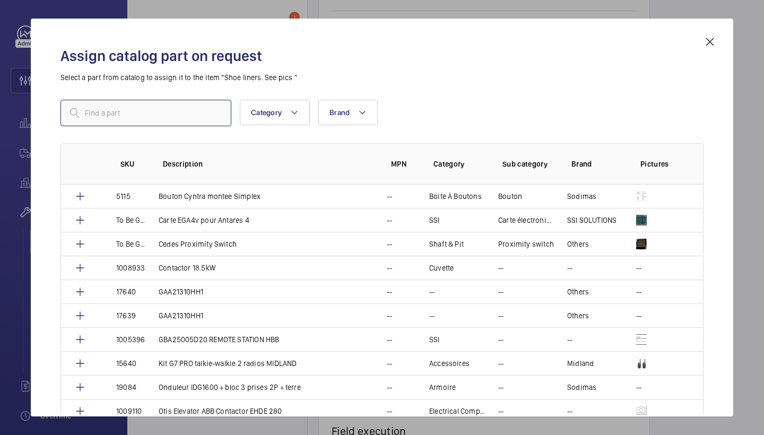
click at [147, 104] on input "text" at bounding box center [146, 113] width 171 height 27
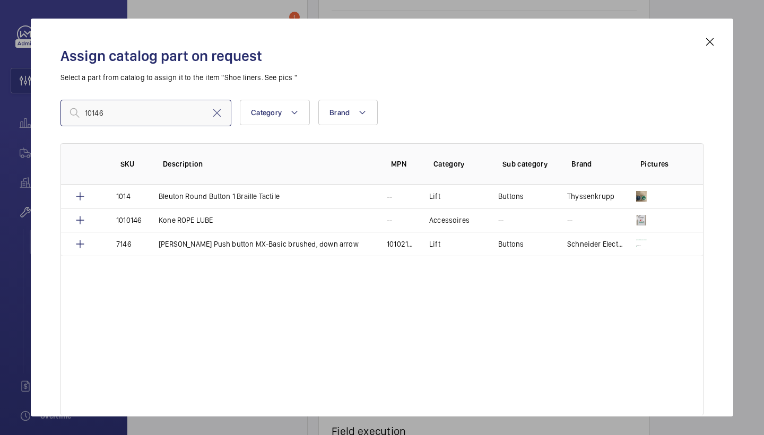
type input "10146"
click at [700, 48] on h2 "Assign catalog part on request" at bounding box center [382, 56] width 643 height 20
click at [708, 43] on mat-icon at bounding box center [710, 42] width 13 height 13
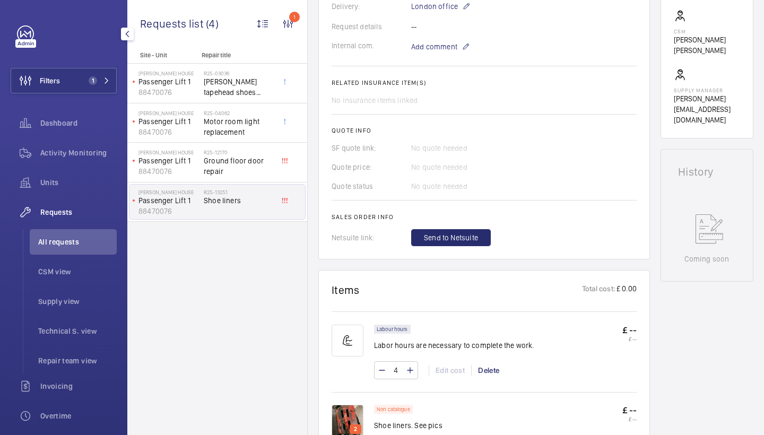
scroll to position [480, 0]
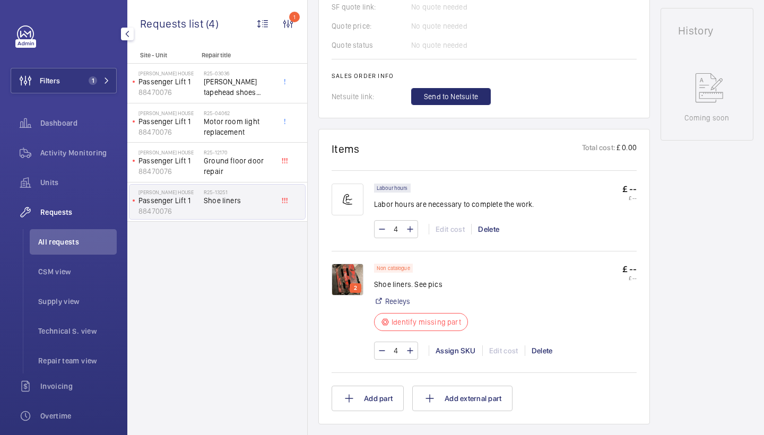
click at [340, 270] on img at bounding box center [348, 280] width 32 height 32
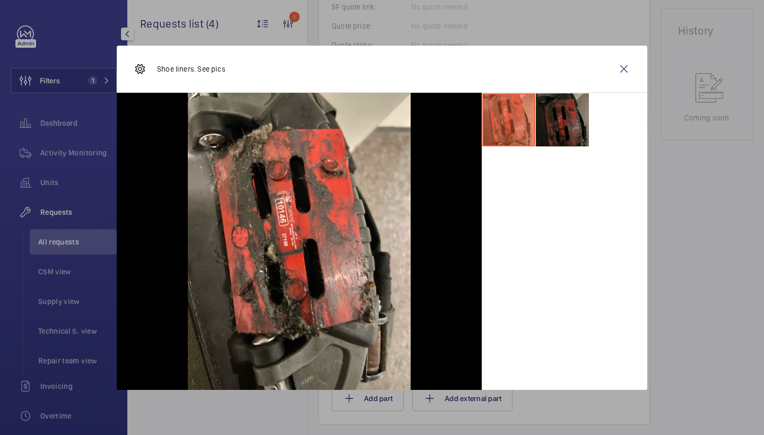
click at [560, 124] on li at bounding box center [562, 119] width 53 height 53
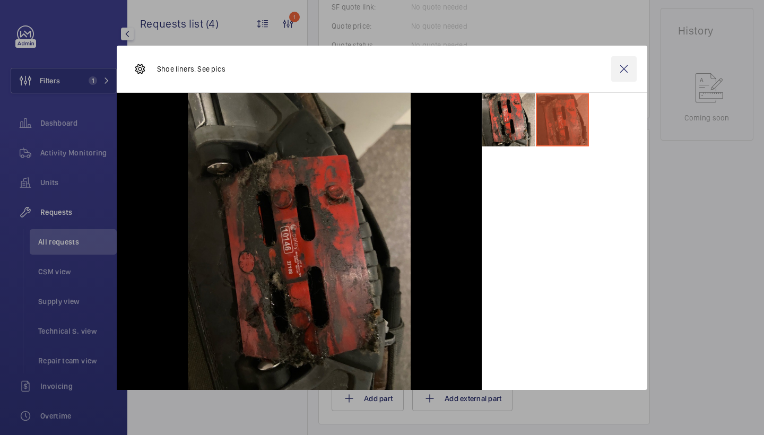
click at [630, 70] on wm-front-icon-button at bounding box center [624, 68] width 25 height 25
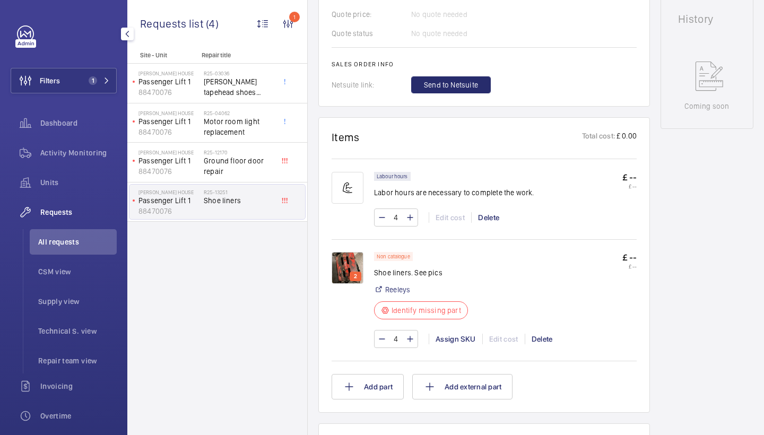
scroll to position [494, 0]
click at [454, 334] on div "Assign SKU" at bounding box center [456, 337] width 54 height 11
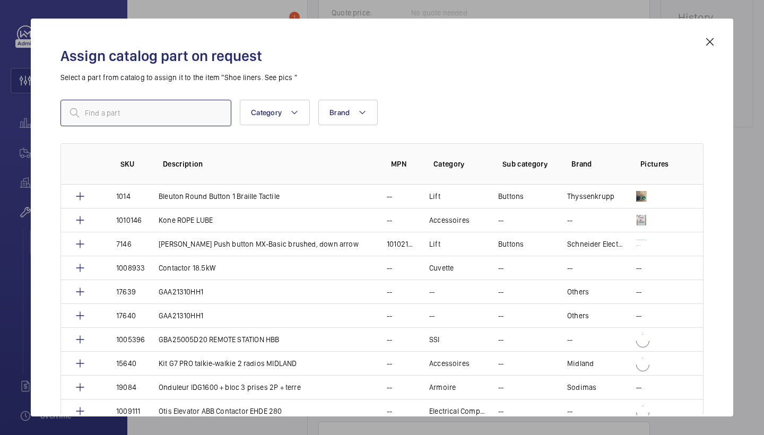
click at [191, 118] on input "text" at bounding box center [146, 113] width 171 height 27
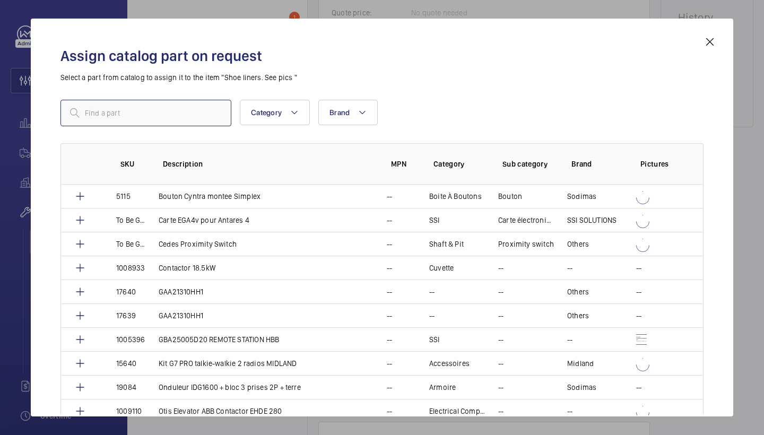
paste input "1010492"
type input "1010492"
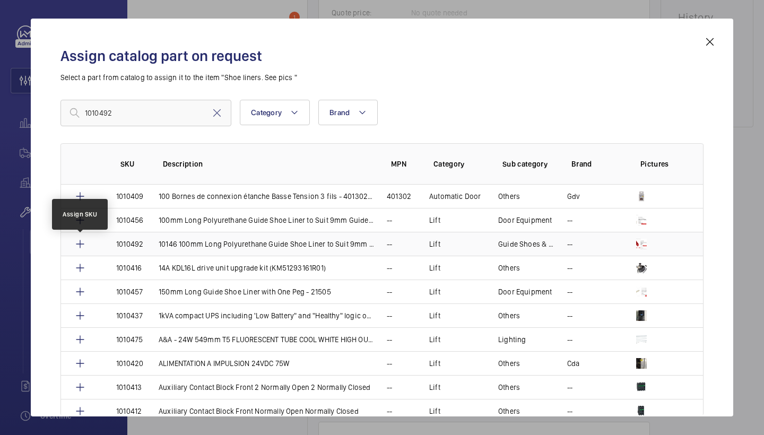
click at [80, 243] on mat-icon at bounding box center [80, 244] width 13 height 13
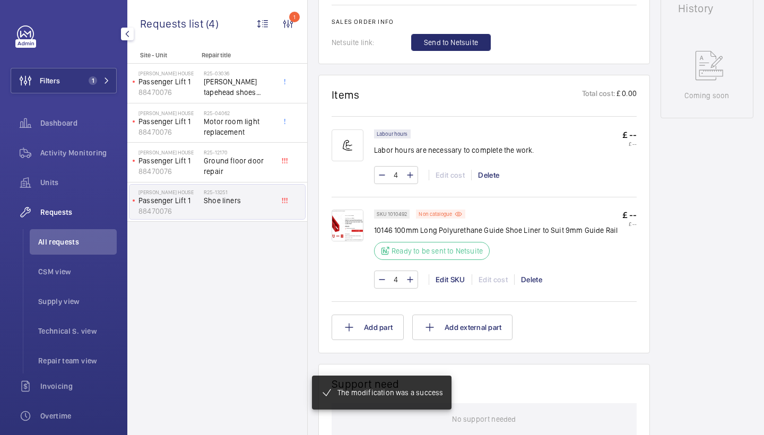
scroll to position [542, 0]
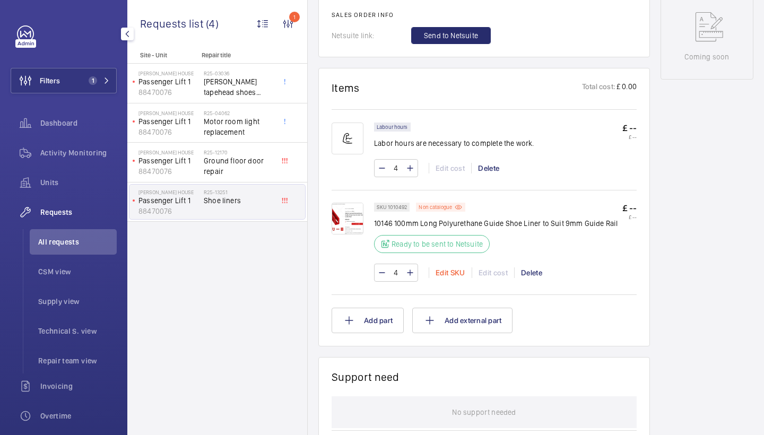
click at [449, 271] on div "Edit SKU" at bounding box center [450, 273] width 43 height 11
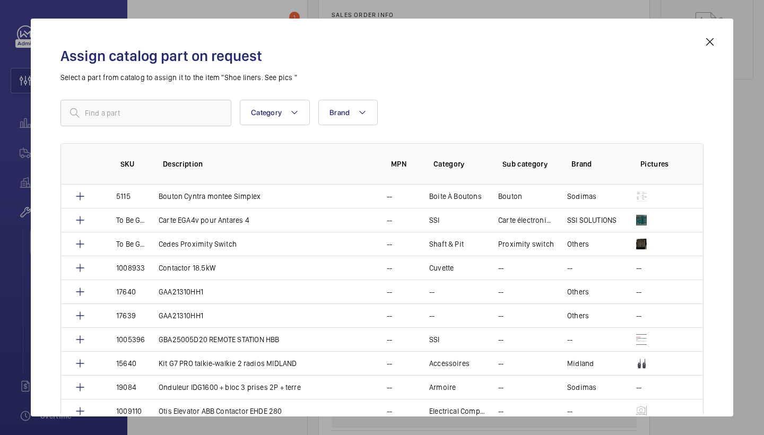
click at [704, 49] on div "Assign catalog part on request Select a part from catalog to assign it to the i…" at bounding box center [382, 226] width 669 height 381
click at [706, 45] on mat-icon at bounding box center [710, 42] width 13 height 13
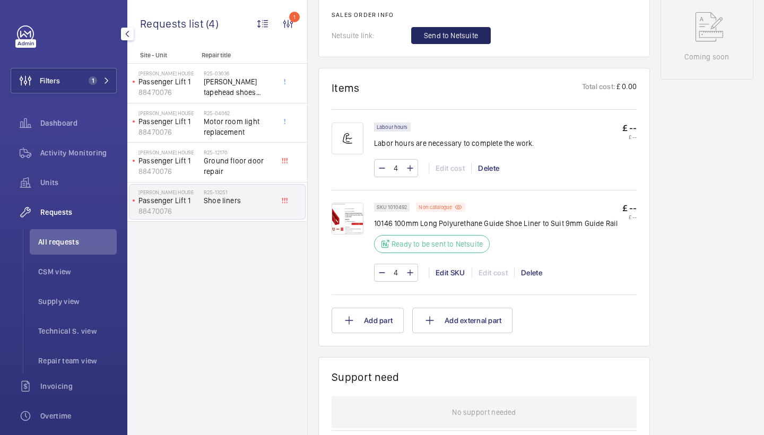
click at [448, 42] on button "Send to Netsuite" at bounding box center [451, 35] width 80 height 17
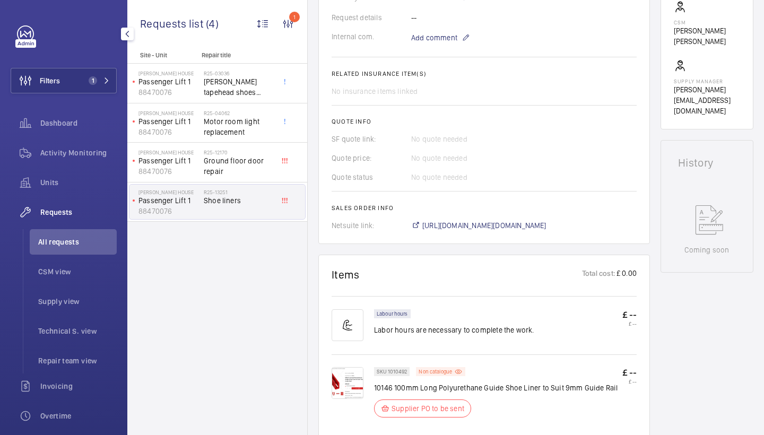
scroll to position [353, 0]
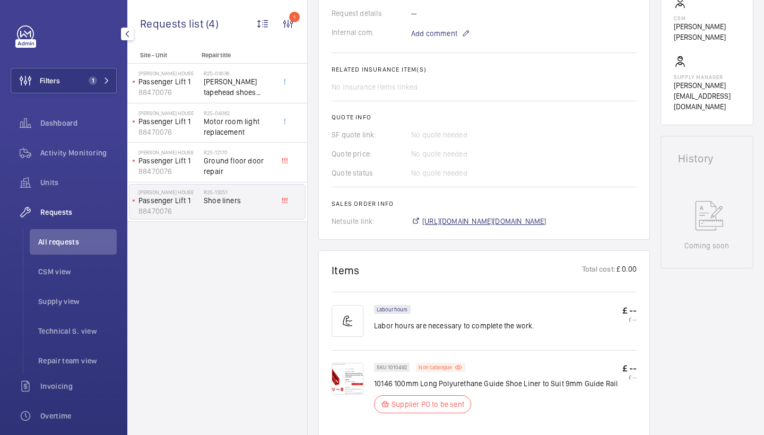
click at [507, 227] on span "https://6461500.app.netsuite.com/app/accounting/transactions/salesord.nl?id=308…" at bounding box center [485, 221] width 124 height 11
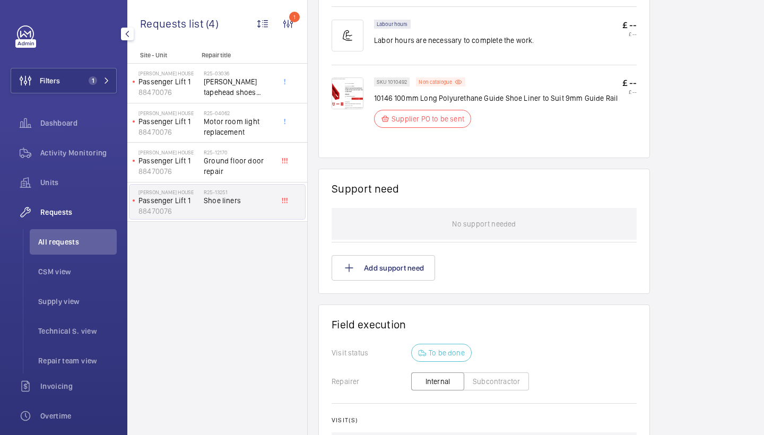
scroll to position [641, 0]
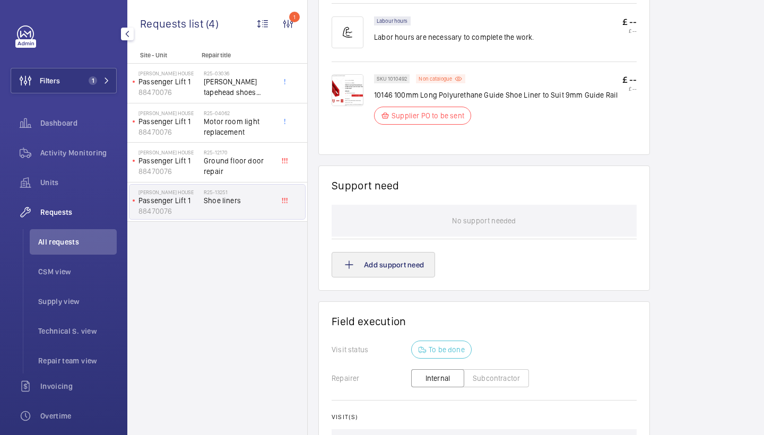
click at [407, 277] on button "Add support need" at bounding box center [384, 264] width 104 height 25
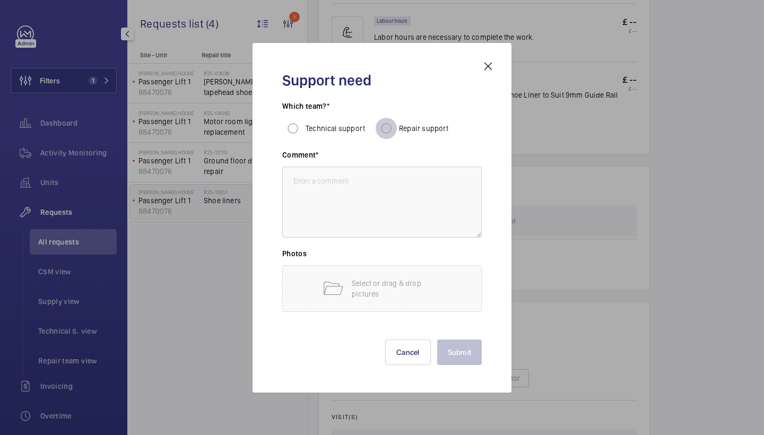
click at [388, 130] on input "Repair support" at bounding box center [386, 128] width 21 height 21
radio input "true"
click at [376, 218] on textarea at bounding box center [382, 202] width 200 height 71
click at [467, 366] on div "Support need Which team?* Technical support Repair support Comment* repairs to …" at bounding box center [382, 218] width 225 height 316
click at [381, 192] on textarea "repairs to fit shoe lines" at bounding box center [382, 202] width 200 height 71
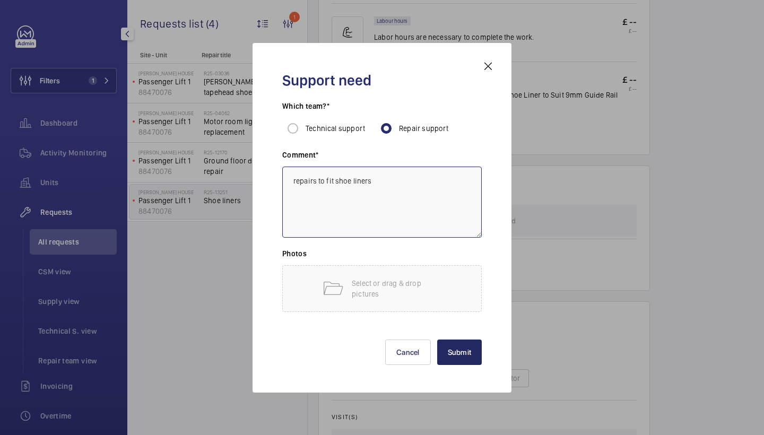
type textarea "repairs to fit shoe liners"
click at [465, 343] on button "Submit" at bounding box center [459, 352] width 45 height 25
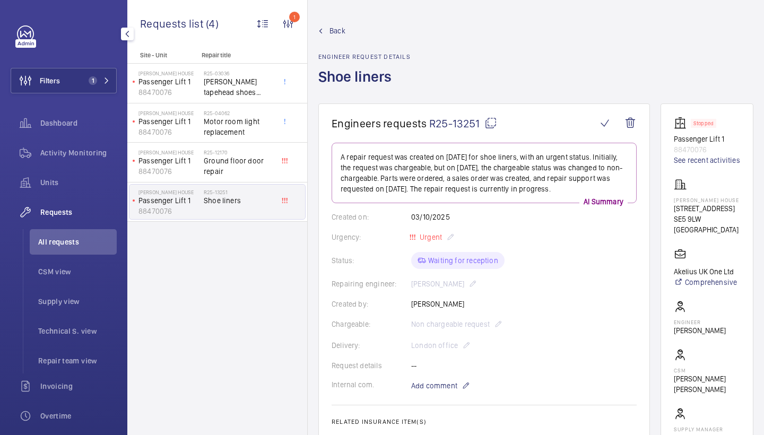
scroll to position [0, 0]
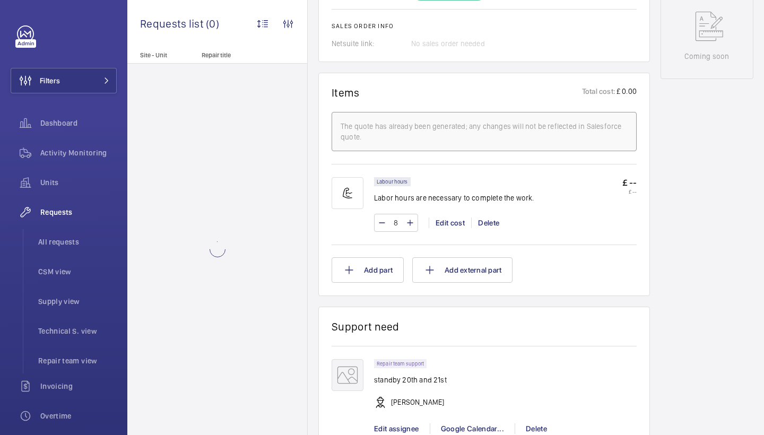
scroll to position [560, 0]
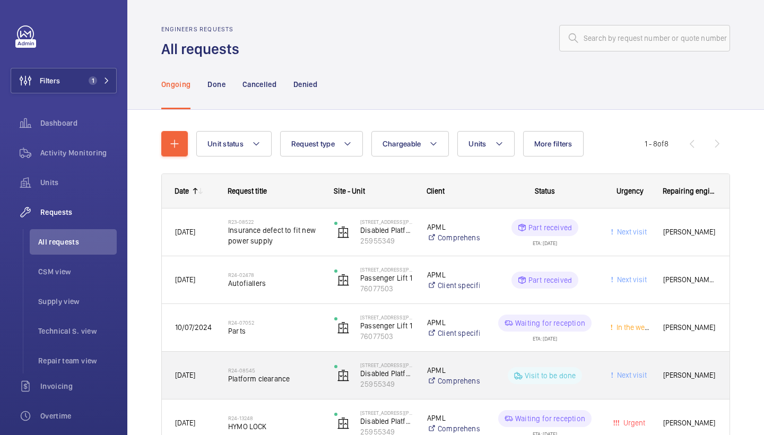
scroll to position [207, 0]
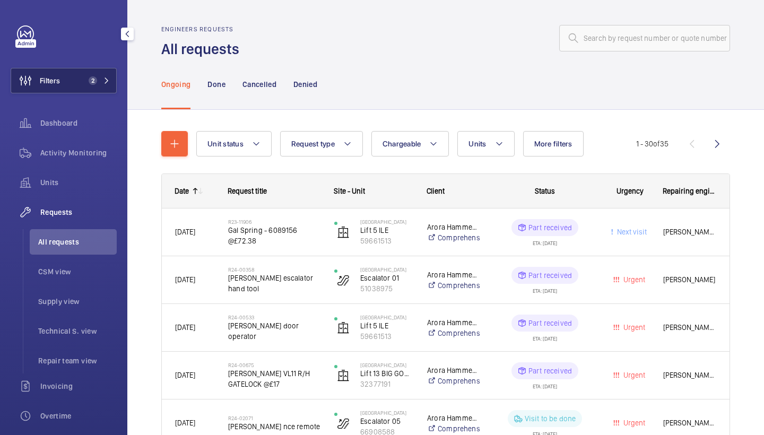
click at [89, 75] on button "Filters 2" at bounding box center [64, 80] width 106 height 25
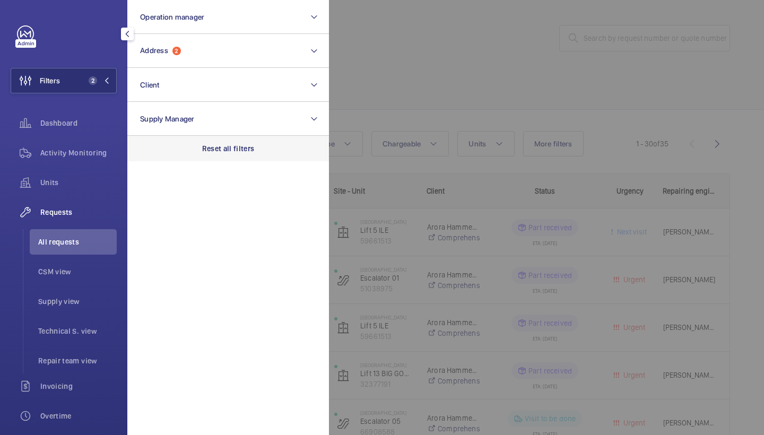
click at [242, 139] on div "Reset all filters" at bounding box center [228, 148] width 202 height 25
click at [538, 63] on div at bounding box center [711, 217] width 764 height 435
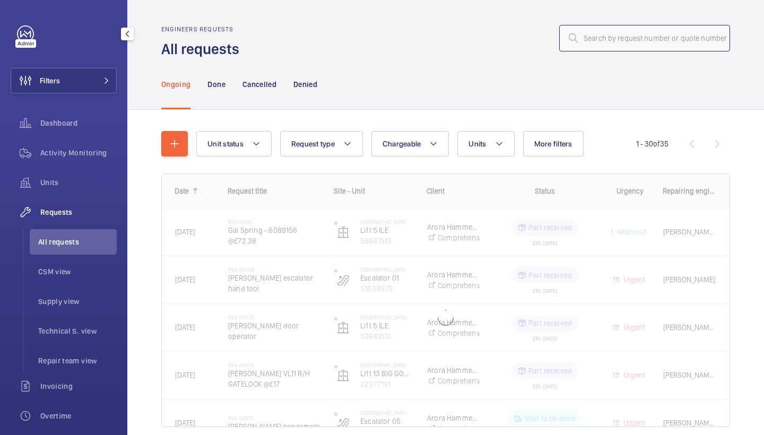
click at [611, 45] on input "text" at bounding box center [645, 38] width 171 height 27
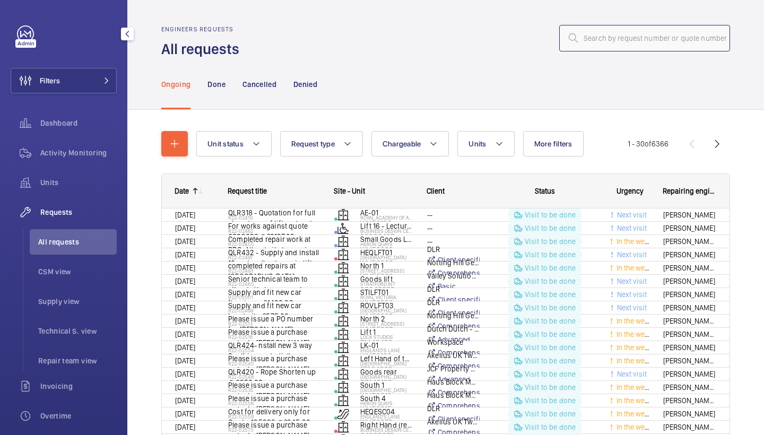
paste input "R25-09987"
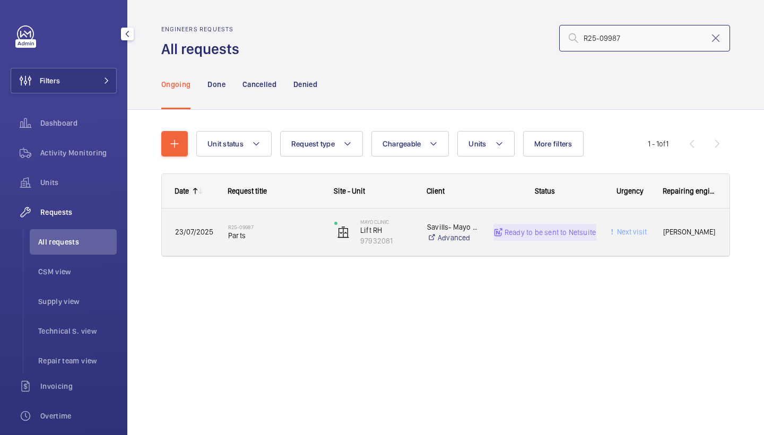
type input "R25-09987"
click at [270, 224] on h2 "R25-09987" at bounding box center [274, 227] width 92 height 6
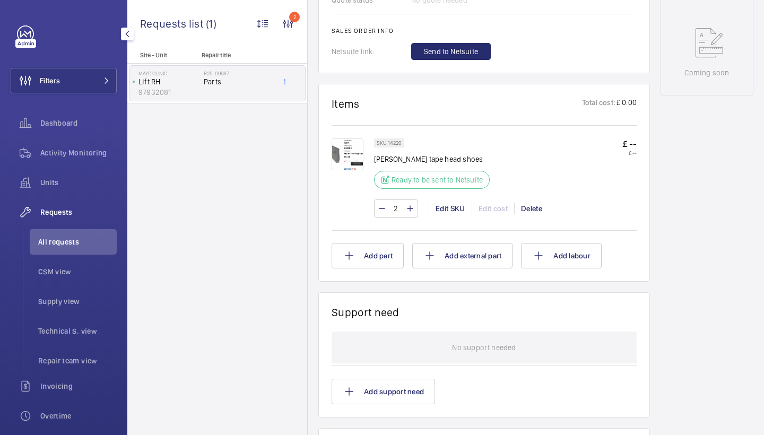
scroll to position [525, 0]
click at [345, 158] on img at bounding box center [348, 156] width 32 height 32
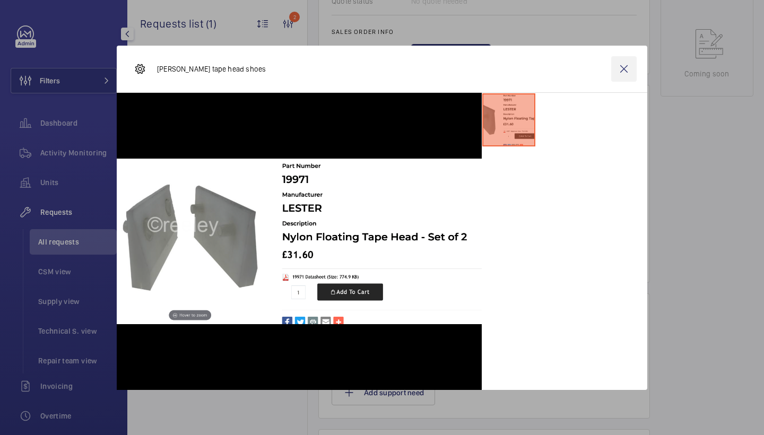
click at [616, 70] on wm-front-icon-button at bounding box center [624, 68] width 25 height 25
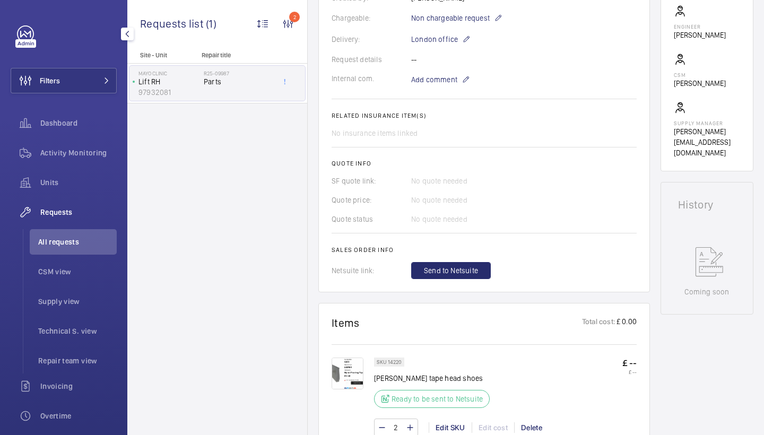
scroll to position [536, 0]
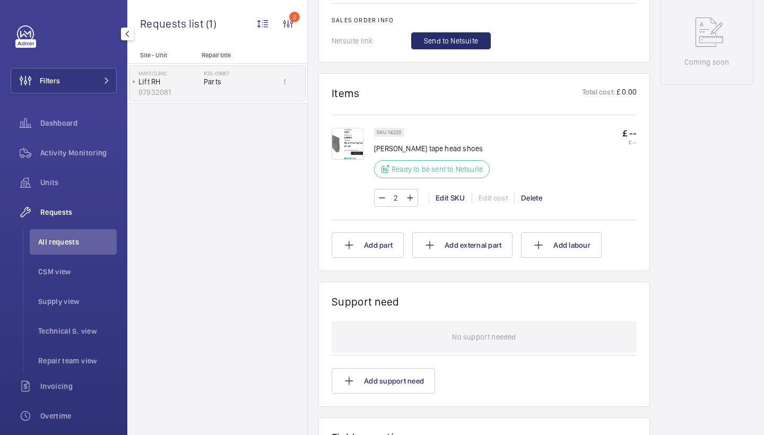
click at [359, 154] on img at bounding box center [348, 144] width 32 height 32
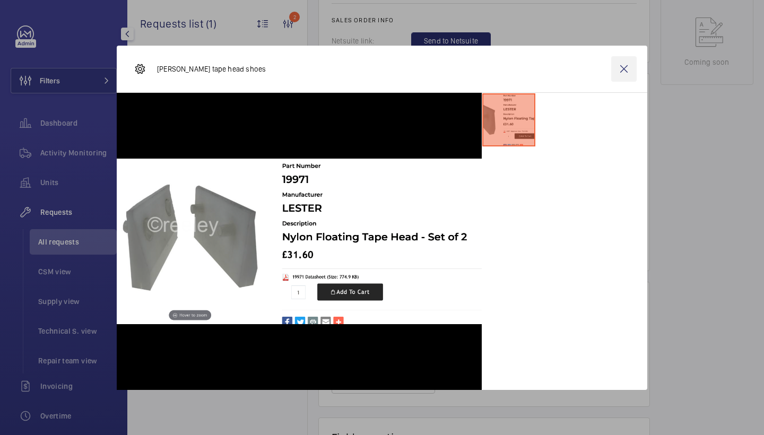
click at [622, 69] on wm-front-icon-button at bounding box center [624, 68] width 25 height 25
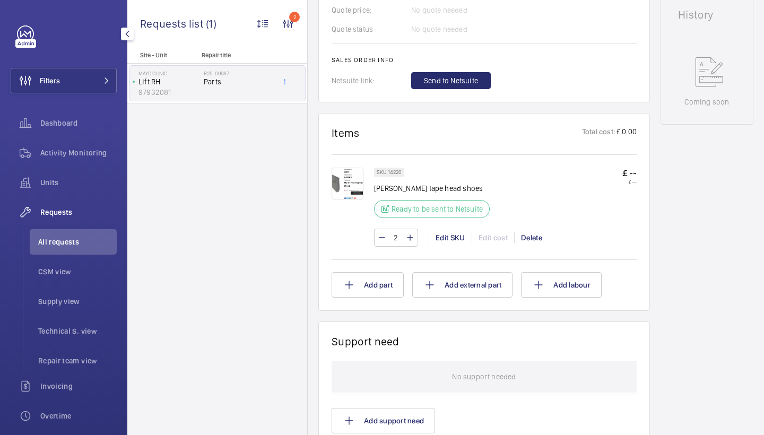
scroll to position [492, 0]
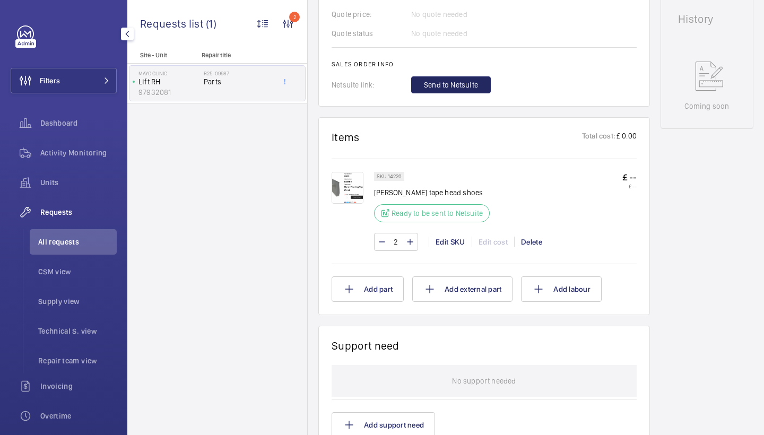
click at [456, 85] on span "Send to Netsuite" at bounding box center [451, 85] width 54 height 11
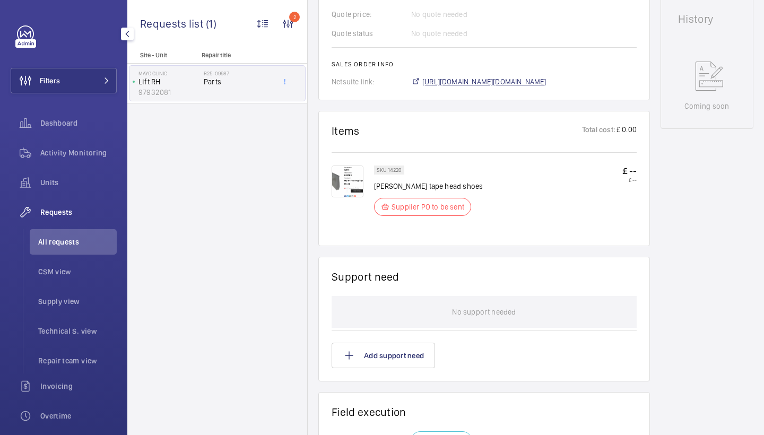
click at [547, 83] on span "https://6461500.app.netsuite.com/app/accounting/transactions/salesord.nl?id=308…" at bounding box center [485, 81] width 124 height 11
click at [499, 85] on span "https://6461500.app.netsuite.com/app/accounting/transactions/salesord.nl?id=308…" at bounding box center [485, 81] width 124 height 11
click at [728, 2] on wm-front-card-header "History" at bounding box center [707, 19] width 92 height 45
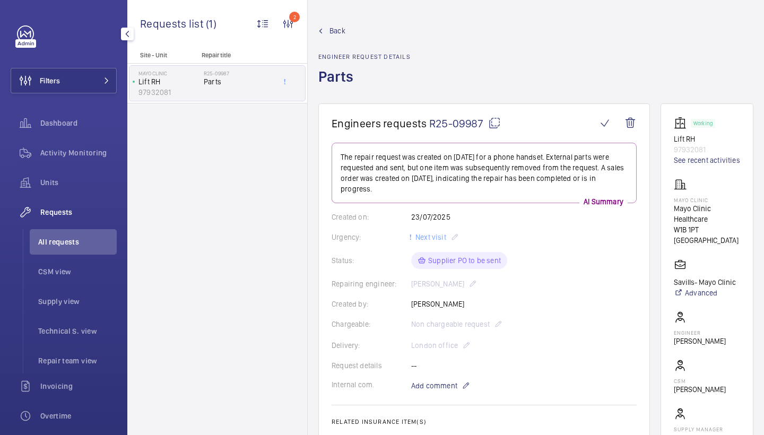
scroll to position [0, 0]
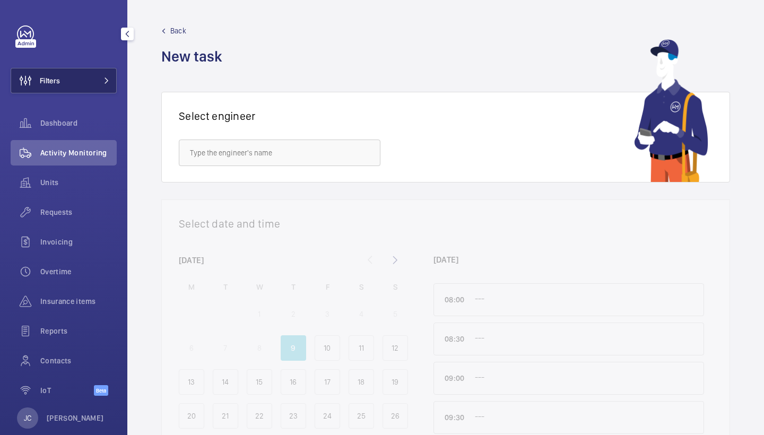
click at [100, 82] on span at bounding box center [103, 81] width 13 height 6
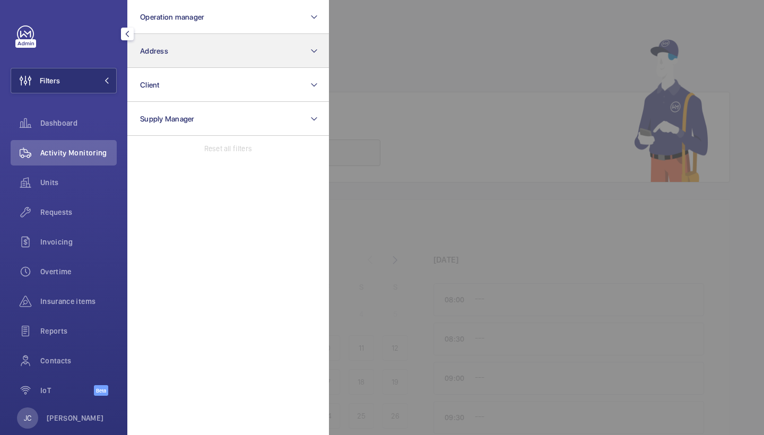
click at [182, 52] on button "Address" at bounding box center [228, 51] width 202 height 34
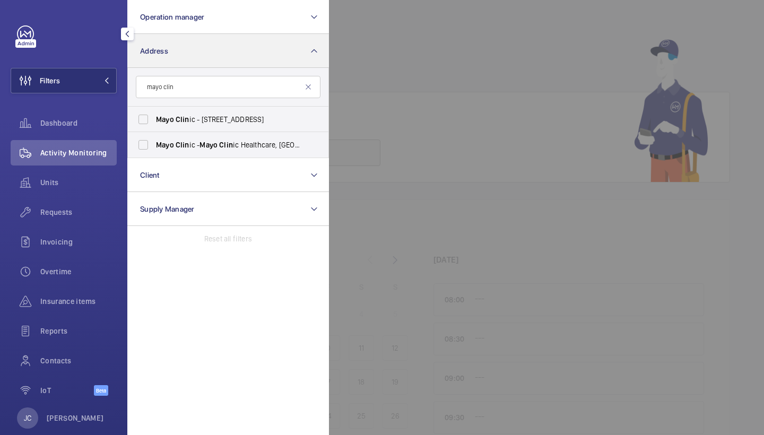
type input "mayo clim"
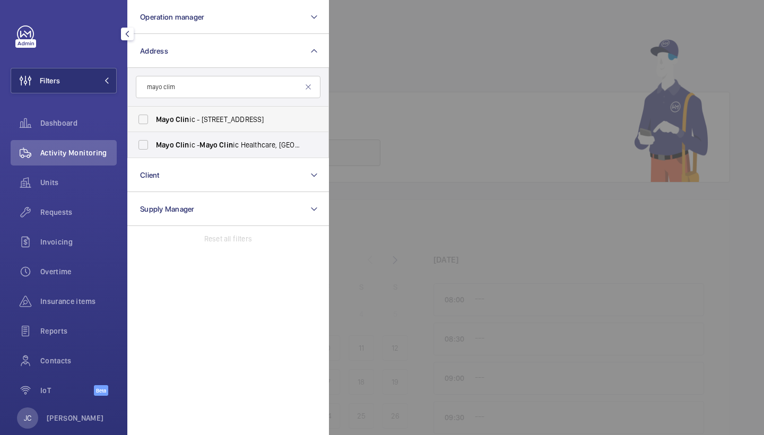
drag, startPoint x: 182, startPoint y: 52, endPoint x: 181, endPoint y: 120, distance: 68.0
click at [181, 120] on span "[GEOGRAPHIC_DATA] - [STREET_ADDRESS]" at bounding box center [229, 119] width 146 height 11
click at [154, 120] on input "[GEOGRAPHIC_DATA] - [STREET_ADDRESS]" at bounding box center [143, 119] width 21 height 21
checkbox input "true"
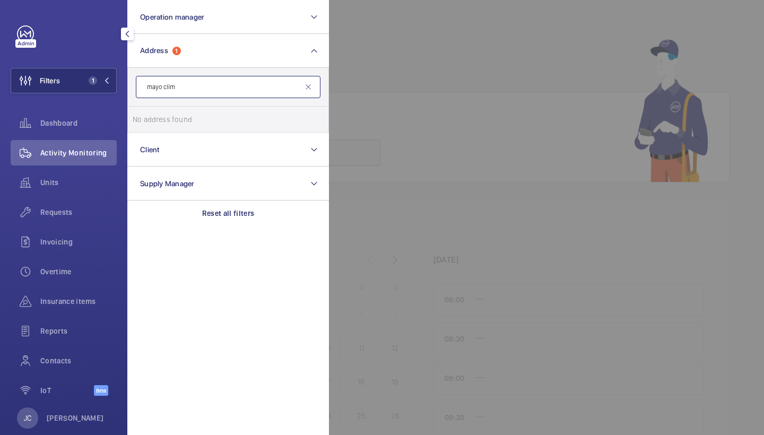
click at [187, 94] on input "mayo clim" at bounding box center [228, 87] width 185 height 22
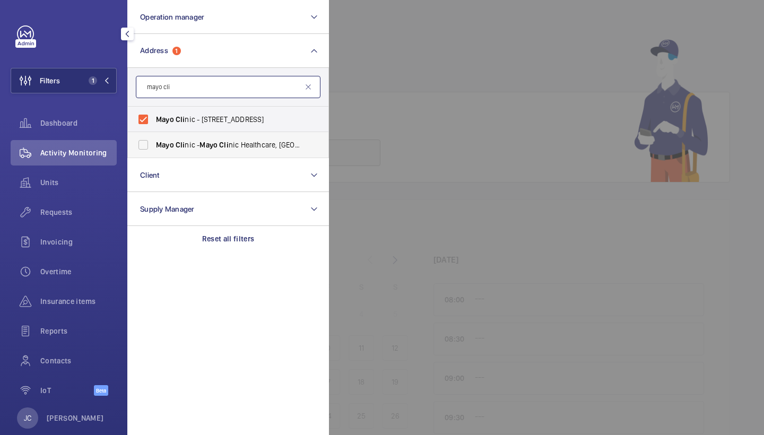
type input "mayo cli"
click at [185, 143] on span "Mayo Cli nic - Mayo Cli nic Healthcare, [GEOGRAPHIC_DATA] 1PT" at bounding box center [229, 145] width 146 height 11
click at [154, 143] on input "Mayo Cli nic - Mayo Cli nic Healthcare, [GEOGRAPHIC_DATA] 1PT" at bounding box center [143, 144] width 21 height 21
checkbox input "true"
click at [83, 218] on div "Requests" at bounding box center [64, 212] width 106 height 25
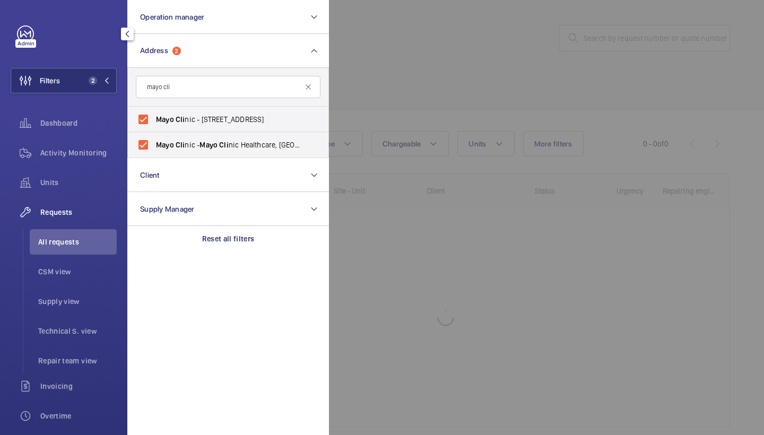
click at [468, 35] on div at bounding box center [711, 217] width 764 height 435
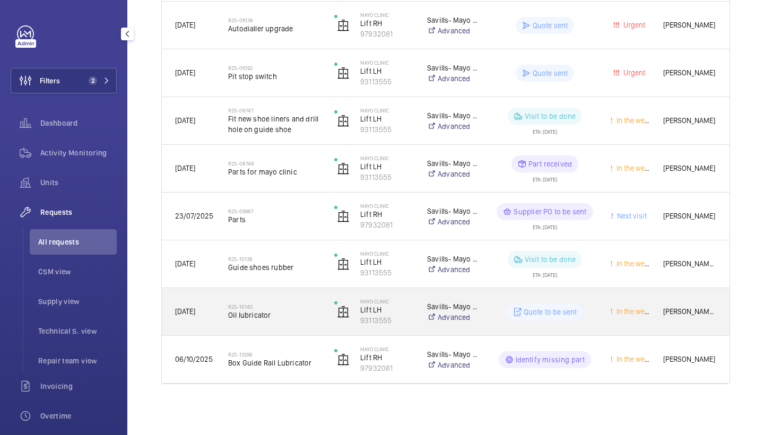
scroll to position [398, 0]
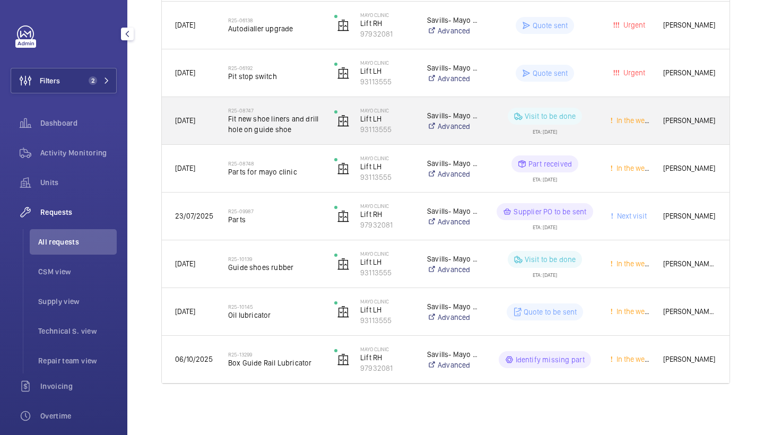
click at [291, 111] on h2 "R25-08747" at bounding box center [274, 110] width 92 height 6
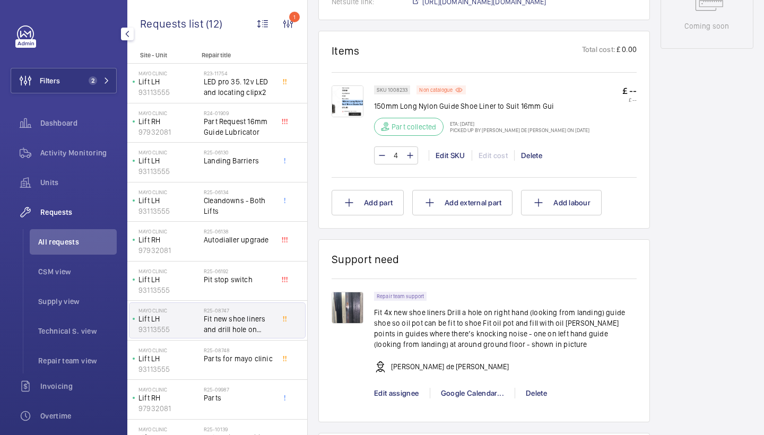
scroll to position [533, 0]
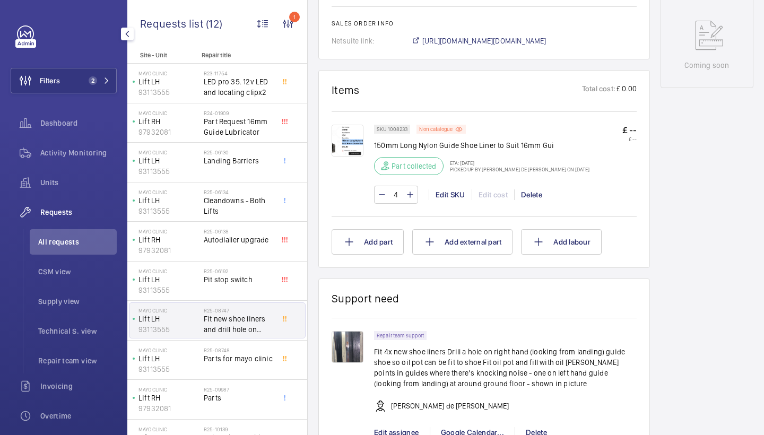
click at [351, 145] on img at bounding box center [348, 141] width 32 height 32
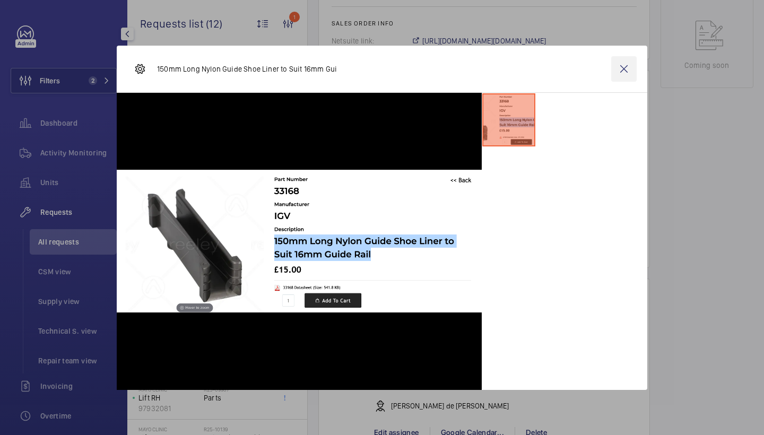
click at [622, 70] on wm-front-icon-button at bounding box center [624, 68] width 25 height 25
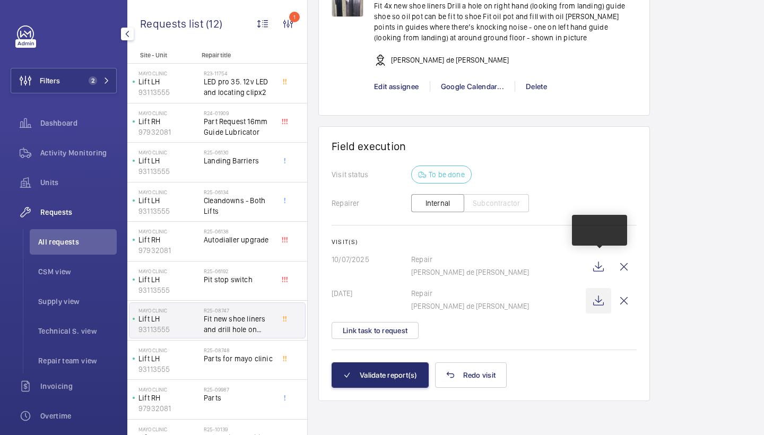
scroll to position [890, 0]
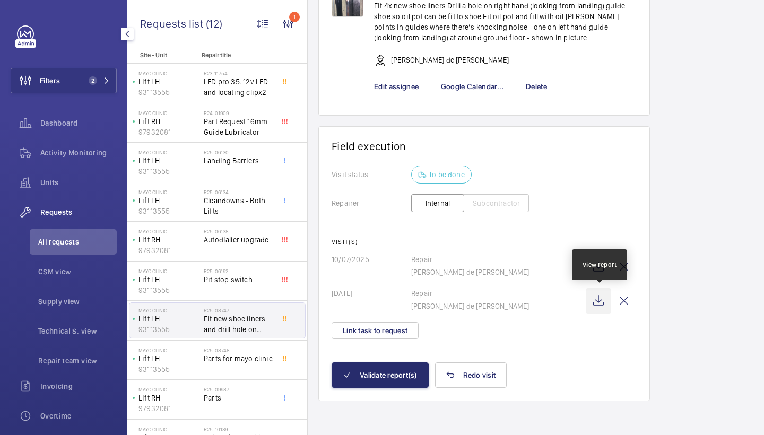
click at [603, 297] on wm-front-icon-button at bounding box center [598, 300] width 25 height 25
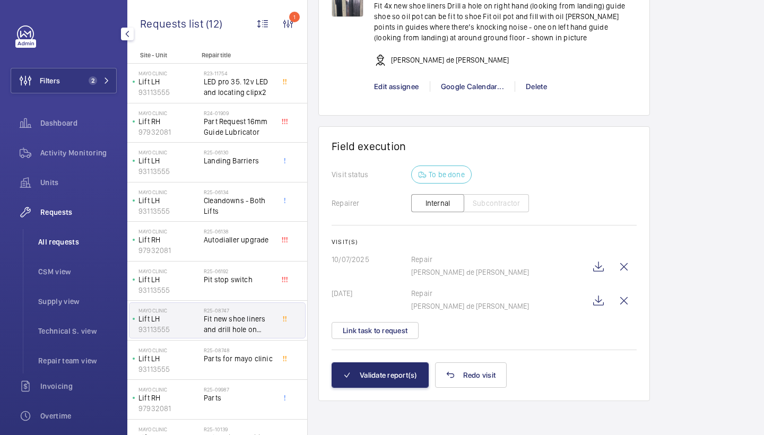
click at [69, 242] on span "All requests" at bounding box center [77, 242] width 79 height 11
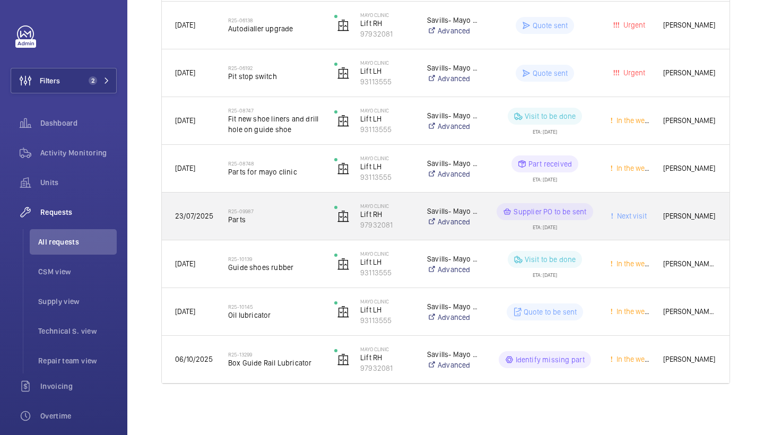
scroll to position [398, 0]
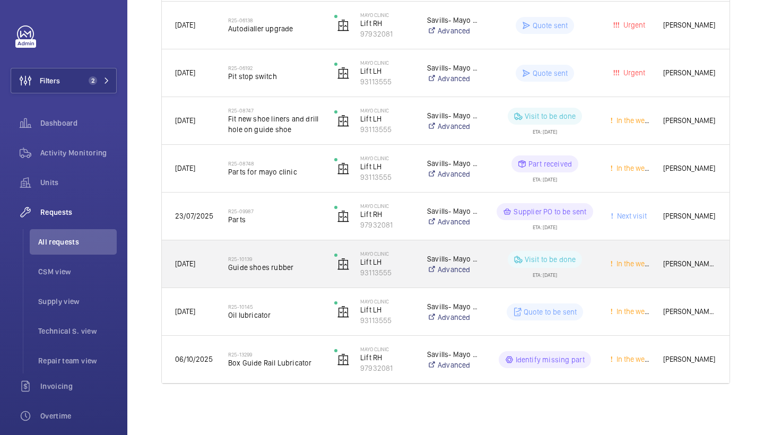
click at [286, 262] on span "Guide shoes rubber" at bounding box center [274, 267] width 92 height 11
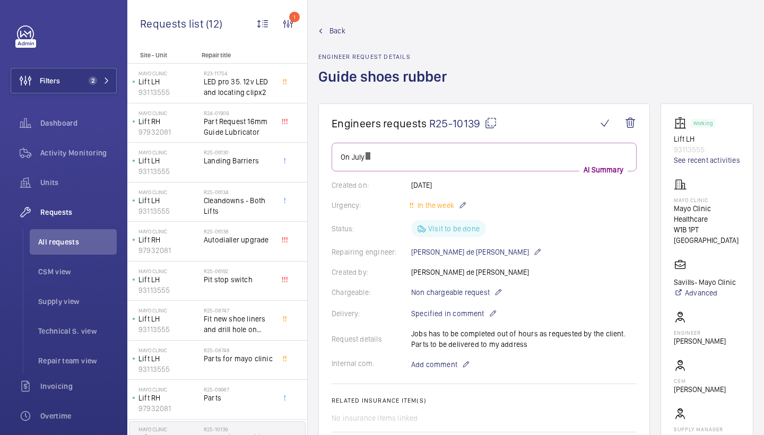
scroll to position [476, 0]
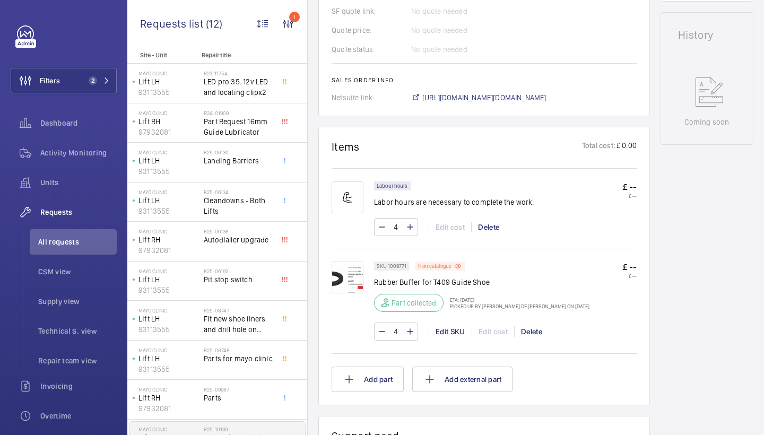
click at [356, 274] on img at bounding box center [348, 278] width 32 height 32
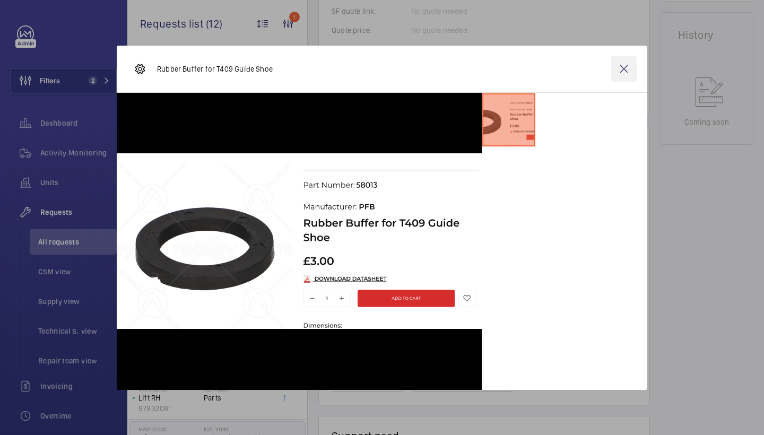
click at [622, 66] on wm-front-icon-button at bounding box center [624, 68] width 25 height 25
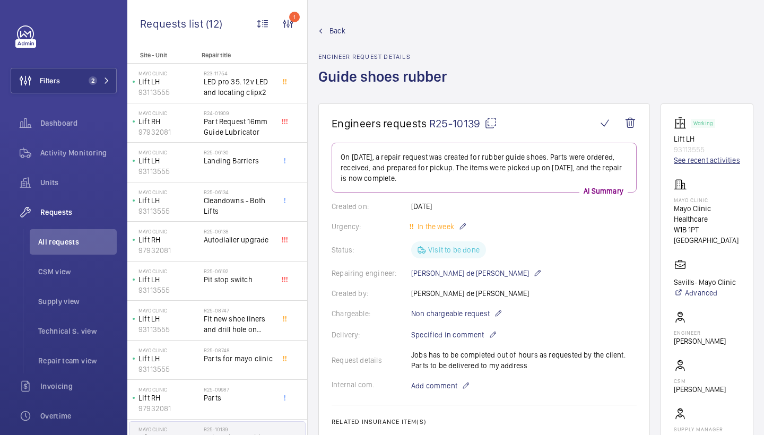
scroll to position [0, 0]
click at [677, 166] on link "See recent activities" at bounding box center [707, 160] width 66 height 11
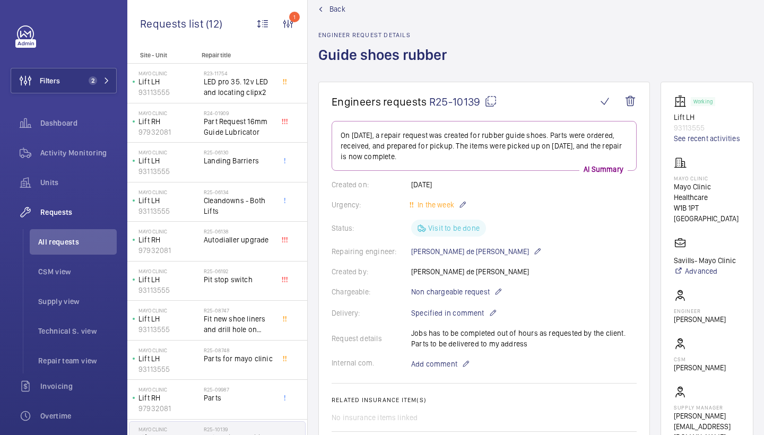
scroll to position [26, 0]
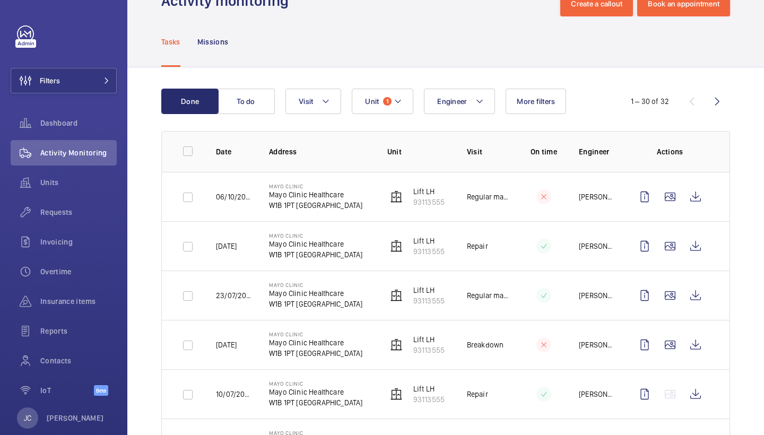
scroll to position [43, 0]
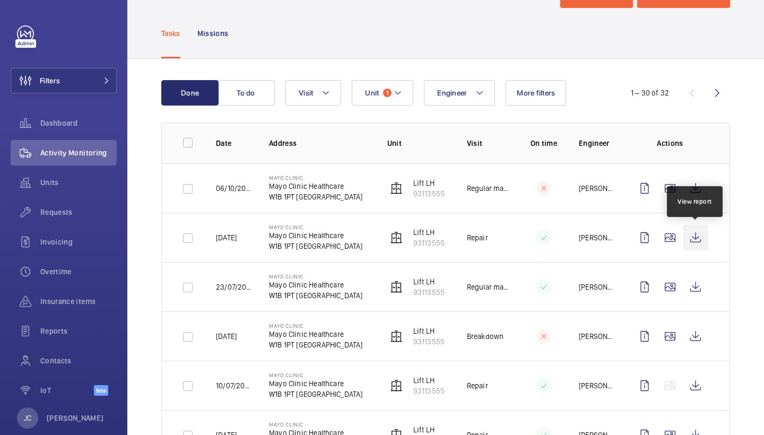
click at [693, 234] on wm-front-icon-button at bounding box center [695, 237] width 25 height 25
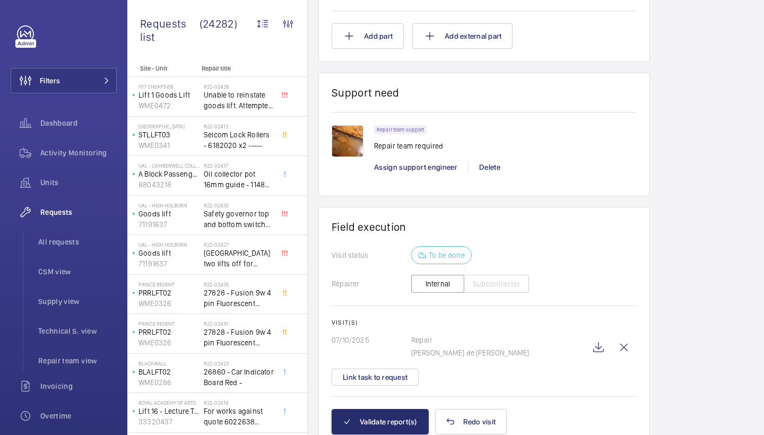
scroll to position [856, 0]
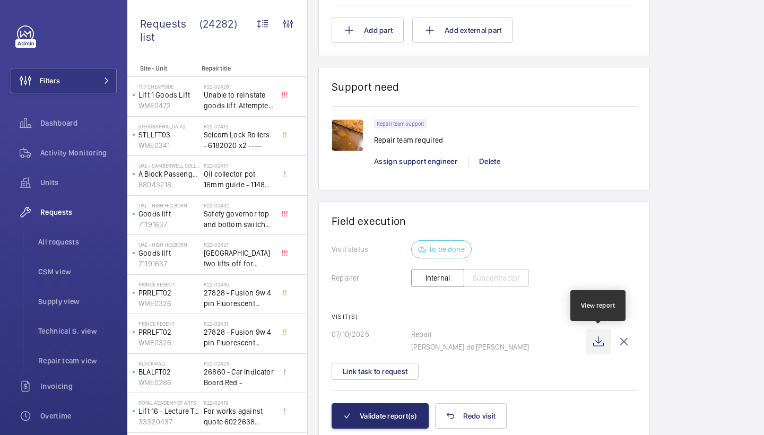
click at [598, 339] on wm-front-icon-button at bounding box center [598, 341] width 25 height 25
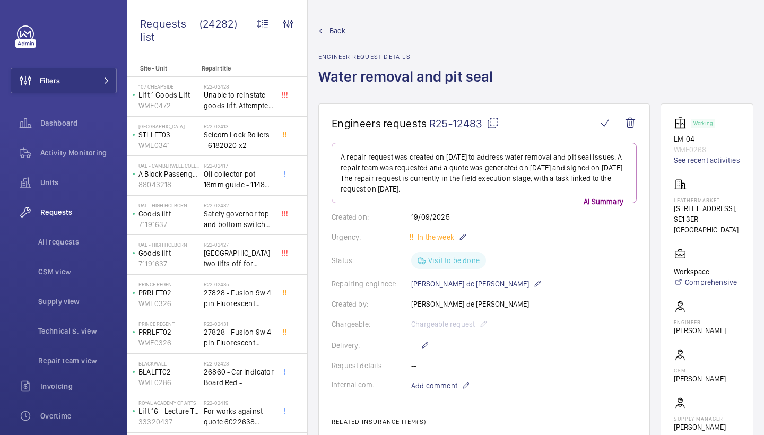
scroll to position [0, 0]
click at [490, 123] on mat-icon at bounding box center [493, 123] width 13 height 13
click at [441, 388] on span "Add comment" at bounding box center [434, 386] width 46 height 11
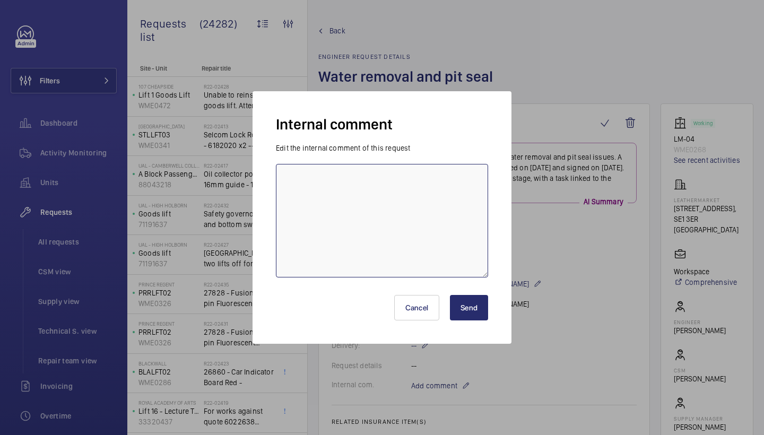
click at [357, 216] on textarea at bounding box center [382, 221] width 212 height 114
type textarea "emailed multiple for quote - jc [DATE]"
click at [472, 296] on button "Send" at bounding box center [469, 307] width 38 height 25
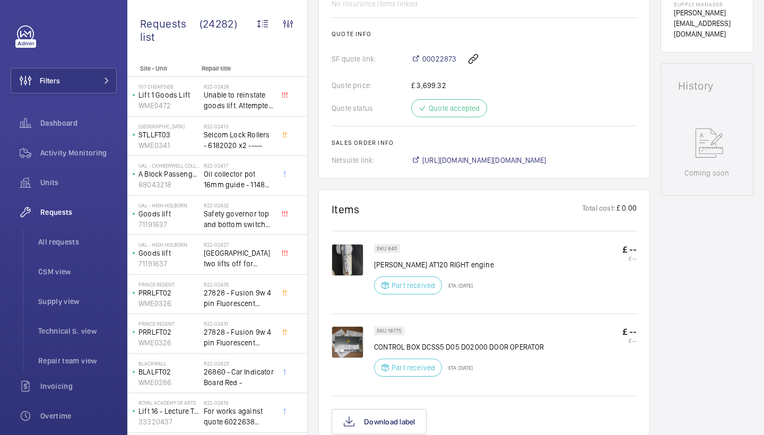
scroll to position [435, 0]
click at [348, 247] on img at bounding box center [348, 261] width 32 height 32
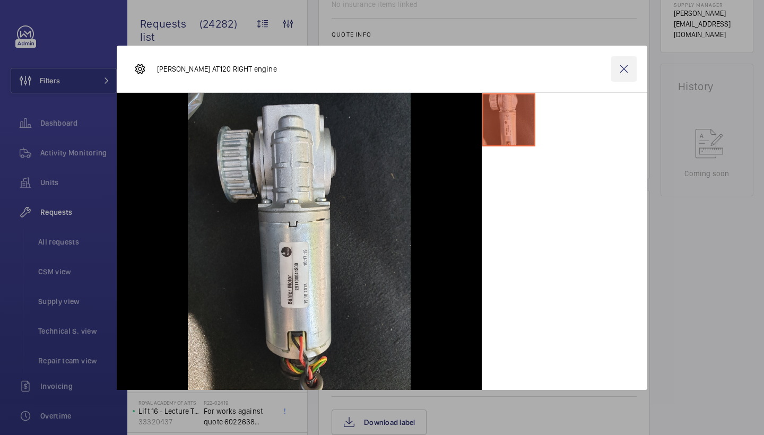
click at [629, 64] on wm-front-icon-button at bounding box center [624, 68] width 25 height 25
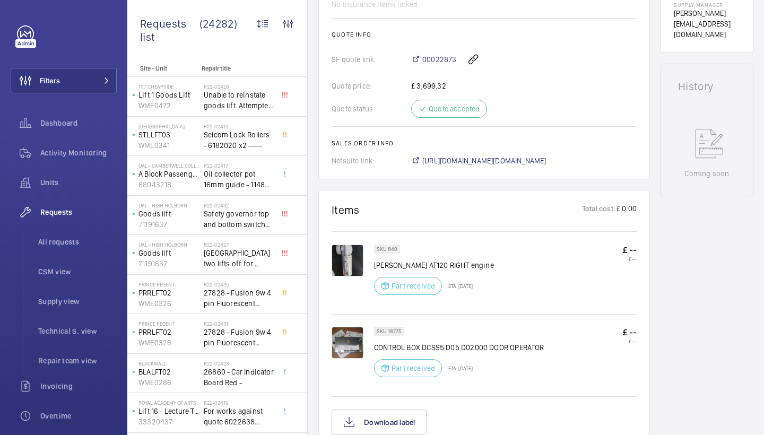
click at [337, 338] on img at bounding box center [348, 343] width 32 height 32
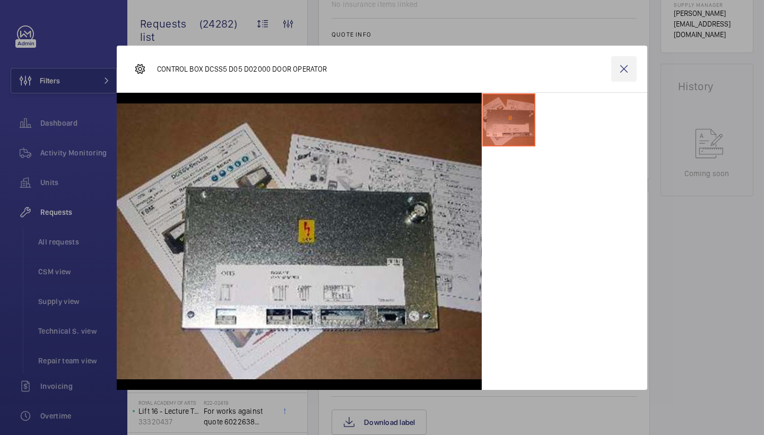
click at [633, 71] on wm-front-icon-button at bounding box center [624, 68] width 25 height 25
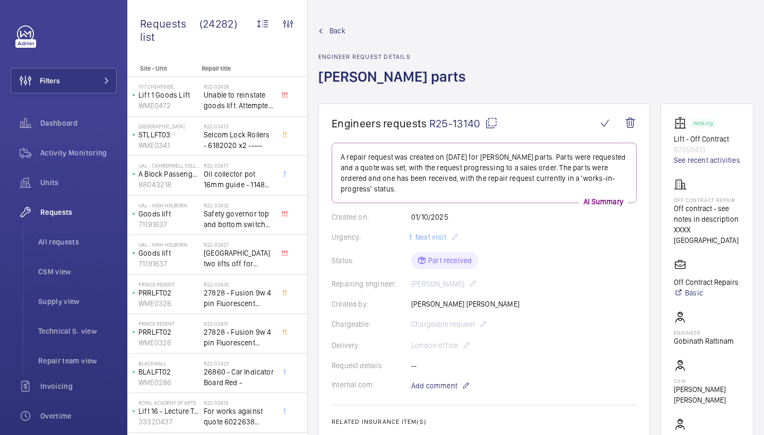
scroll to position [0, 0]
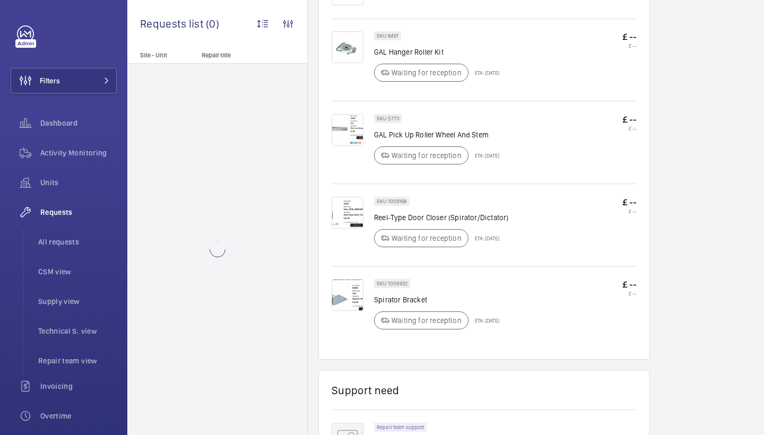
scroll to position [704, 0]
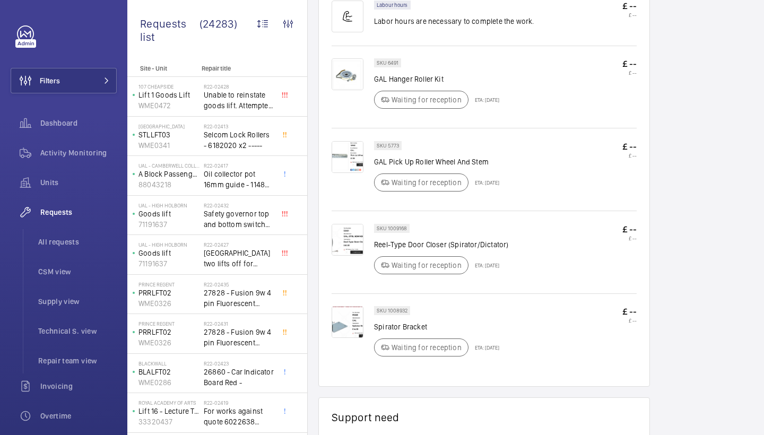
scroll to position [671, 0]
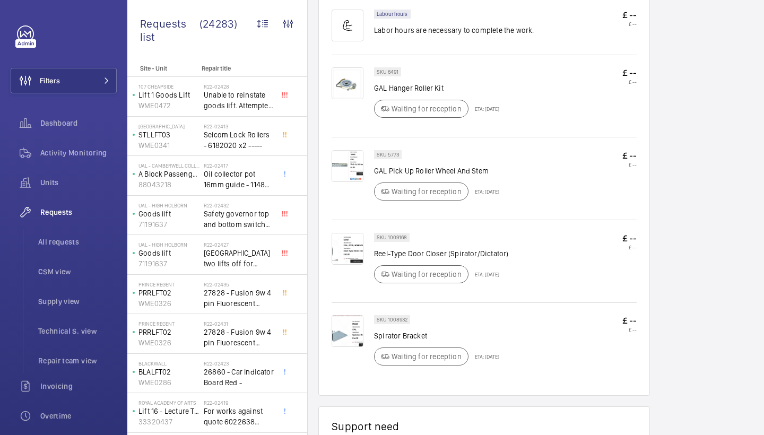
click at [362, 182] on img at bounding box center [348, 166] width 32 height 32
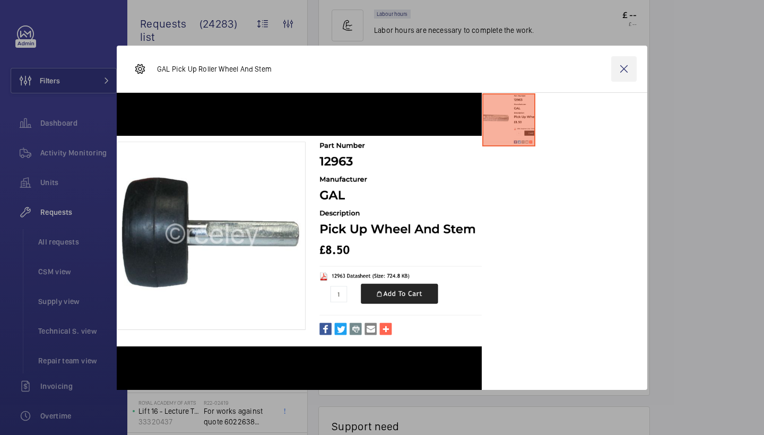
click at [622, 72] on wm-front-icon-button at bounding box center [624, 68] width 25 height 25
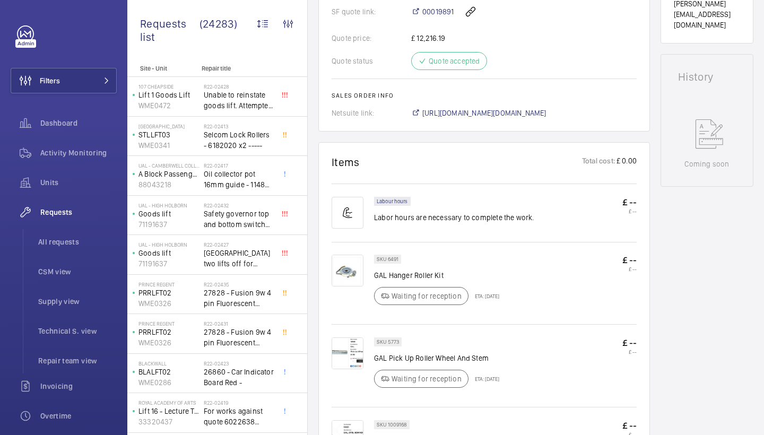
scroll to position [466, 0]
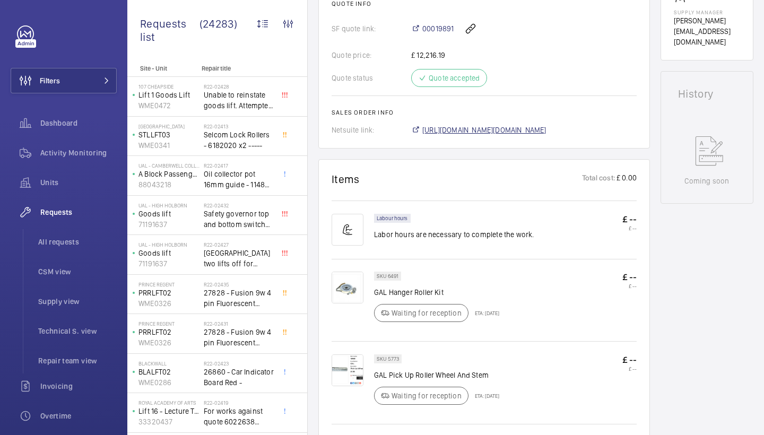
click at [500, 135] on span "https://6461500.app.netsuite.com/app/accounting/transactions/salesord.nl?id=305…" at bounding box center [485, 130] width 124 height 11
